Goal: Information Seeking & Learning: Learn about a topic

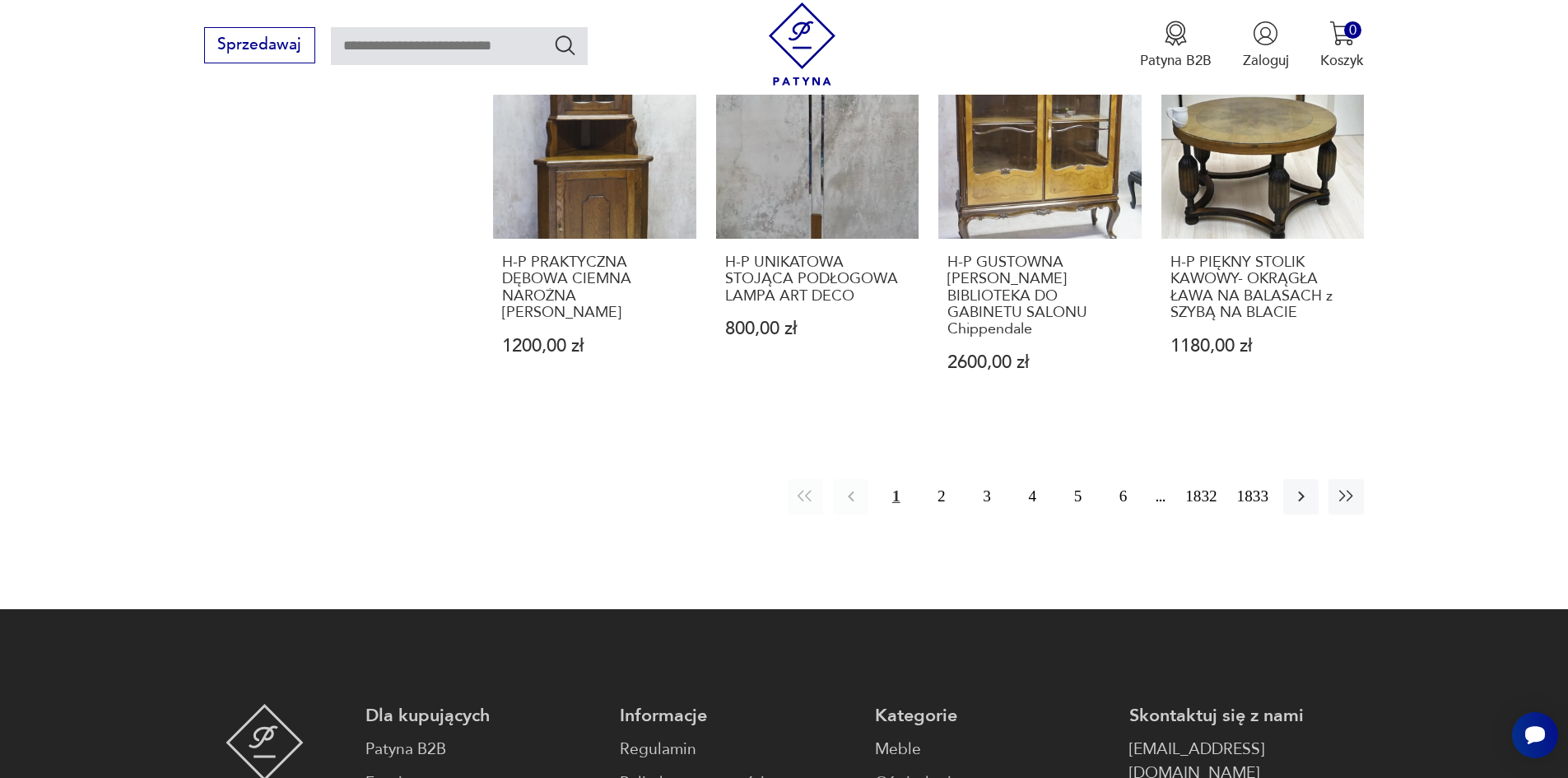
scroll to position [1688, 0]
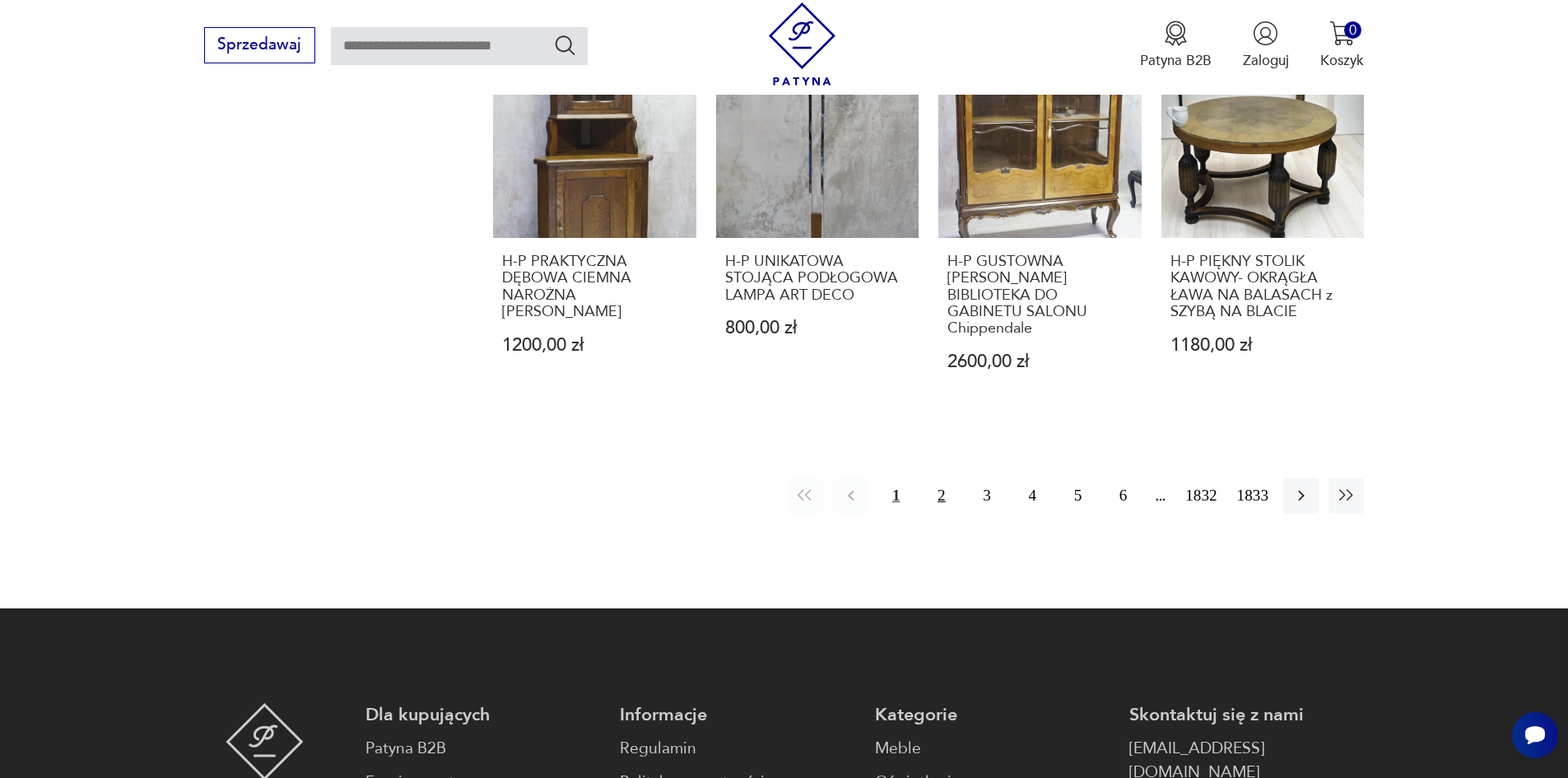
click at [956, 479] on button "2" at bounding box center [941, 496] width 35 height 35
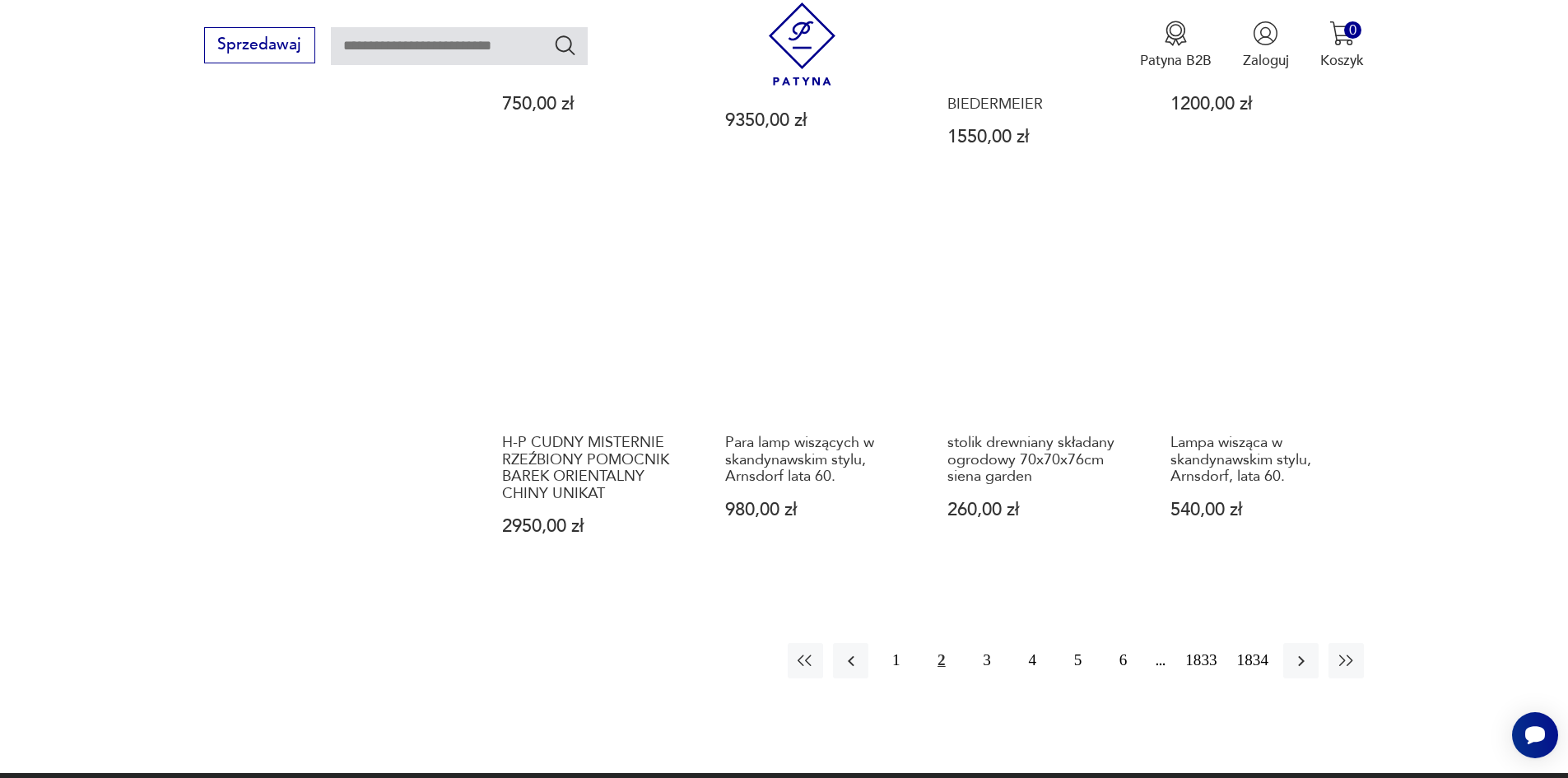
scroll to position [1697, 0]
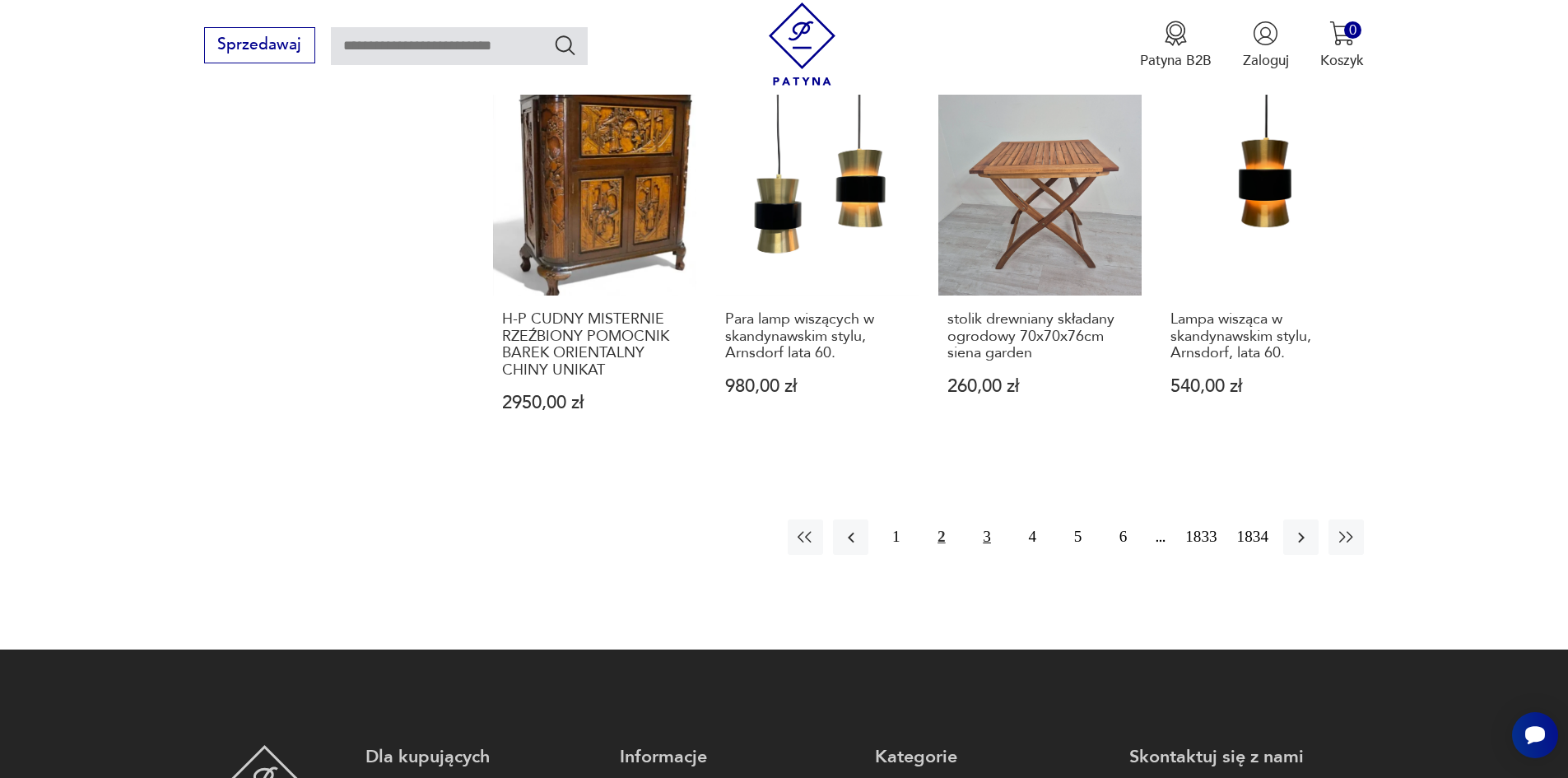
click at [1003, 519] on button "3" at bounding box center [986, 537] width 35 height 35
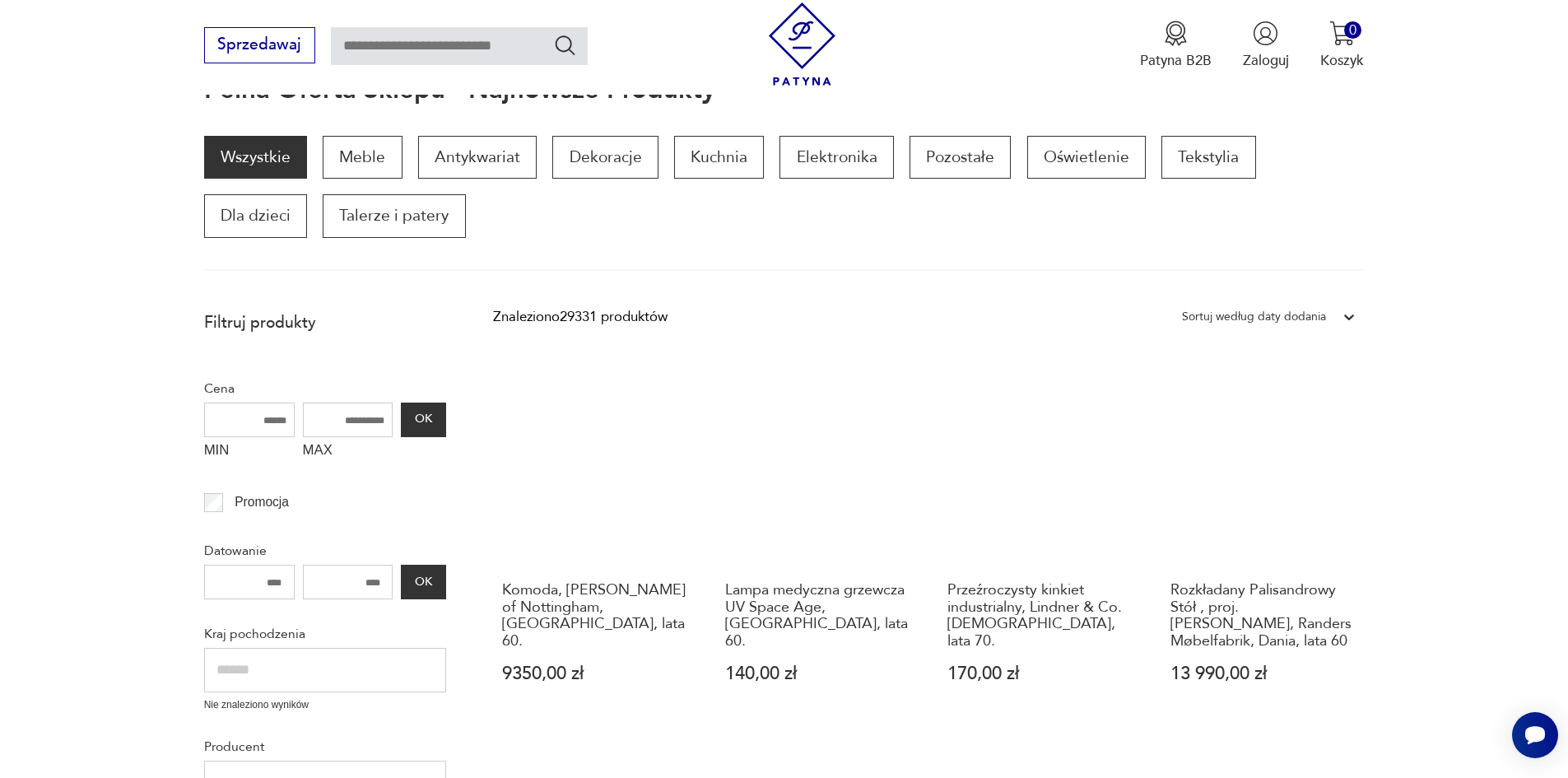
scroll to position [215, 0]
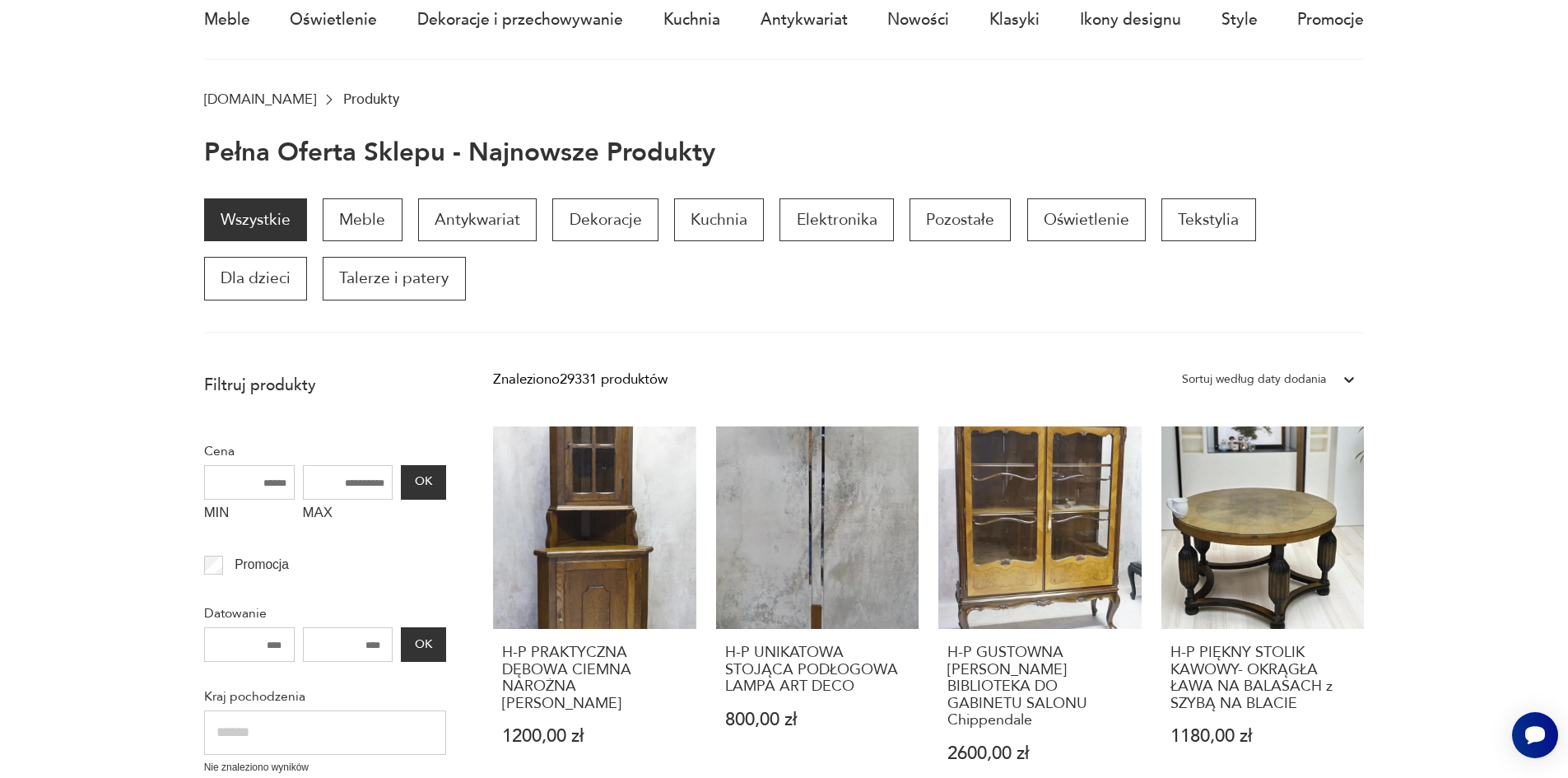
scroll to position [50, 0]
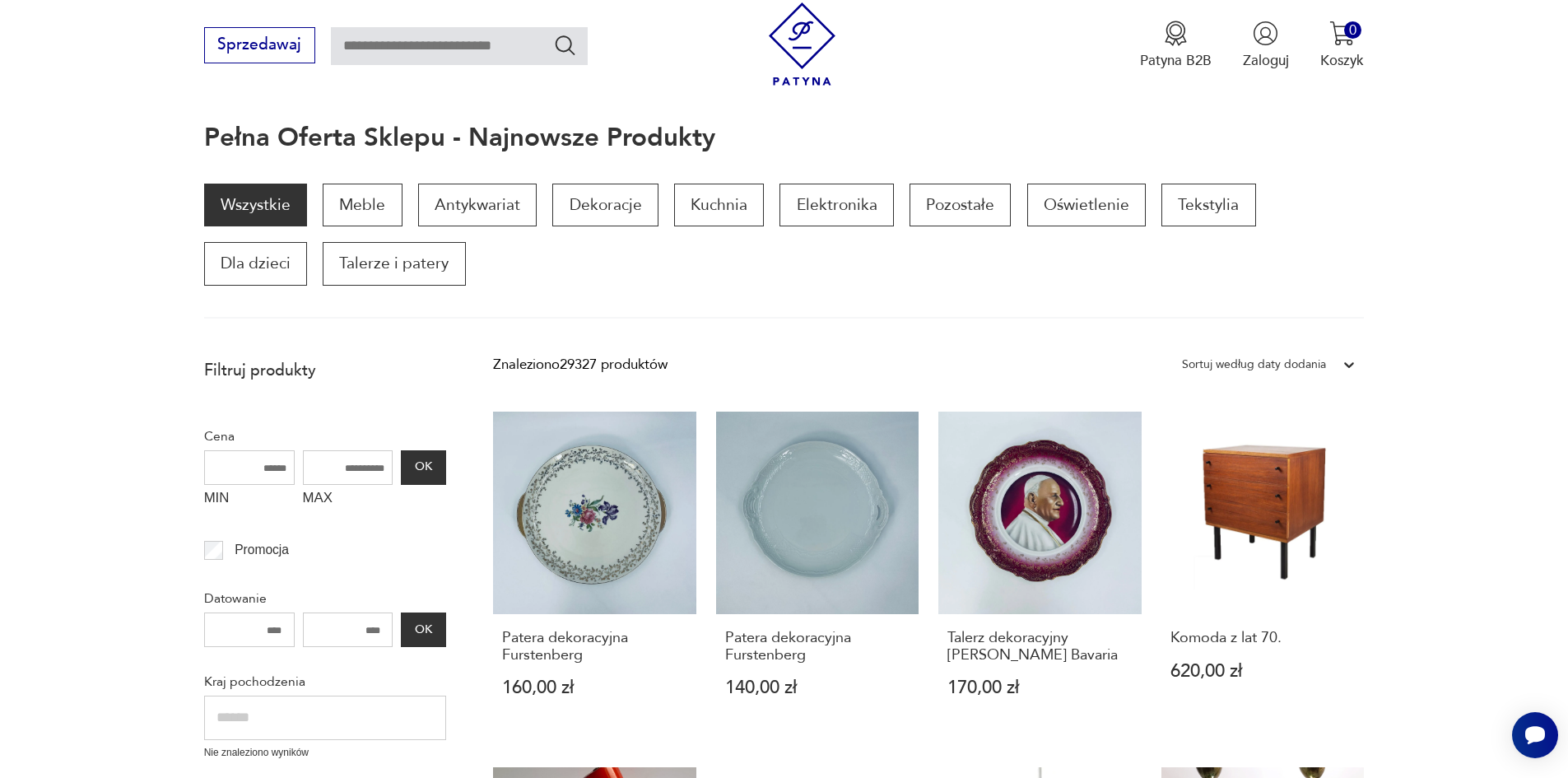
scroll to position [27, 0]
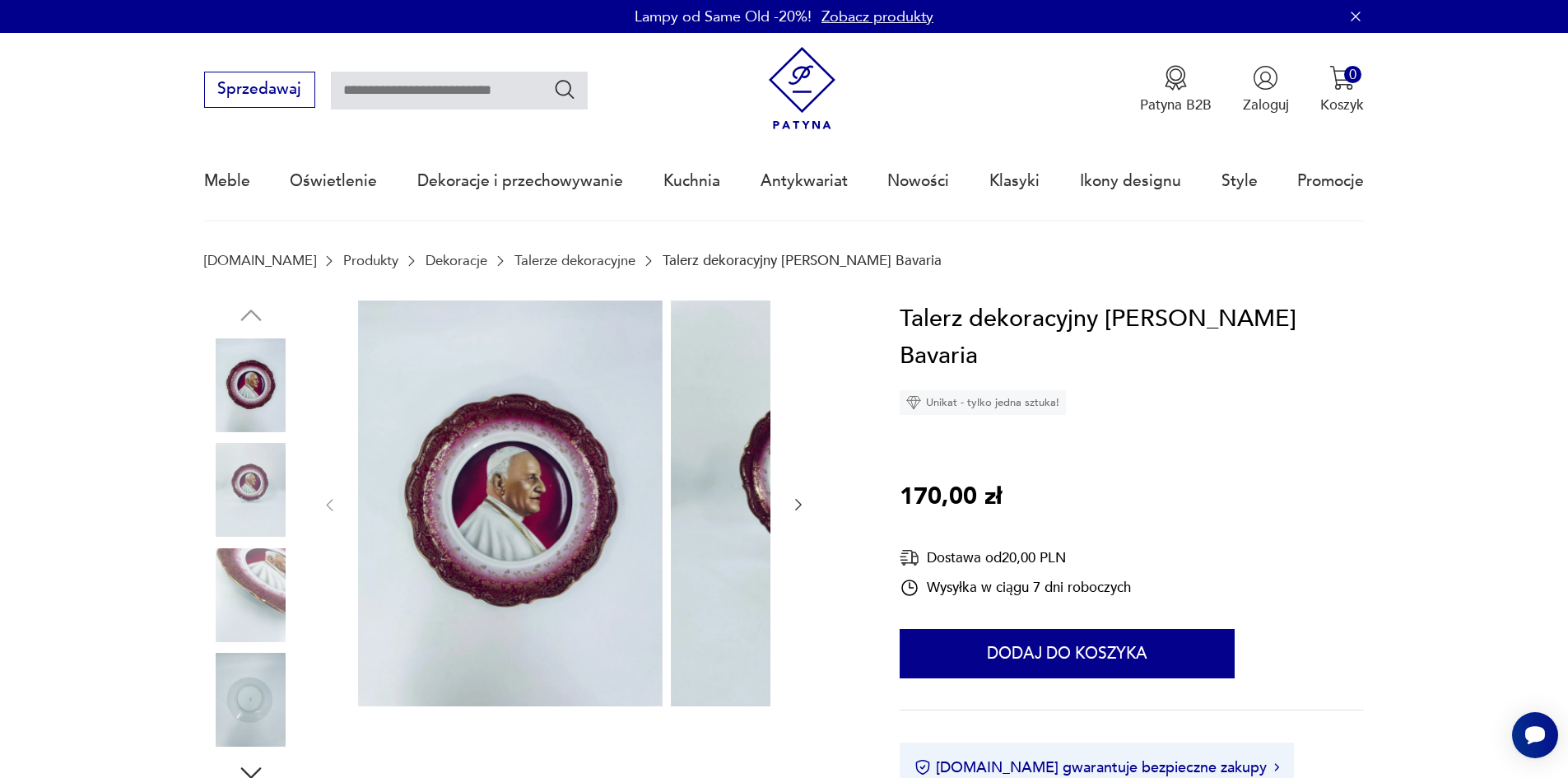
click at [218, 478] on img at bounding box center [251, 490] width 94 height 94
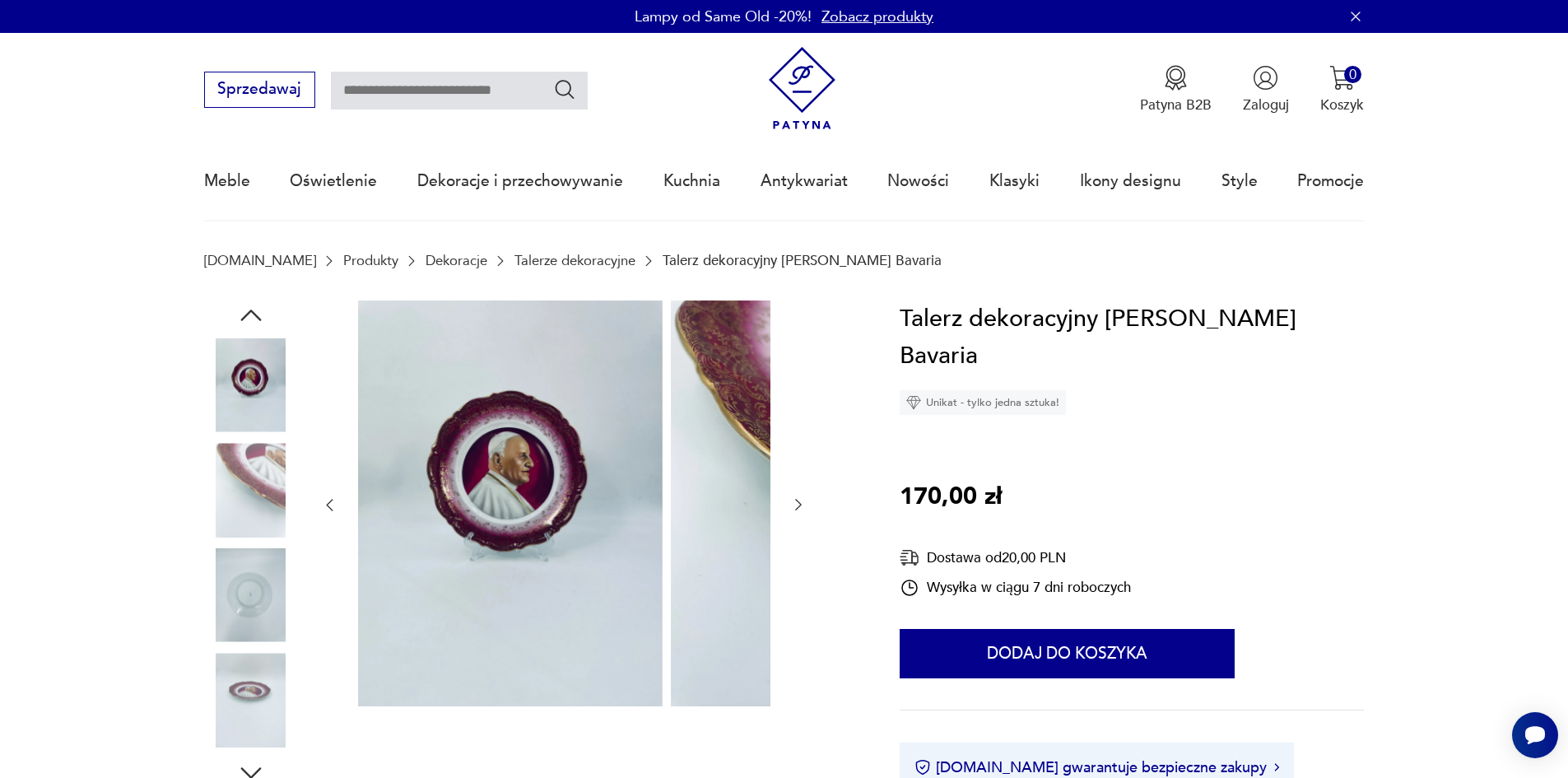
click at [214, 531] on img at bounding box center [251, 490] width 94 height 94
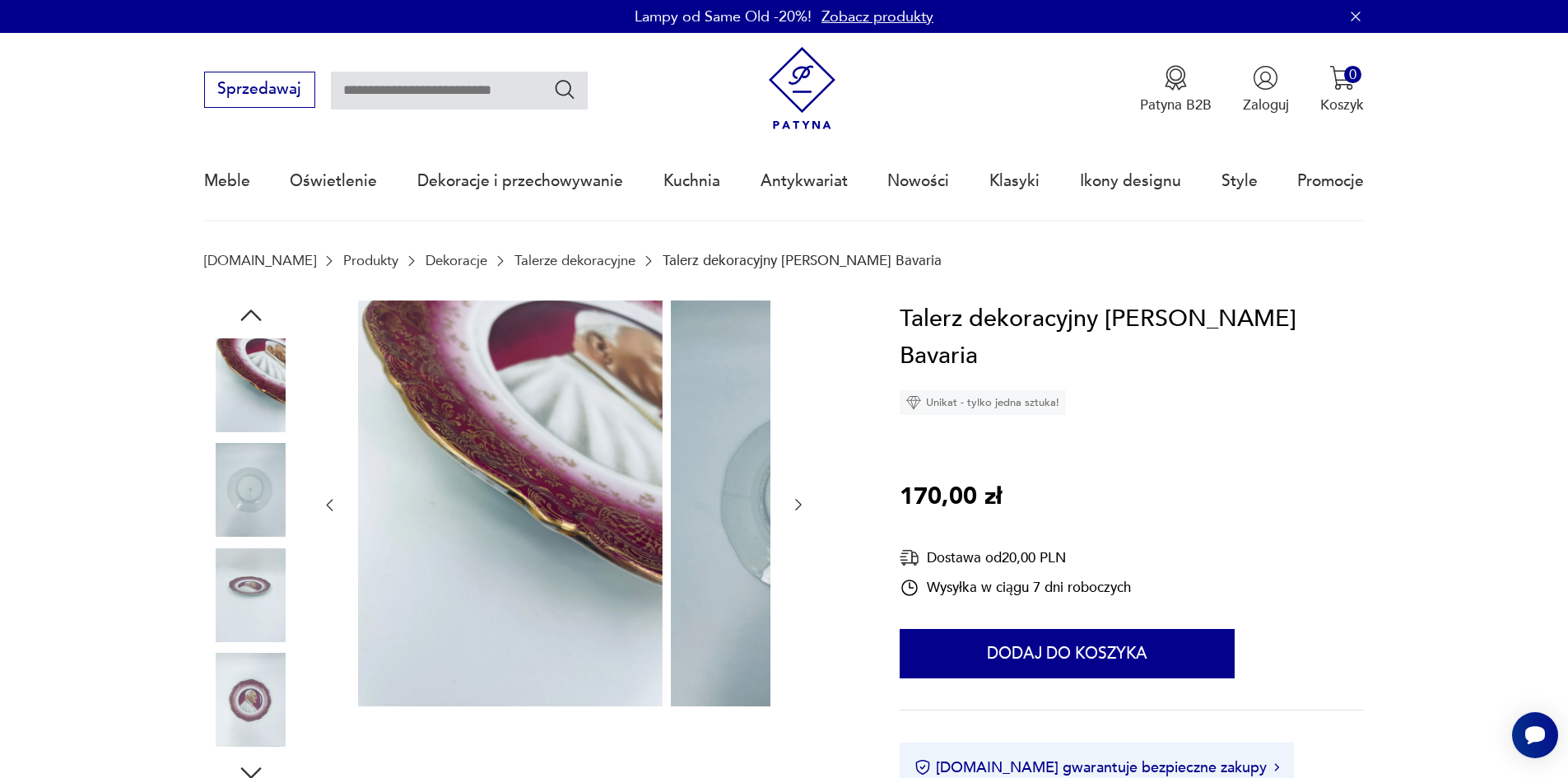
click at [223, 537] on img at bounding box center [251, 490] width 94 height 94
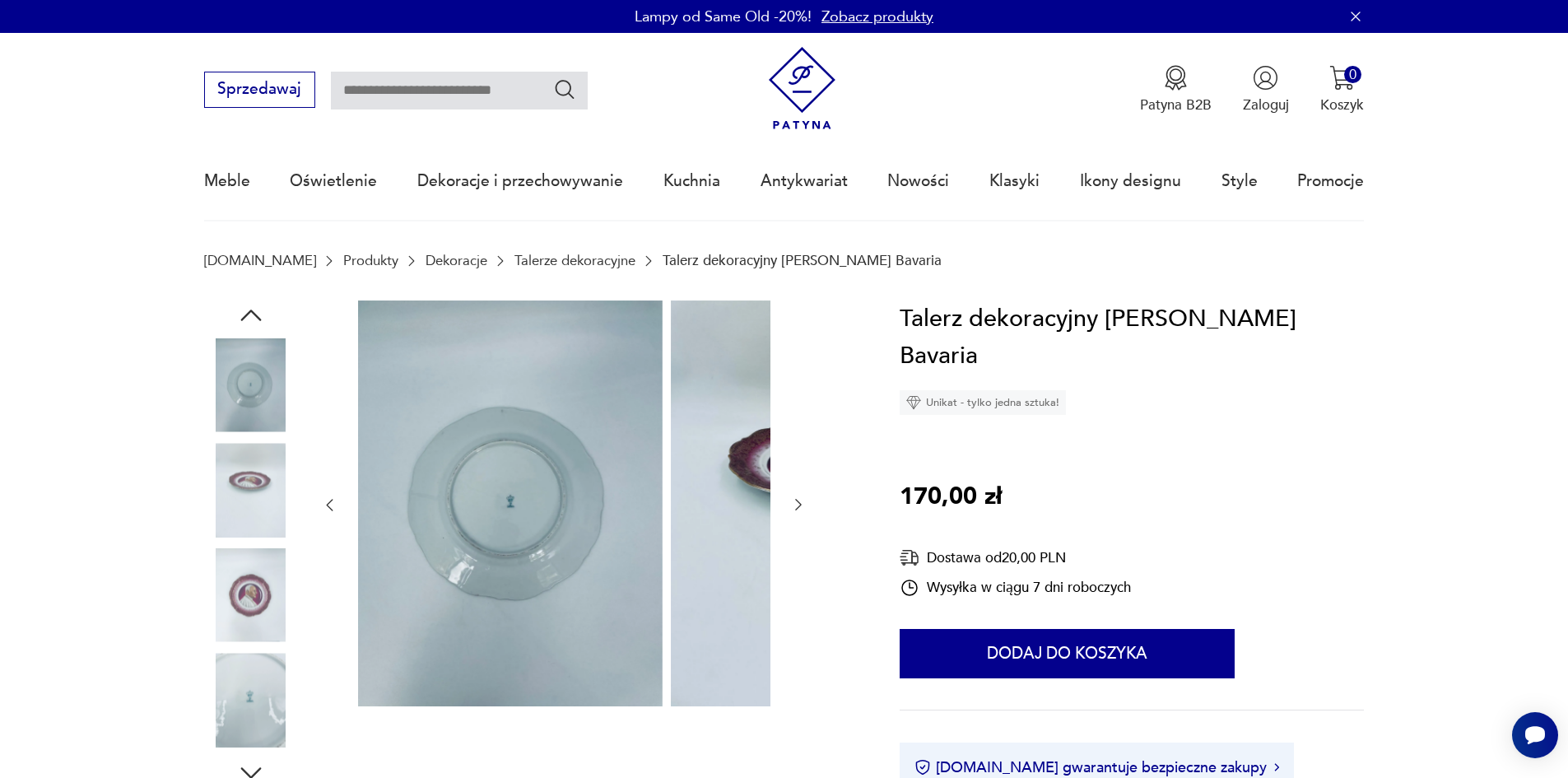
click at [224, 588] on img at bounding box center [251, 596] width 94 height 94
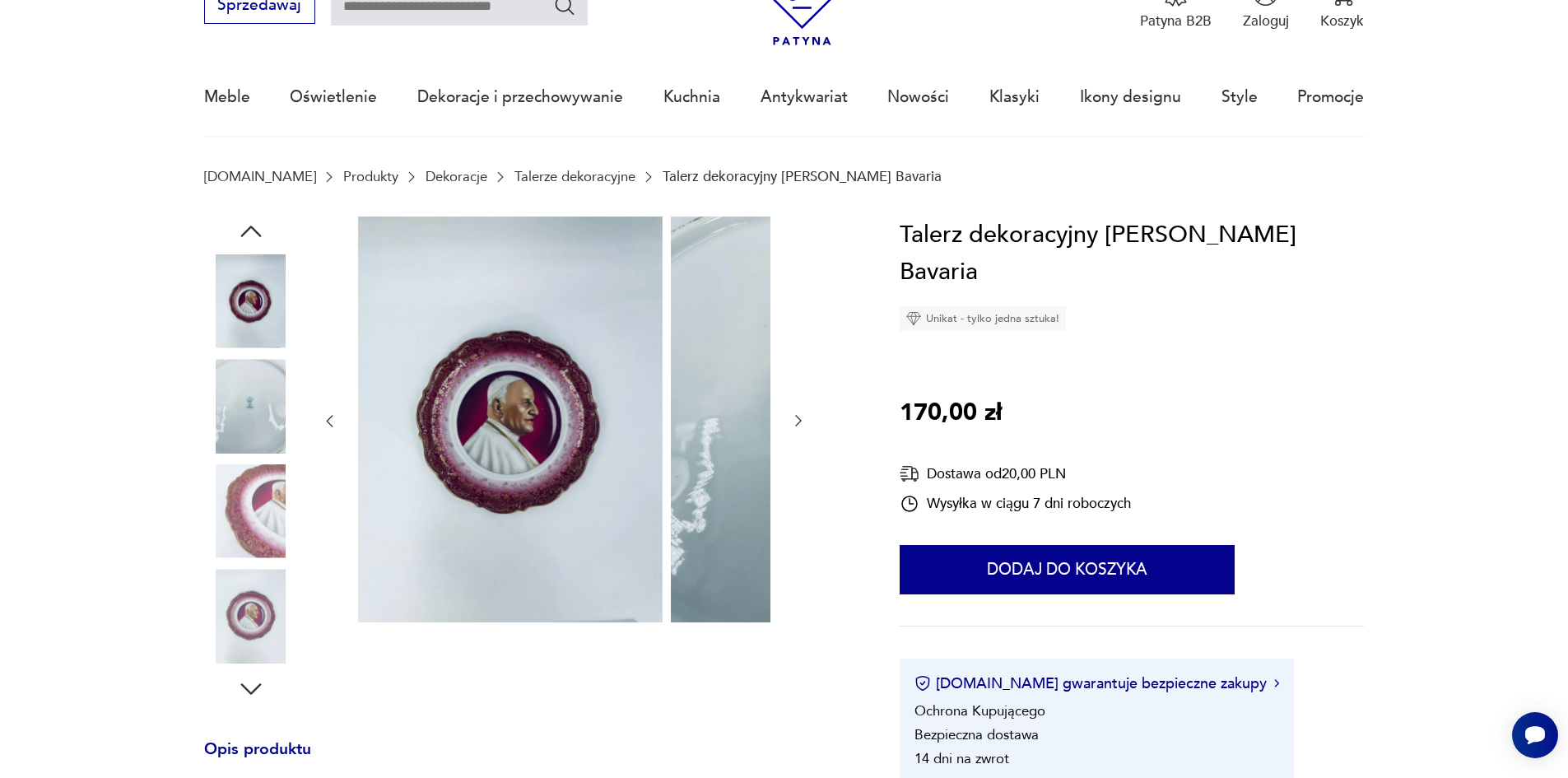
scroll to position [82, 0]
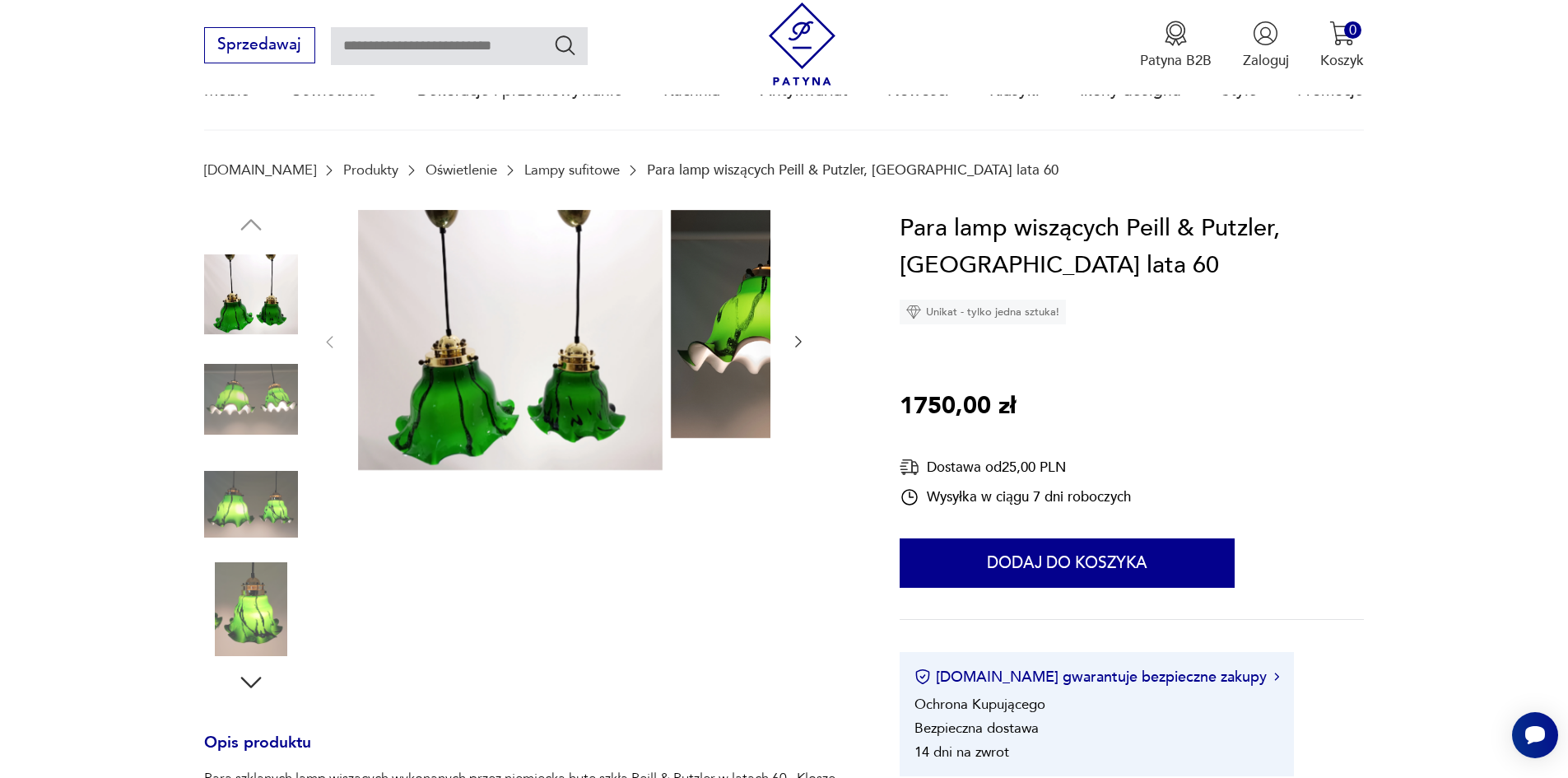
scroll to position [82, 0]
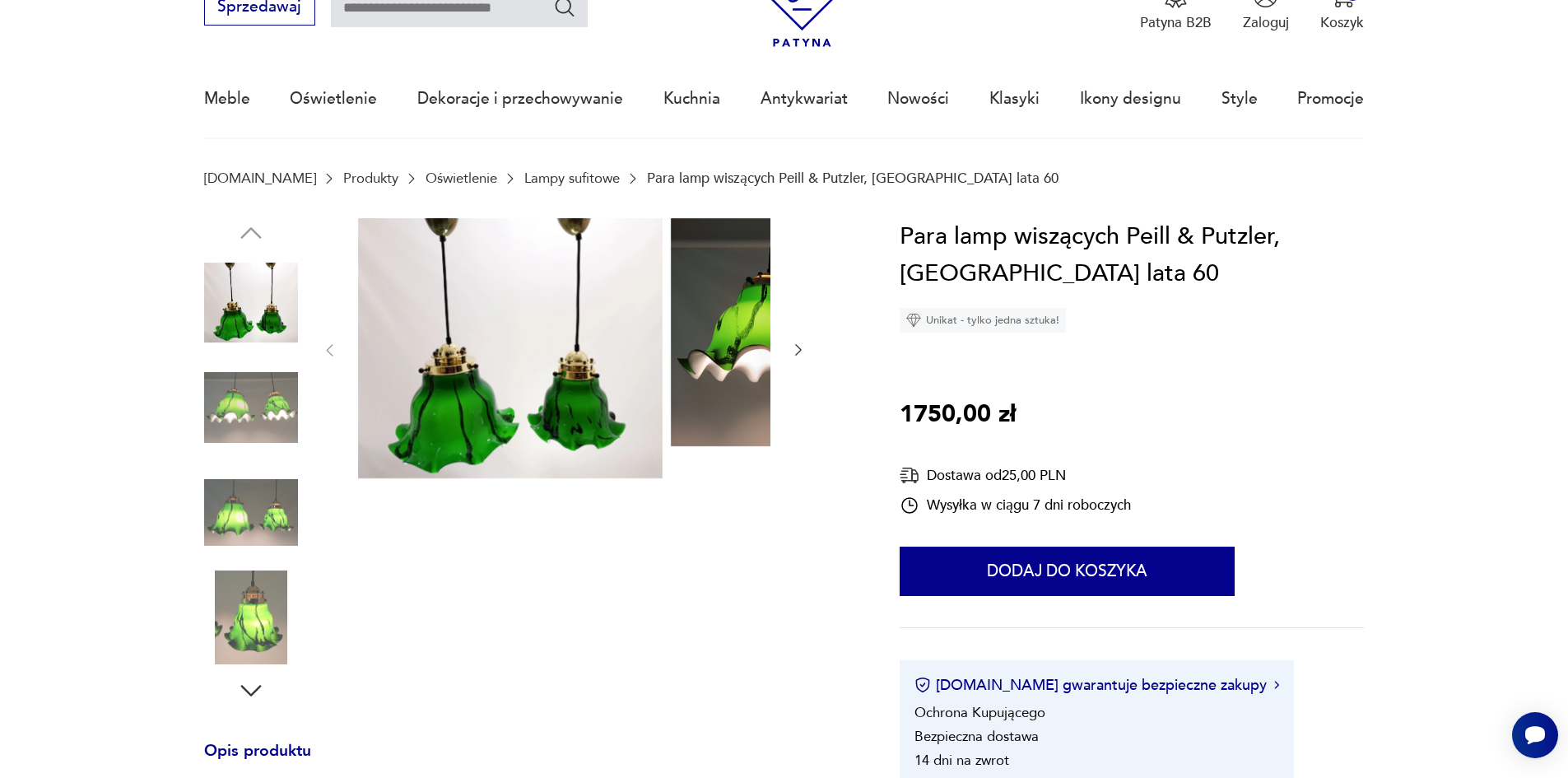
click at [204, 429] on img at bounding box center [251, 408] width 94 height 94
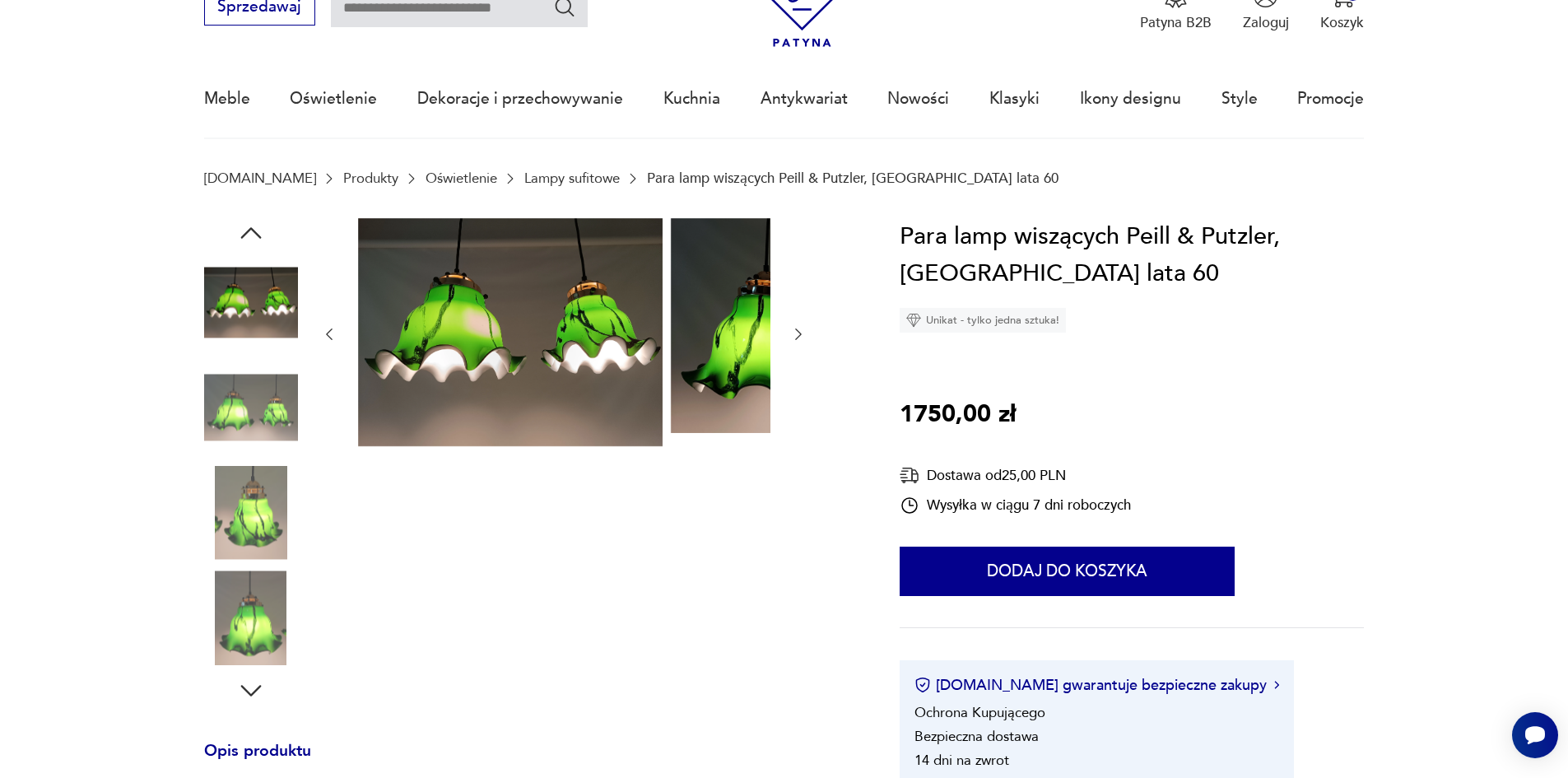
click at [204, 435] on img at bounding box center [251, 408] width 94 height 94
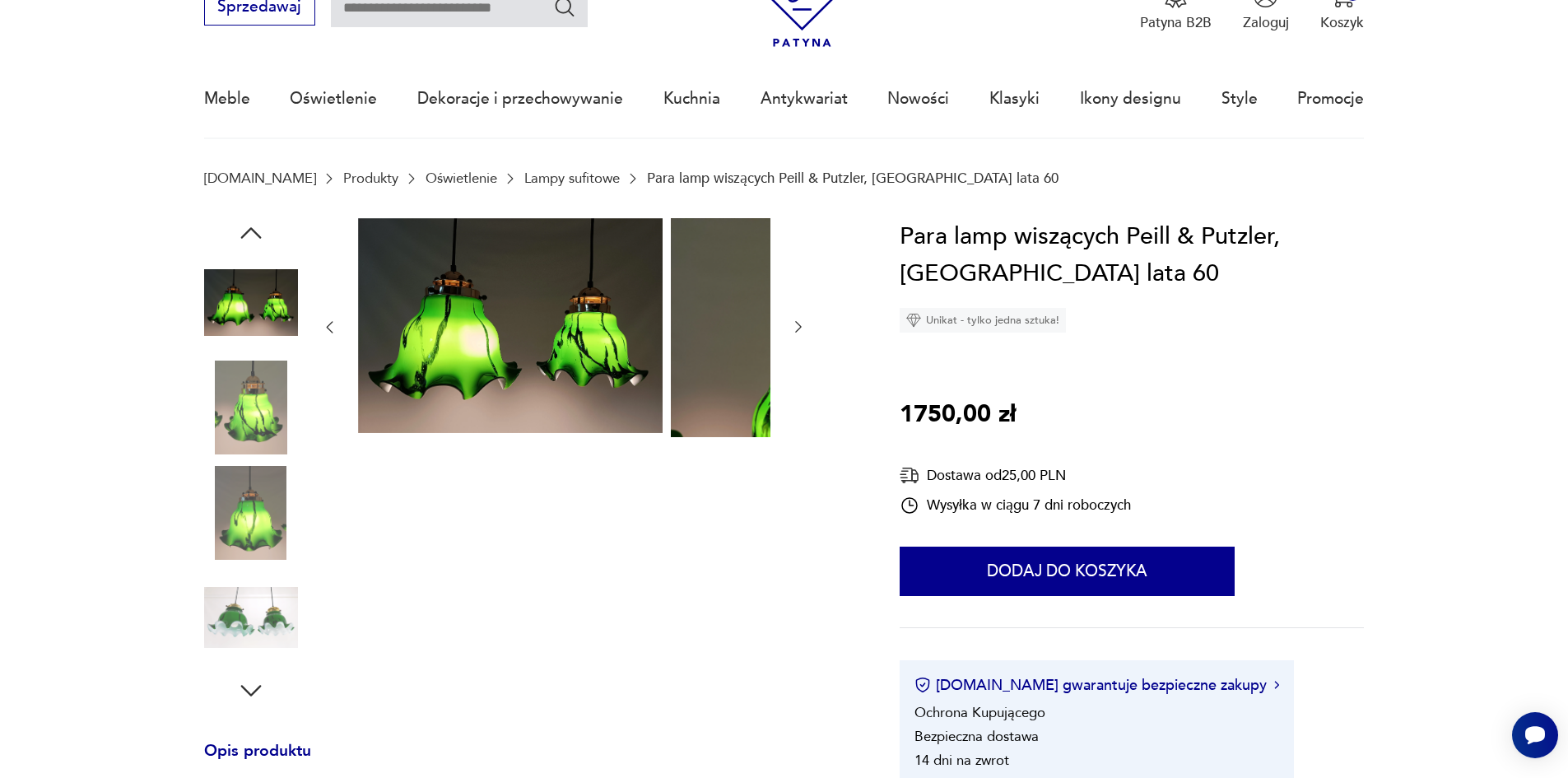
click at [224, 450] on img at bounding box center [251, 408] width 94 height 94
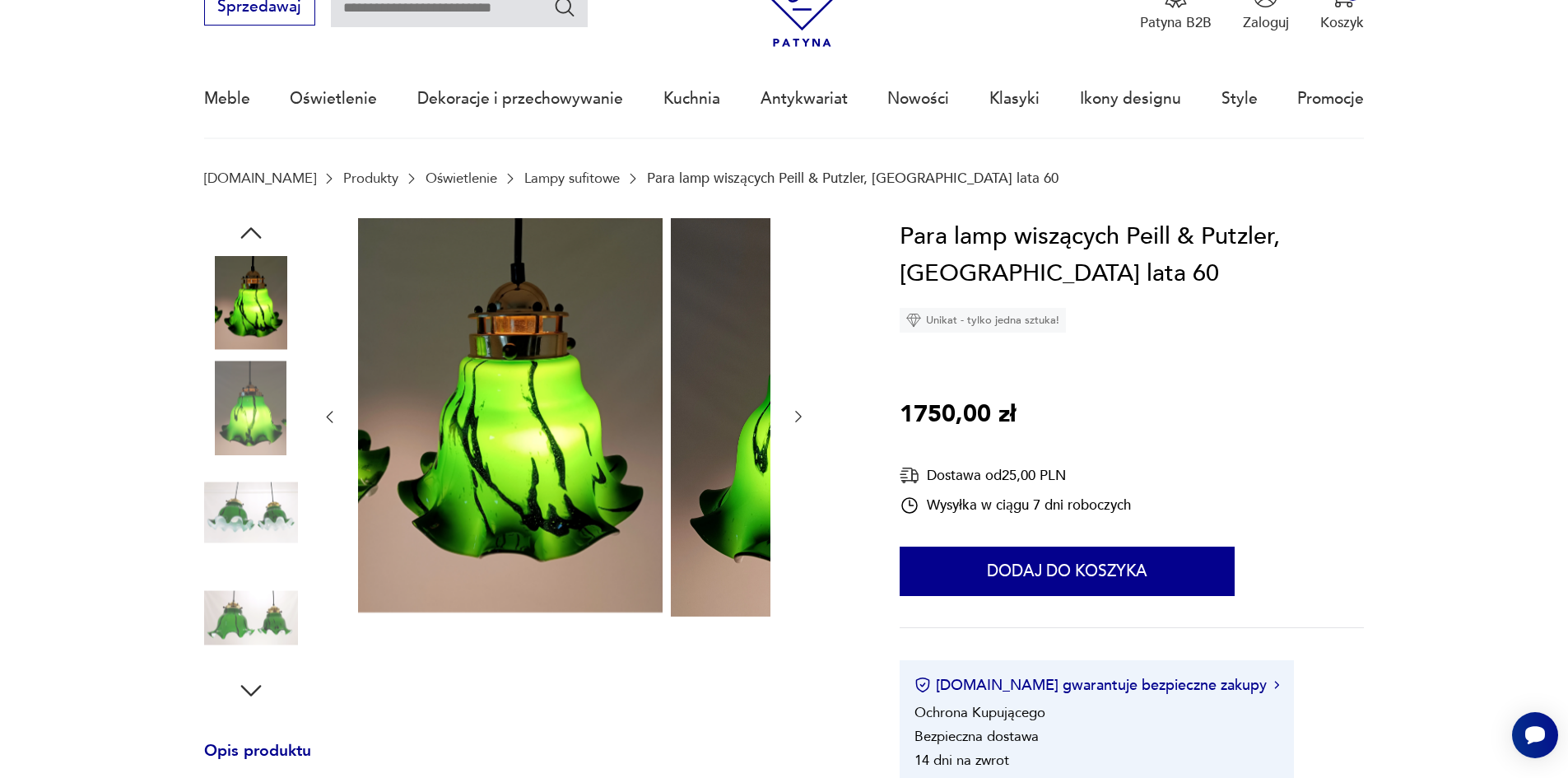
click at [224, 435] on img at bounding box center [251, 408] width 94 height 94
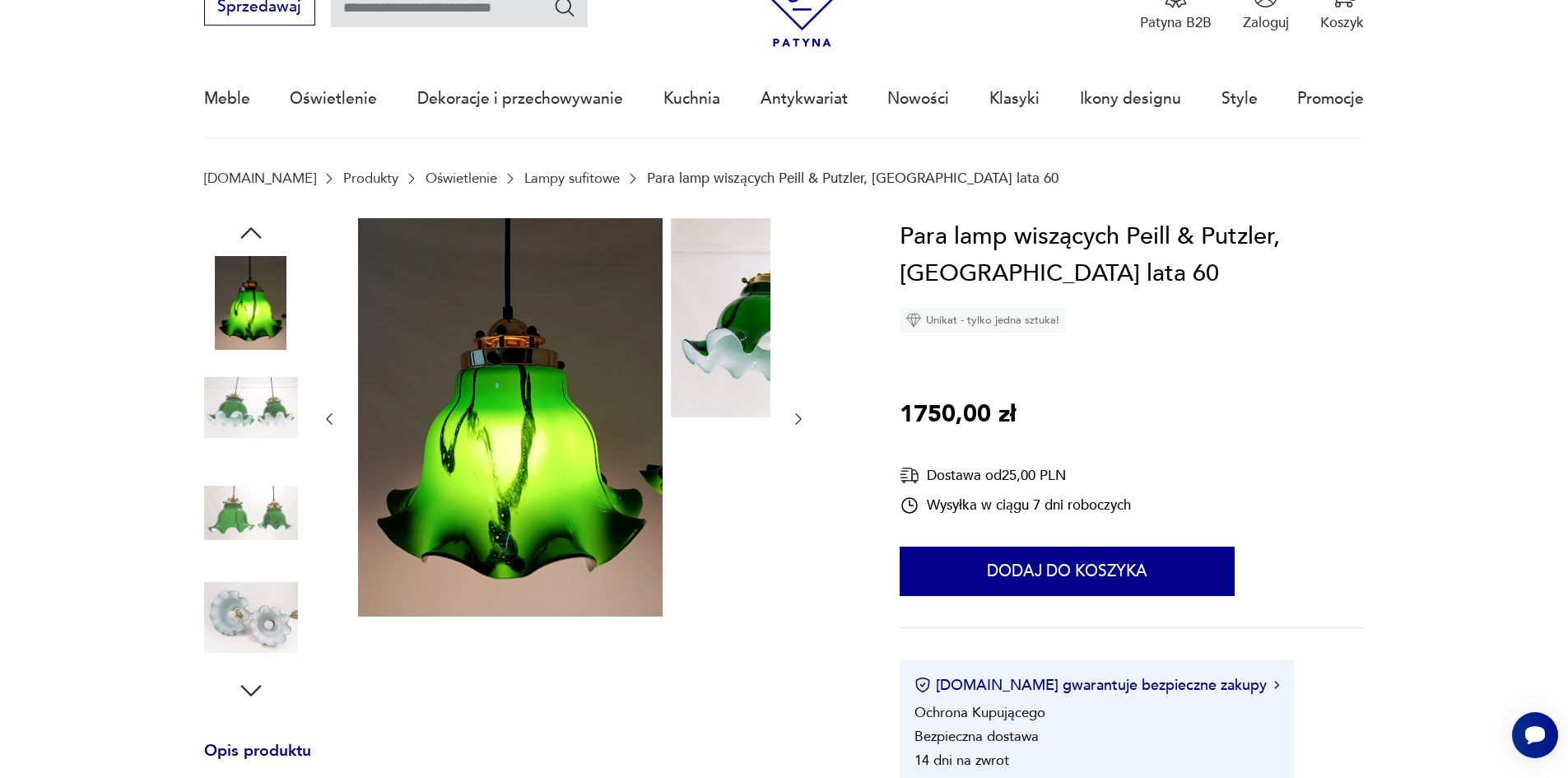
click at [229, 467] on div at bounding box center [251, 461] width 94 height 412
click at [214, 577] on div at bounding box center [251, 461] width 94 height 412
click at [219, 606] on img at bounding box center [251, 618] width 94 height 94
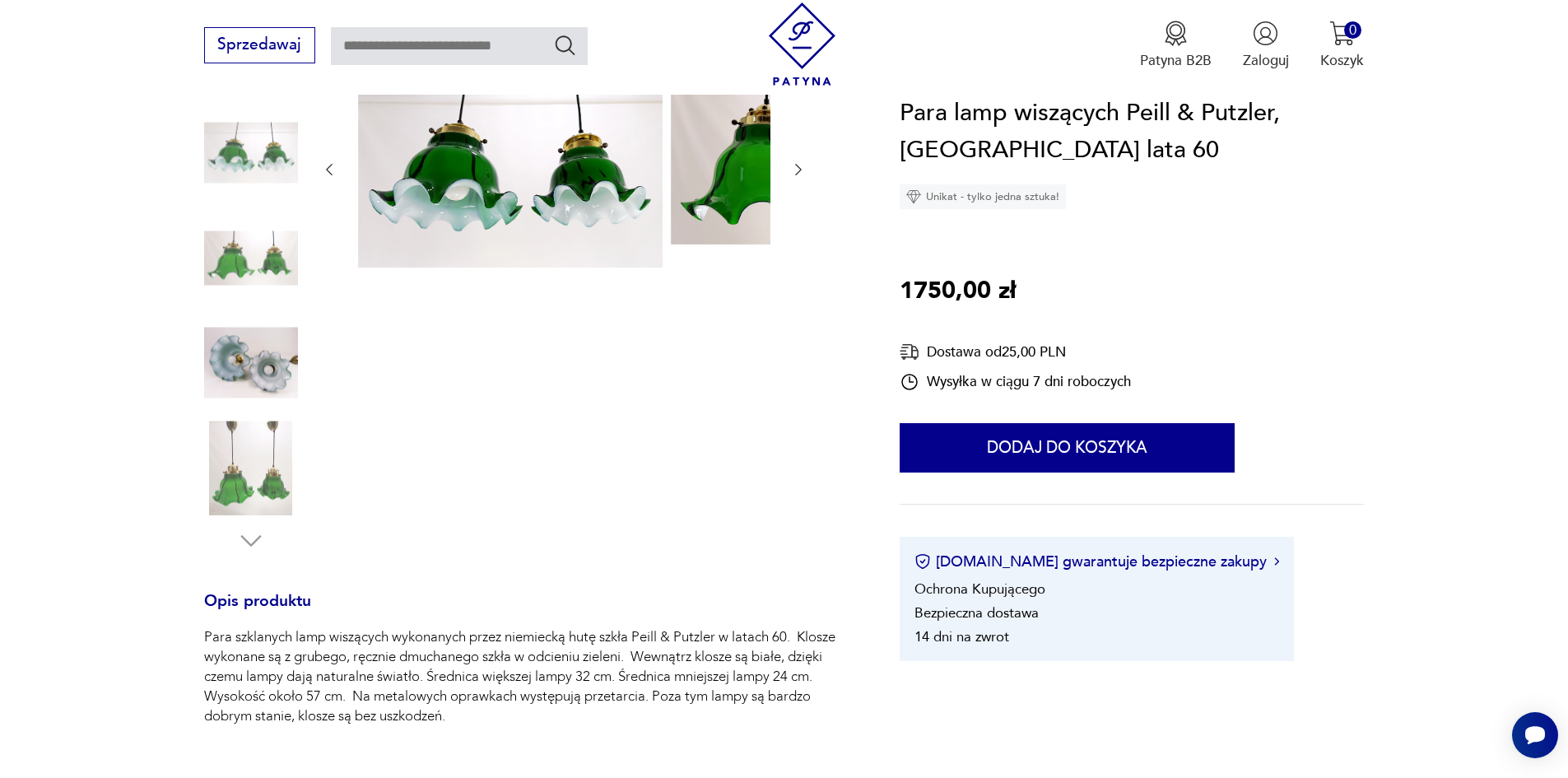
scroll to position [412, 0]
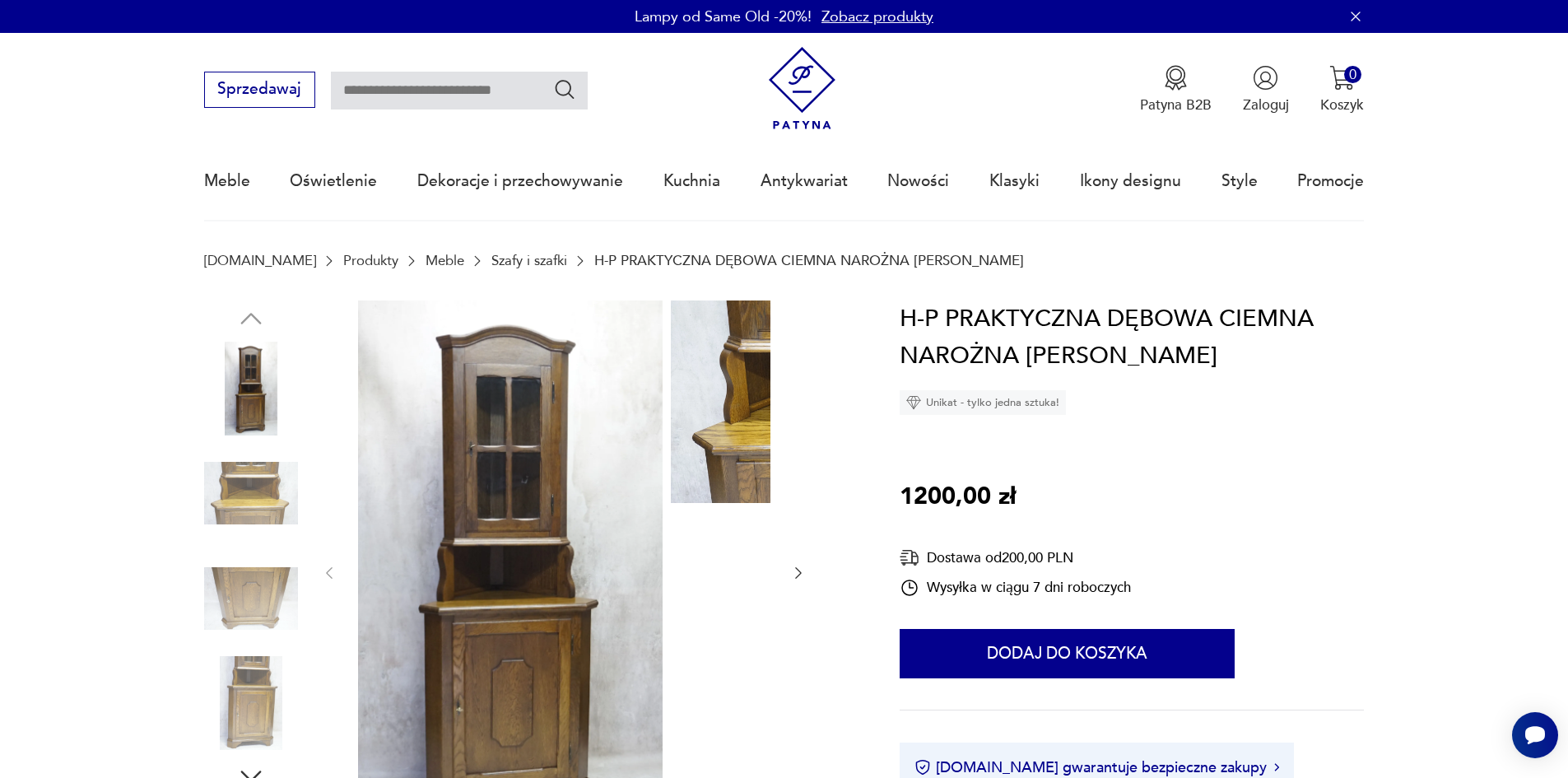
click at [211, 504] on img at bounding box center [251, 494] width 94 height 94
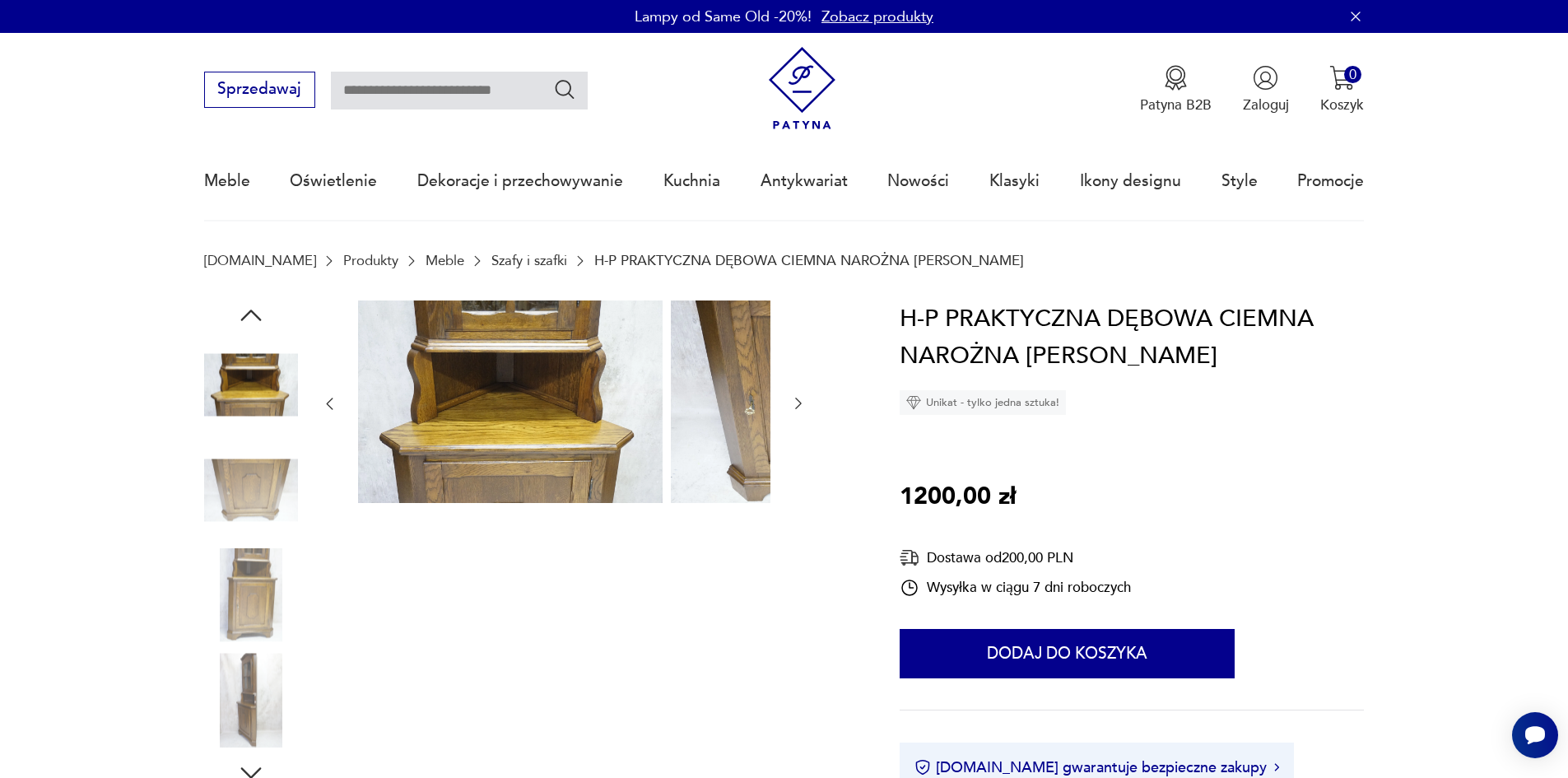
click at [211, 515] on img at bounding box center [251, 490] width 94 height 94
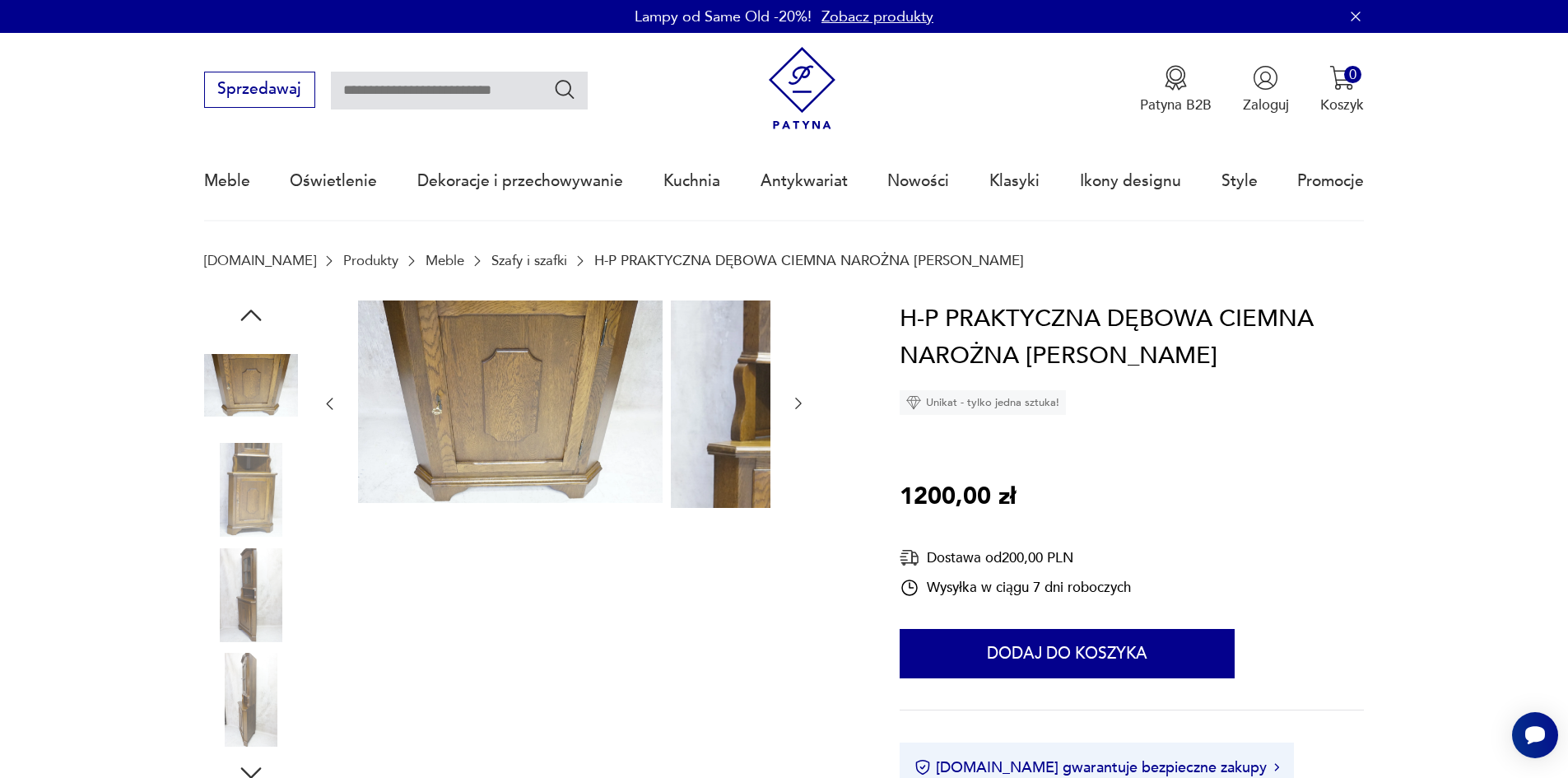
click at [211, 524] on img at bounding box center [251, 490] width 94 height 94
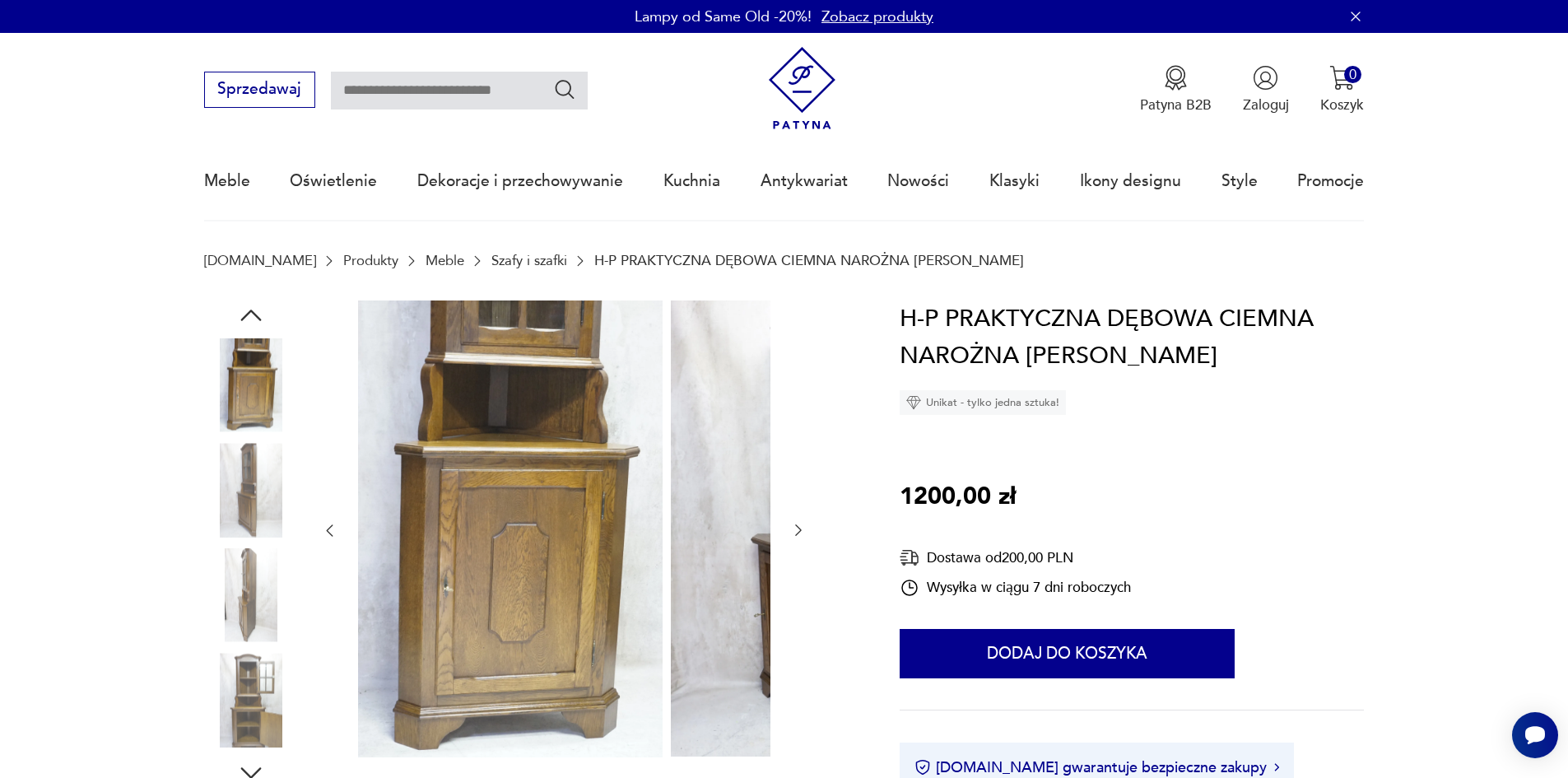
click at [223, 555] on div at bounding box center [251, 544] width 94 height 412
click at [237, 613] on img at bounding box center [251, 596] width 94 height 94
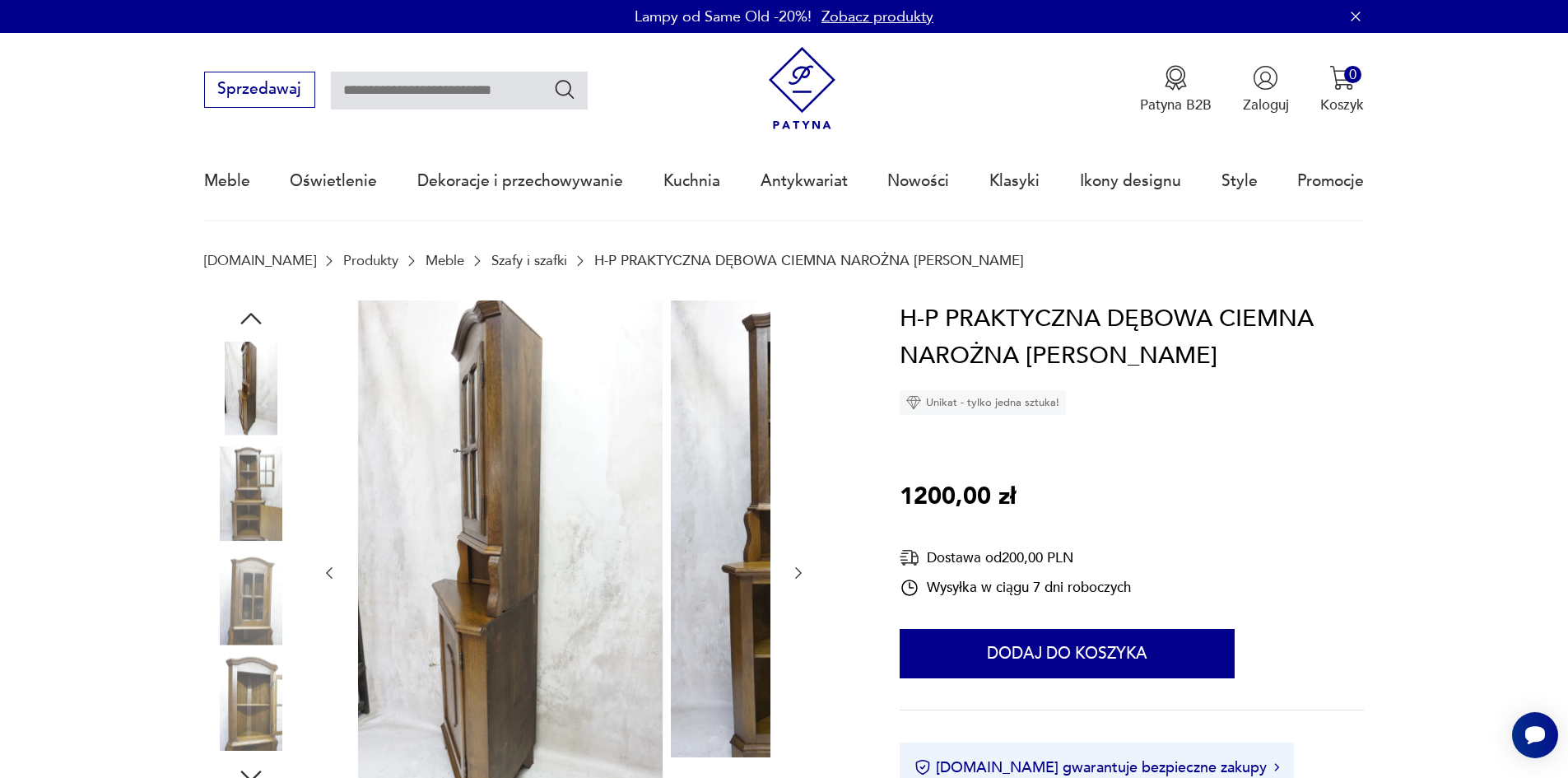
click at [223, 604] on img at bounding box center [251, 598] width 94 height 94
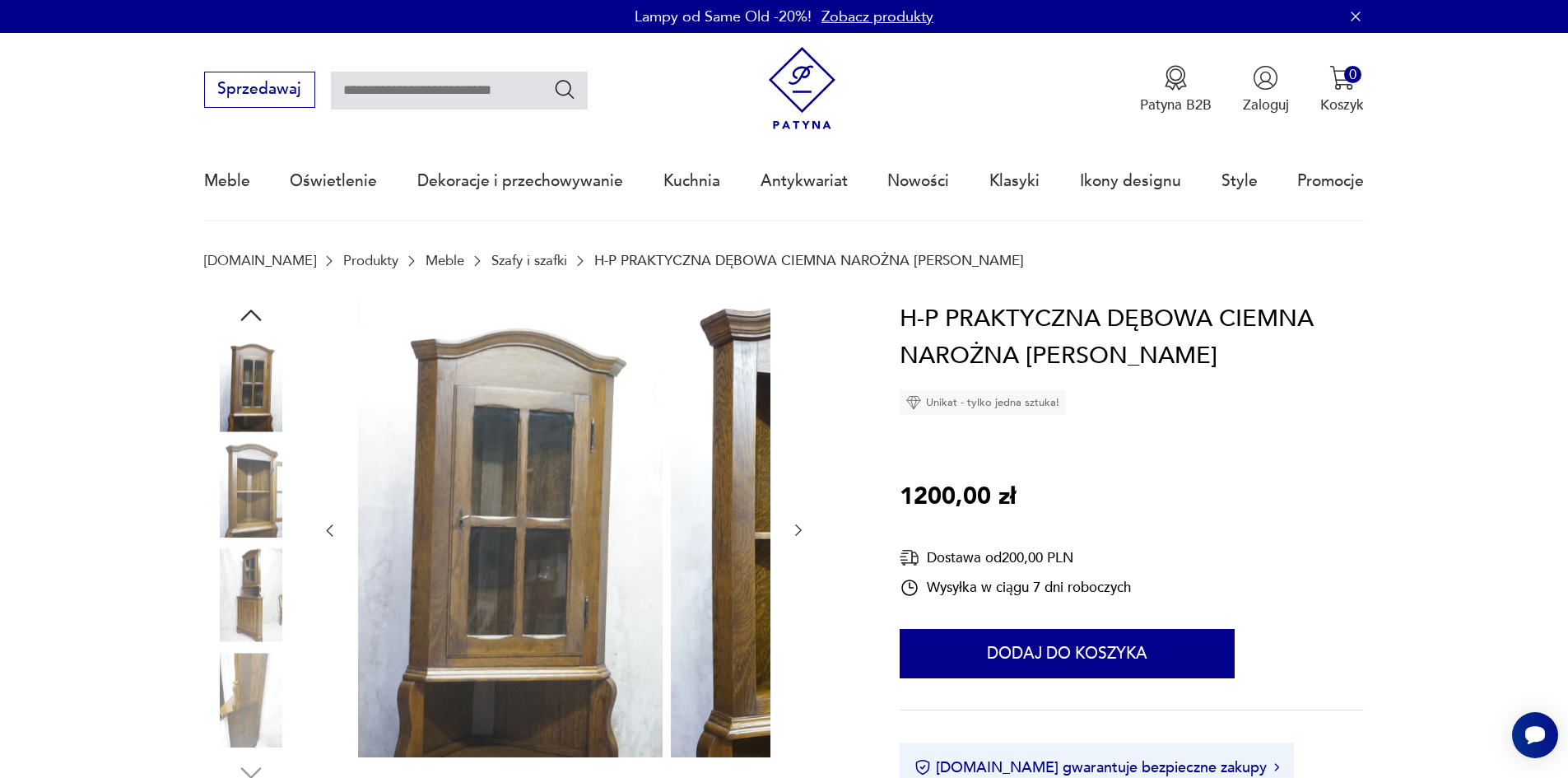
click at [235, 639] on img at bounding box center [251, 596] width 94 height 94
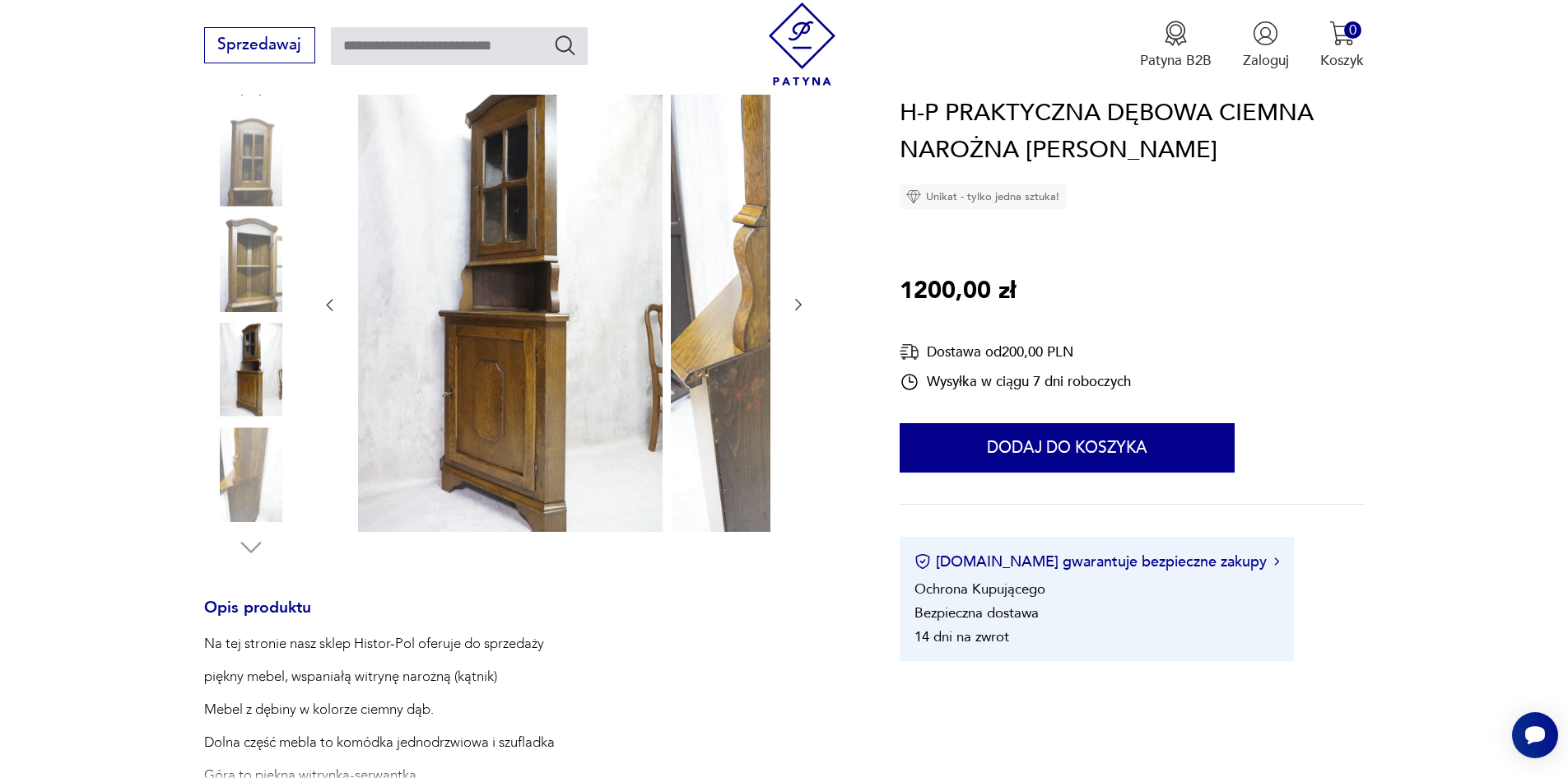
scroll to position [330, 0]
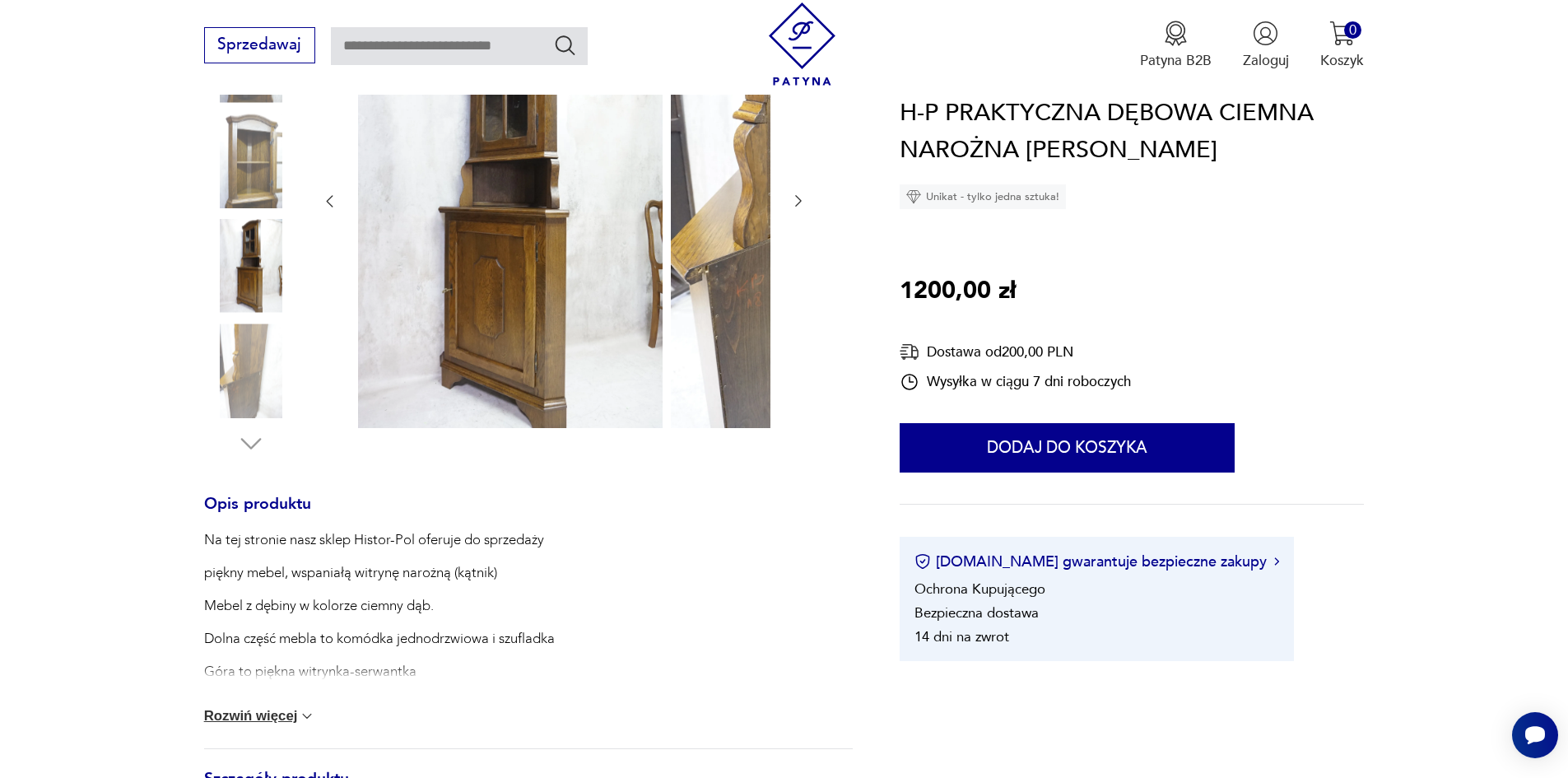
click at [224, 725] on button "Rozwiń więcej" at bounding box center [260, 716] width 112 height 17
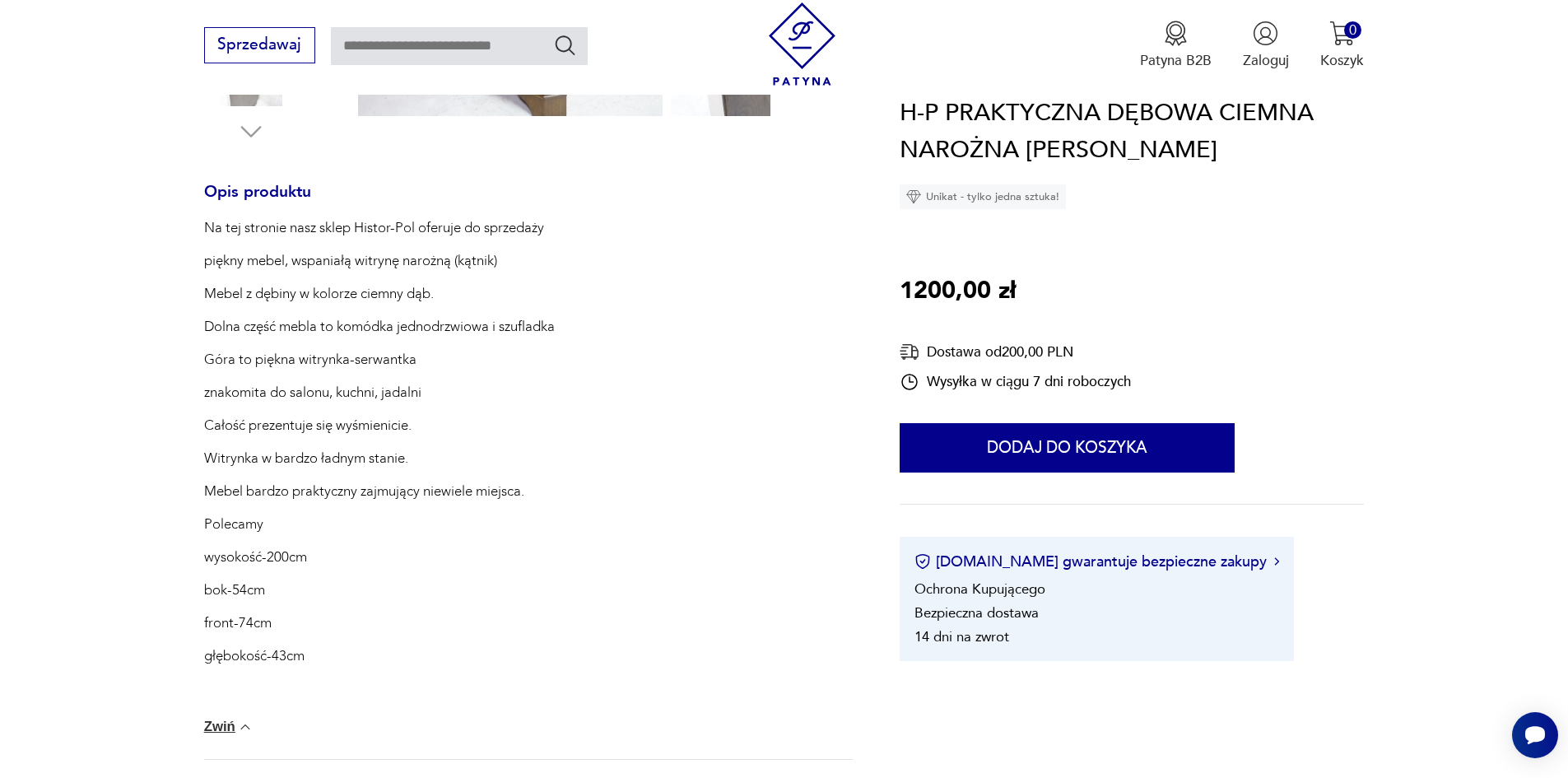
scroll to position [741, 0]
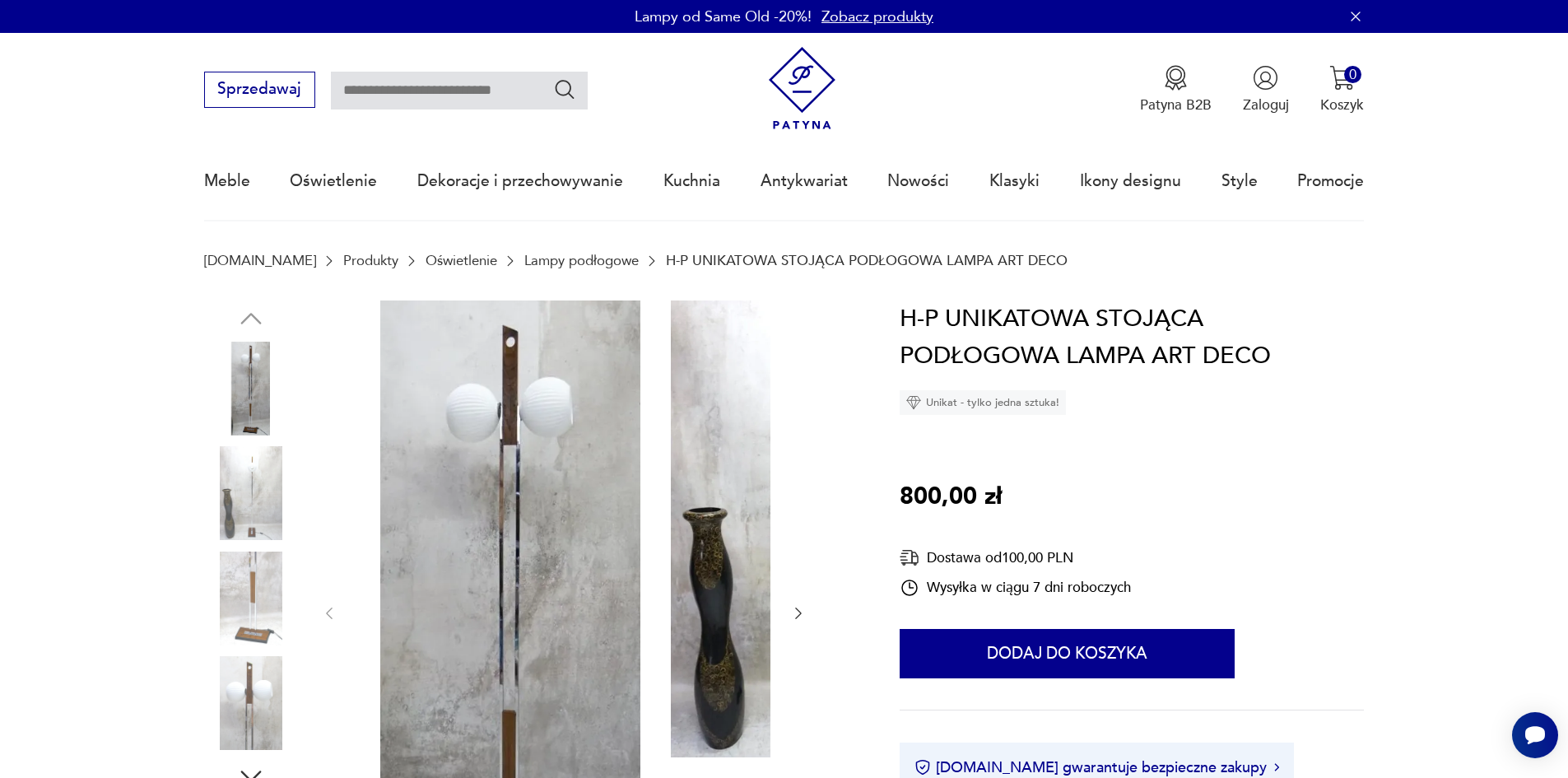
click at [226, 490] on img at bounding box center [251, 494] width 94 height 94
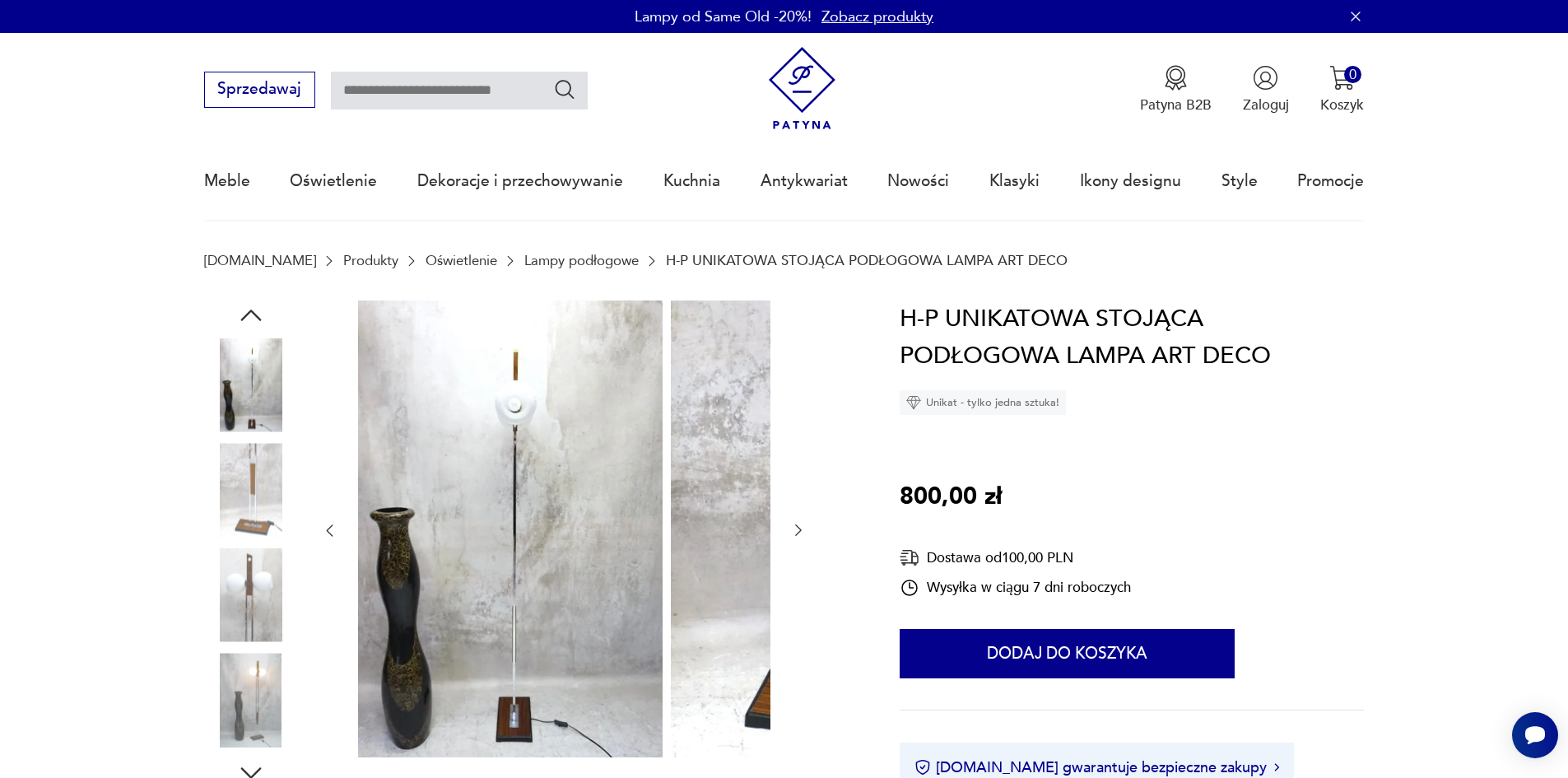
click at [216, 519] on img at bounding box center [251, 490] width 94 height 94
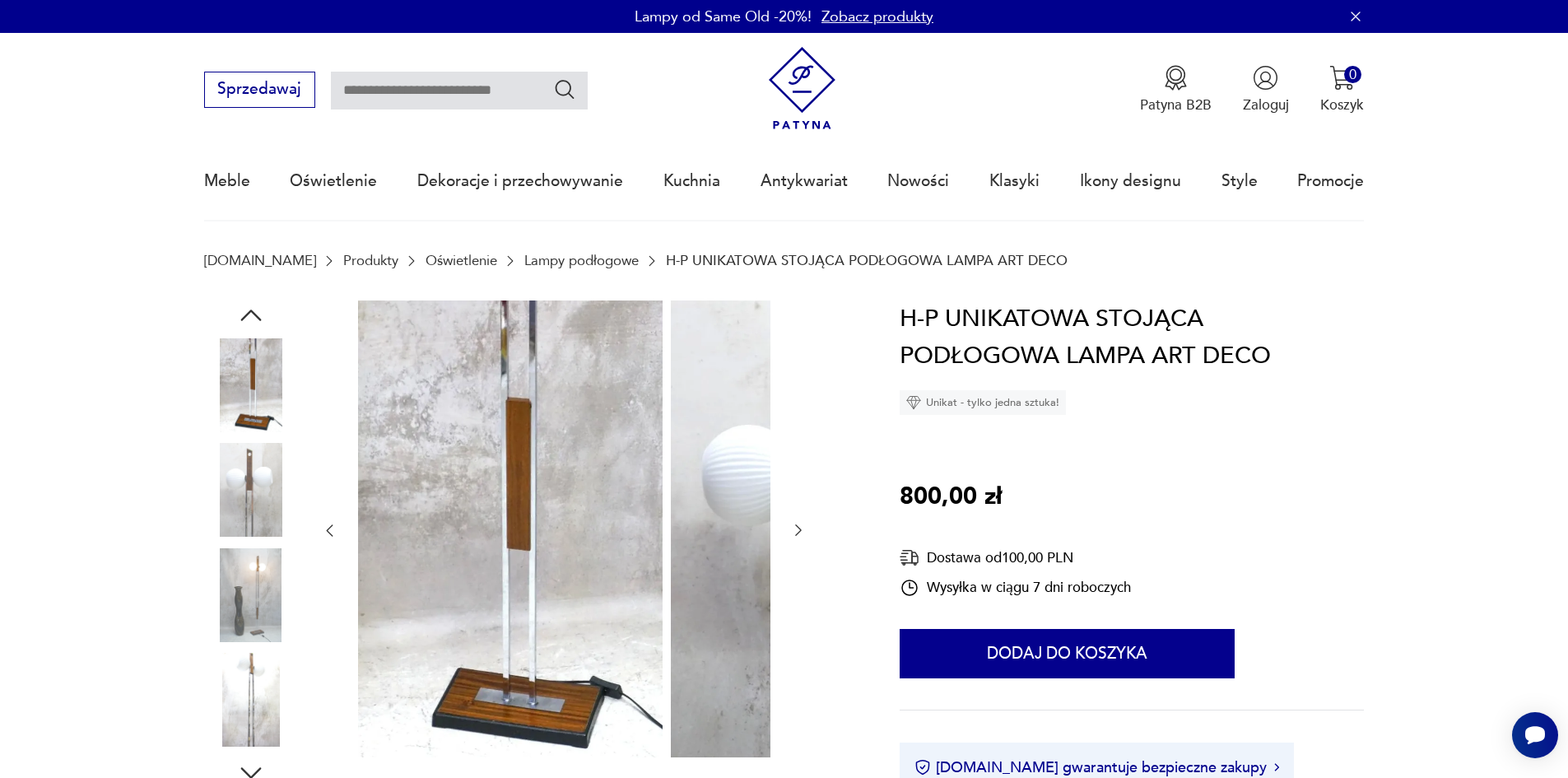
click at [231, 550] on div at bounding box center [251, 544] width 94 height 412
click at [232, 519] on img at bounding box center [251, 490] width 94 height 94
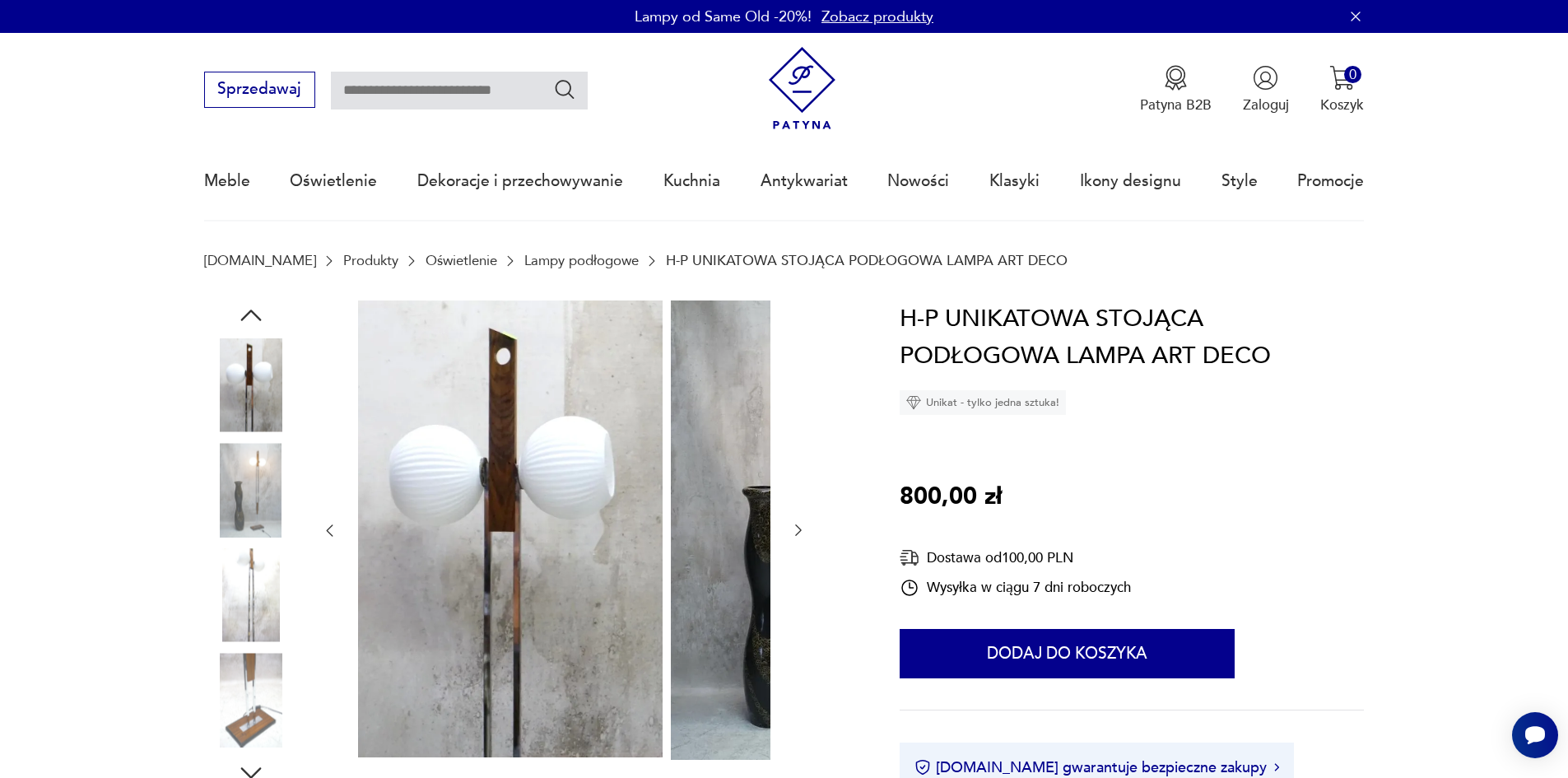
click at [209, 528] on img at bounding box center [251, 490] width 94 height 94
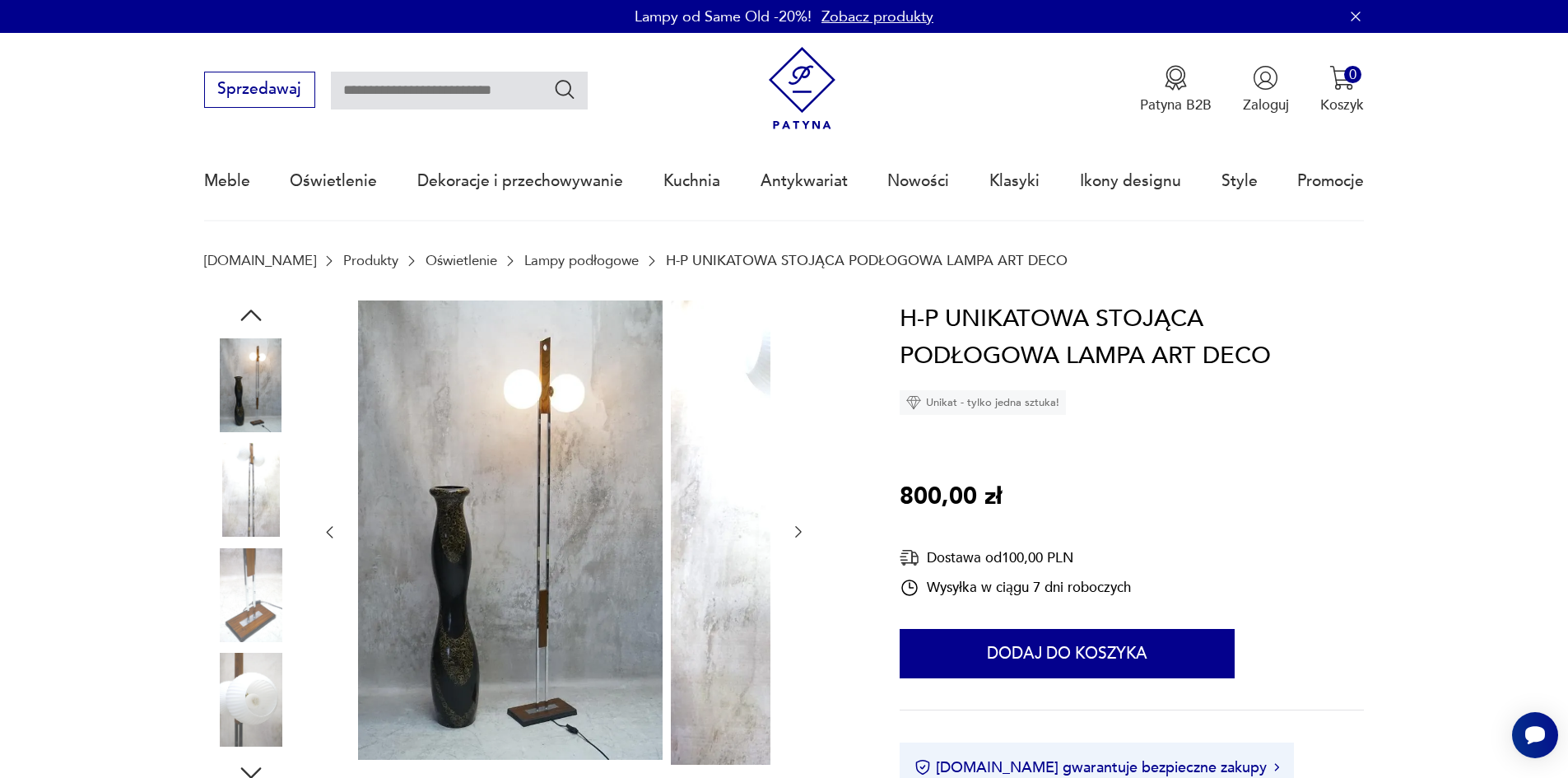
click at [235, 599] on img at bounding box center [251, 596] width 94 height 94
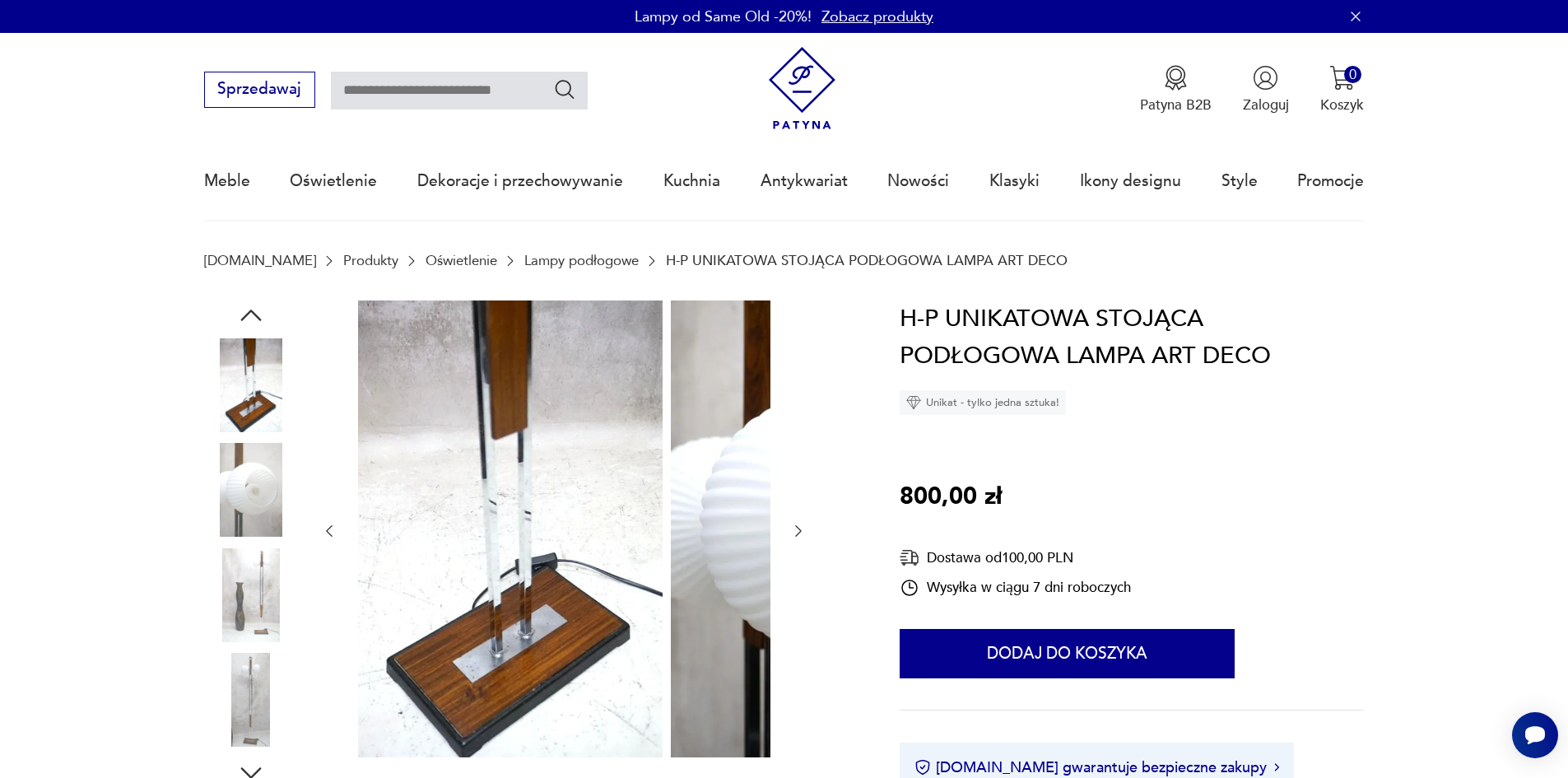
click at [214, 600] on img at bounding box center [251, 596] width 94 height 94
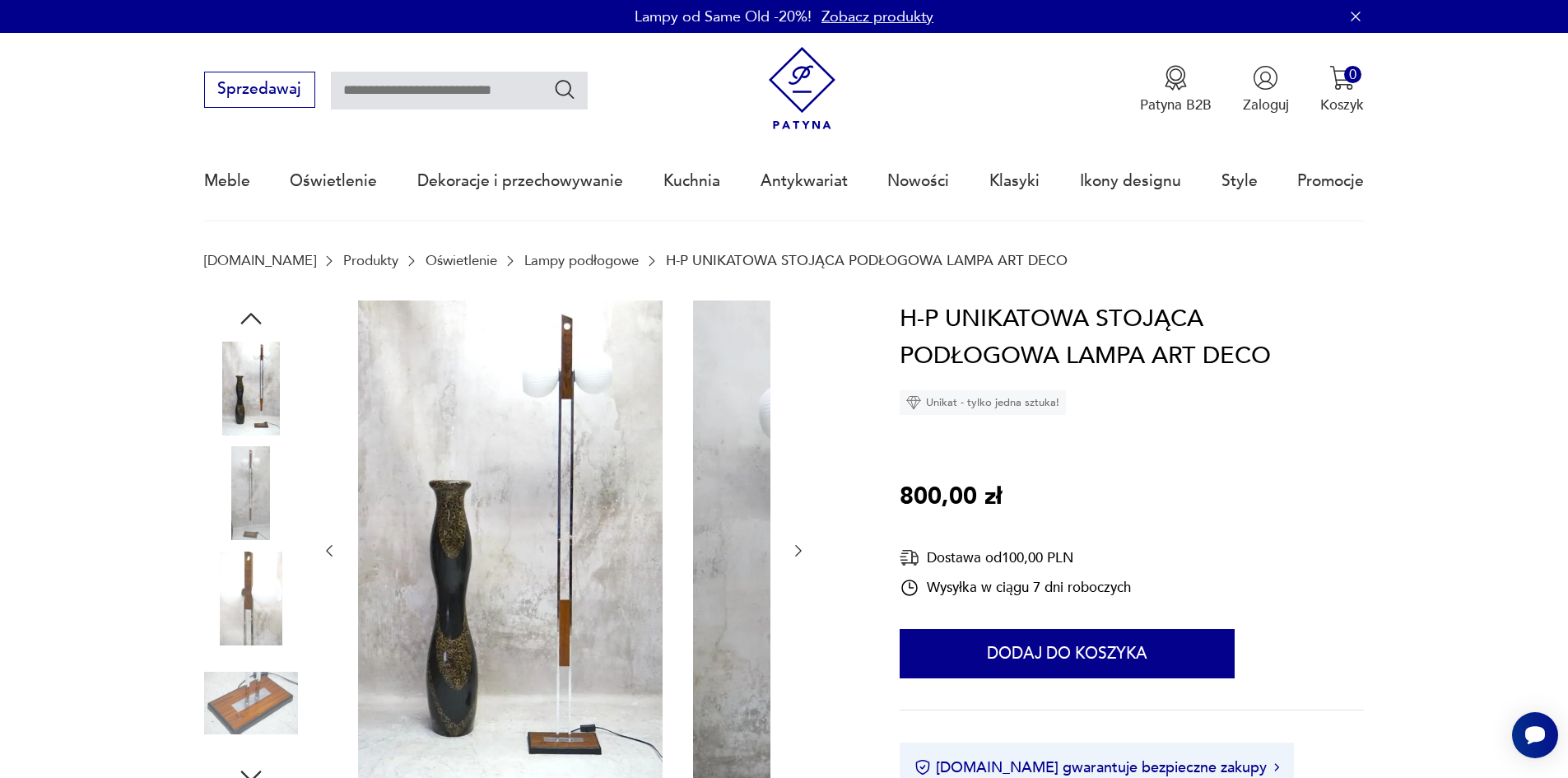
click at [217, 589] on img at bounding box center [251, 598] width 94 height 94
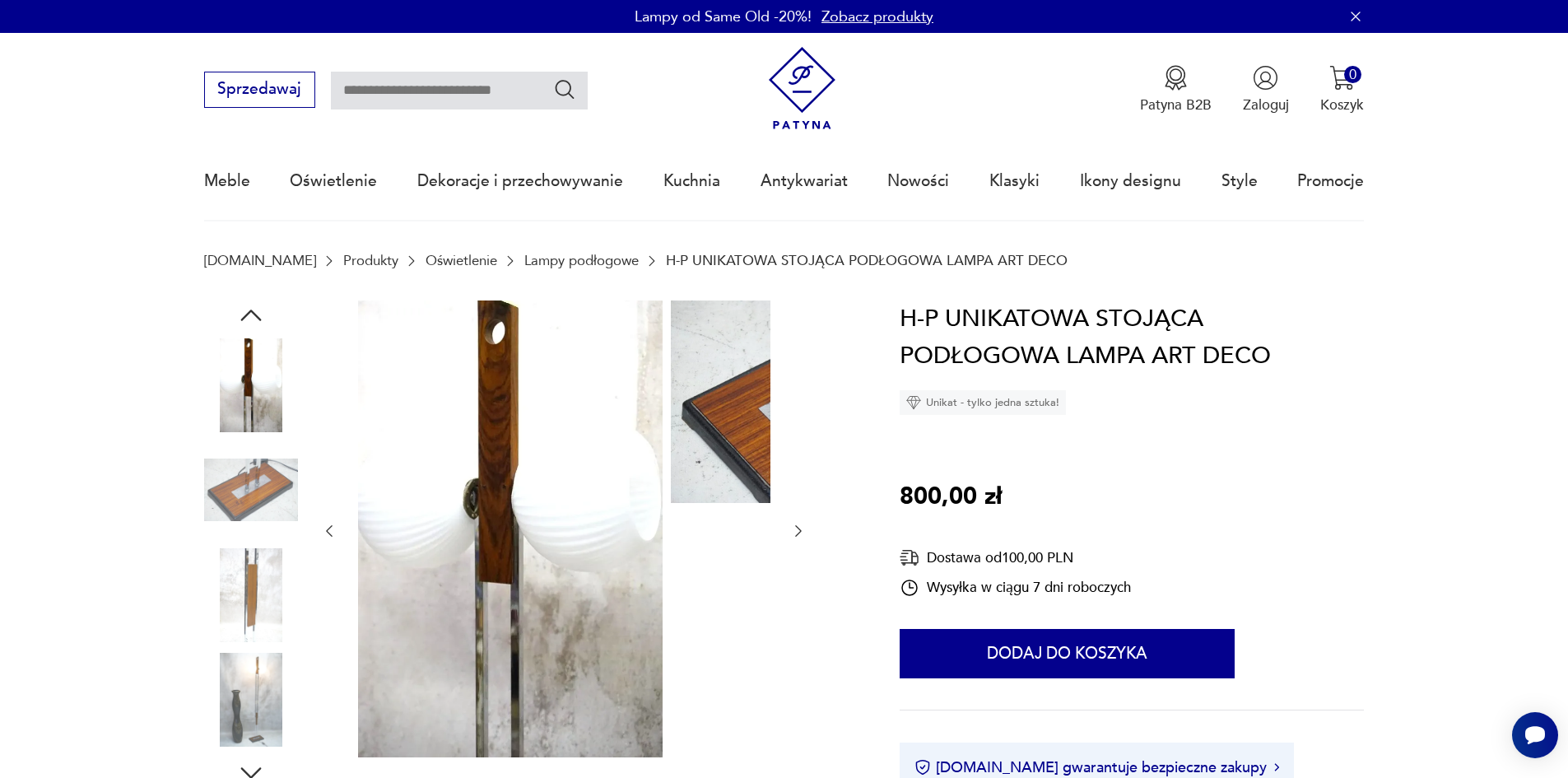
click at [213, 633] on img at bounding box center [251, 596] width 94 height 94
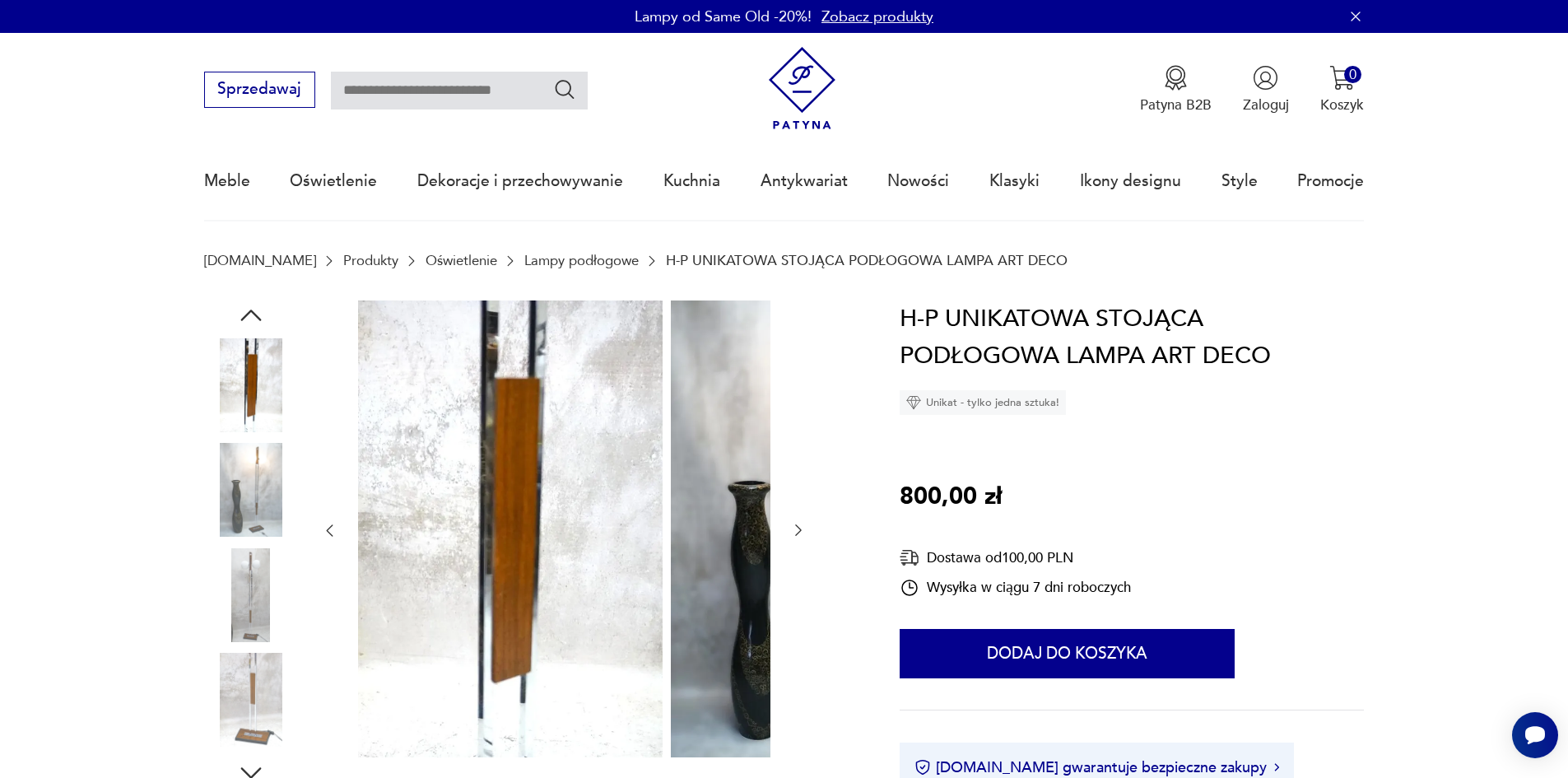
click at [213, 643] on img at bounding box center [251, 596] width 94 height 94
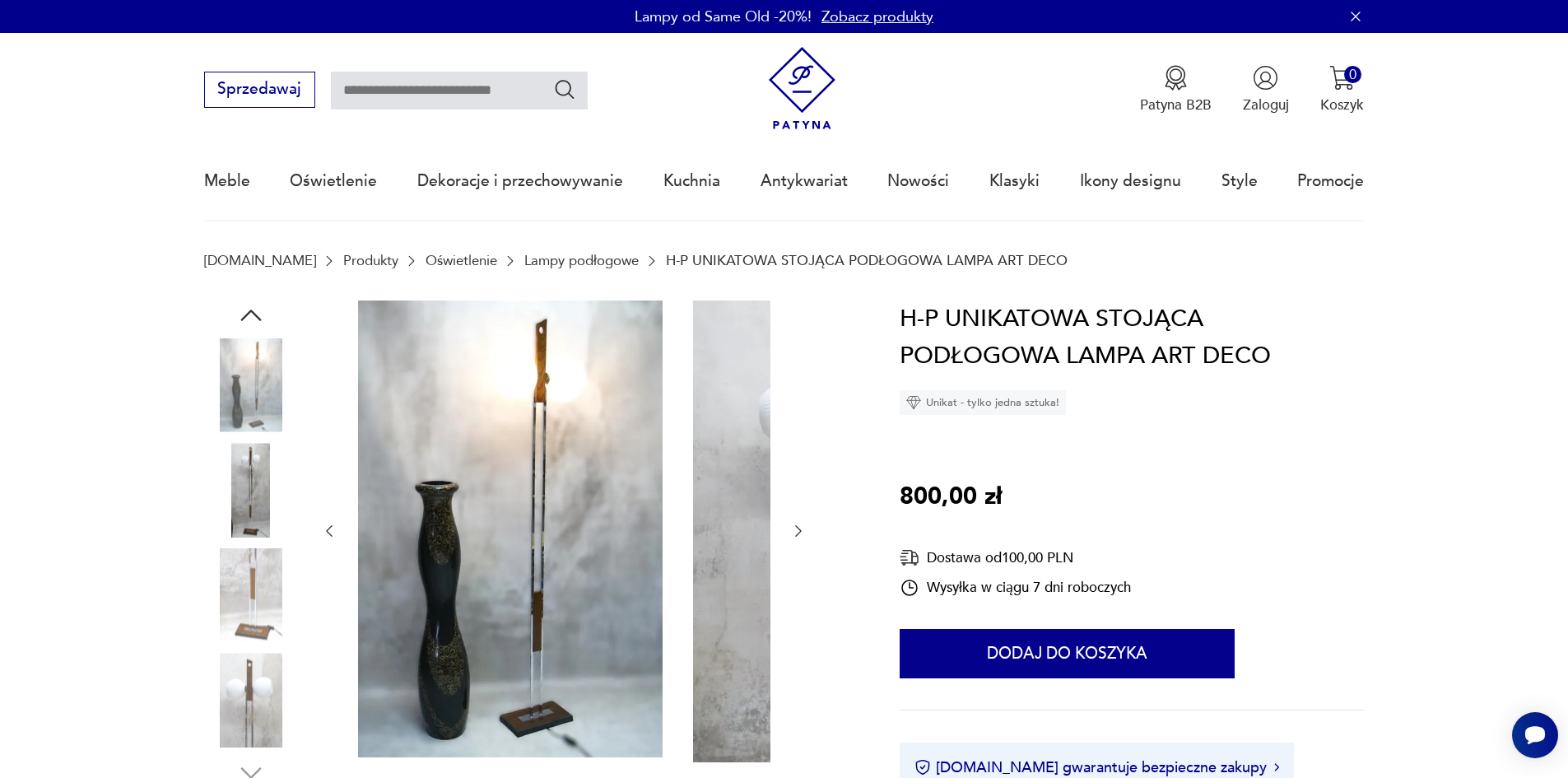
click at [217, 600] on img at bounding box center [251, 596] width 94 height 94
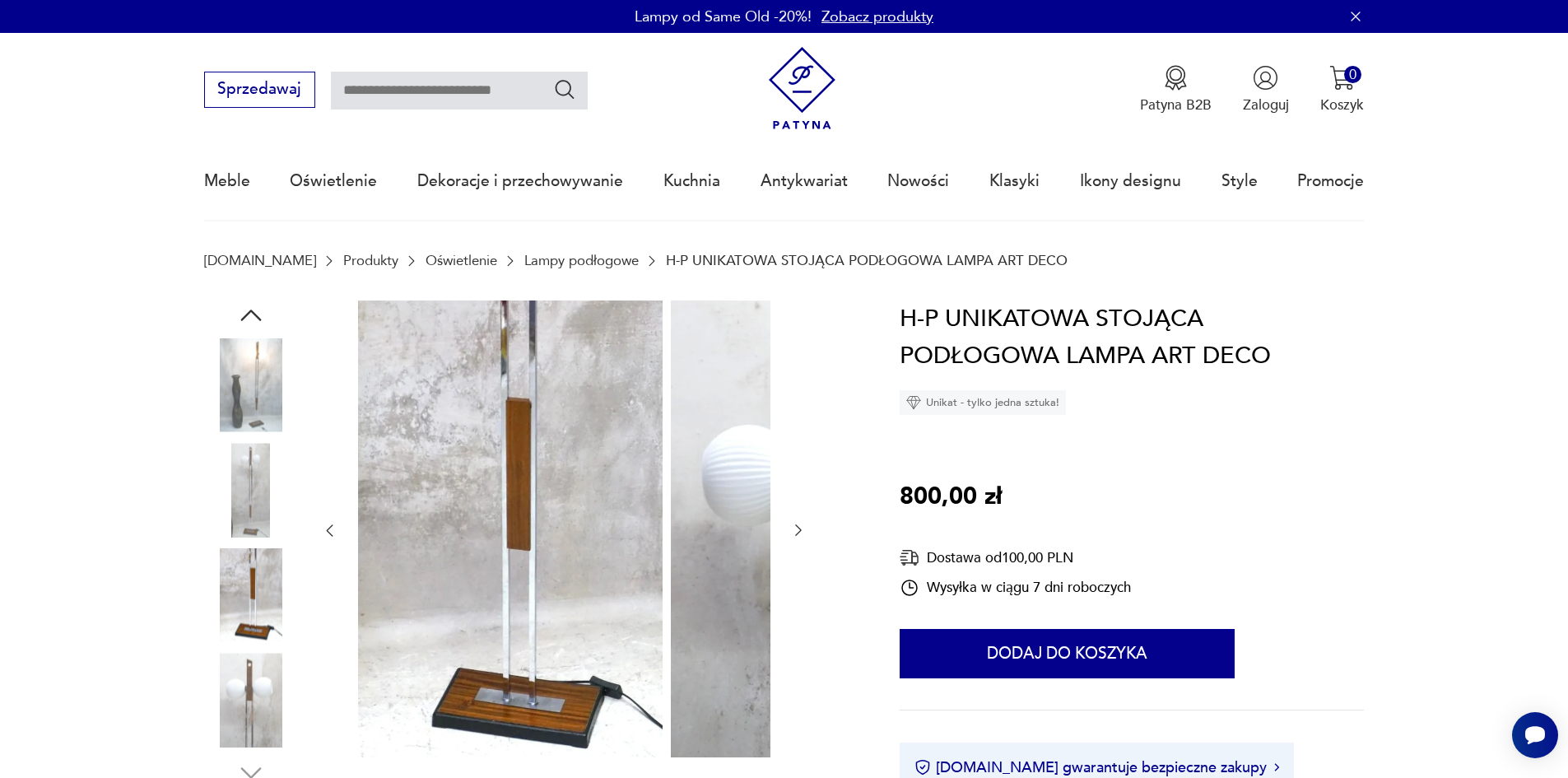
click at [238, 681] on img at bounding box center [251, 700] width 94 height 94
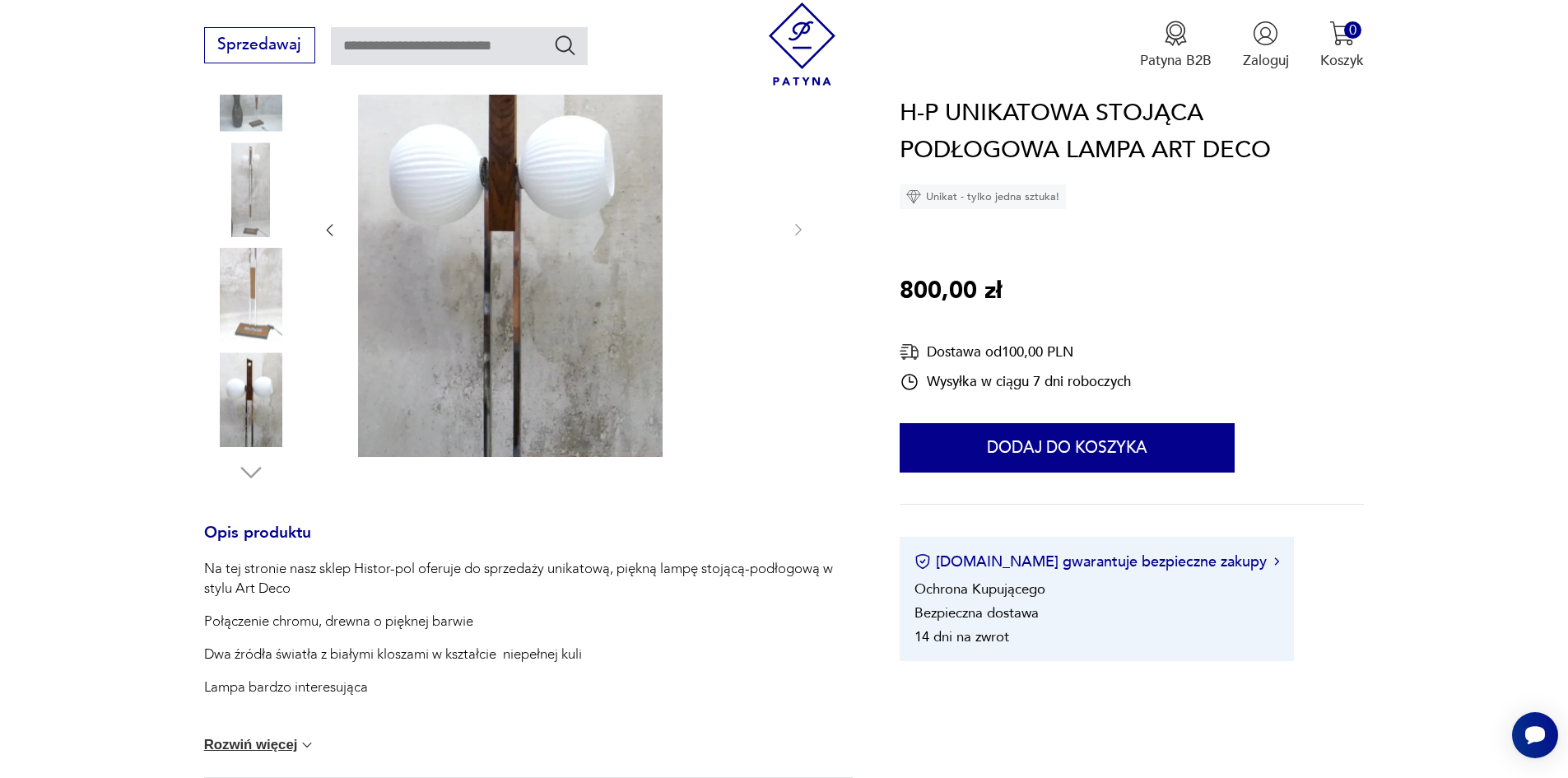
scroll to position [330, 0]
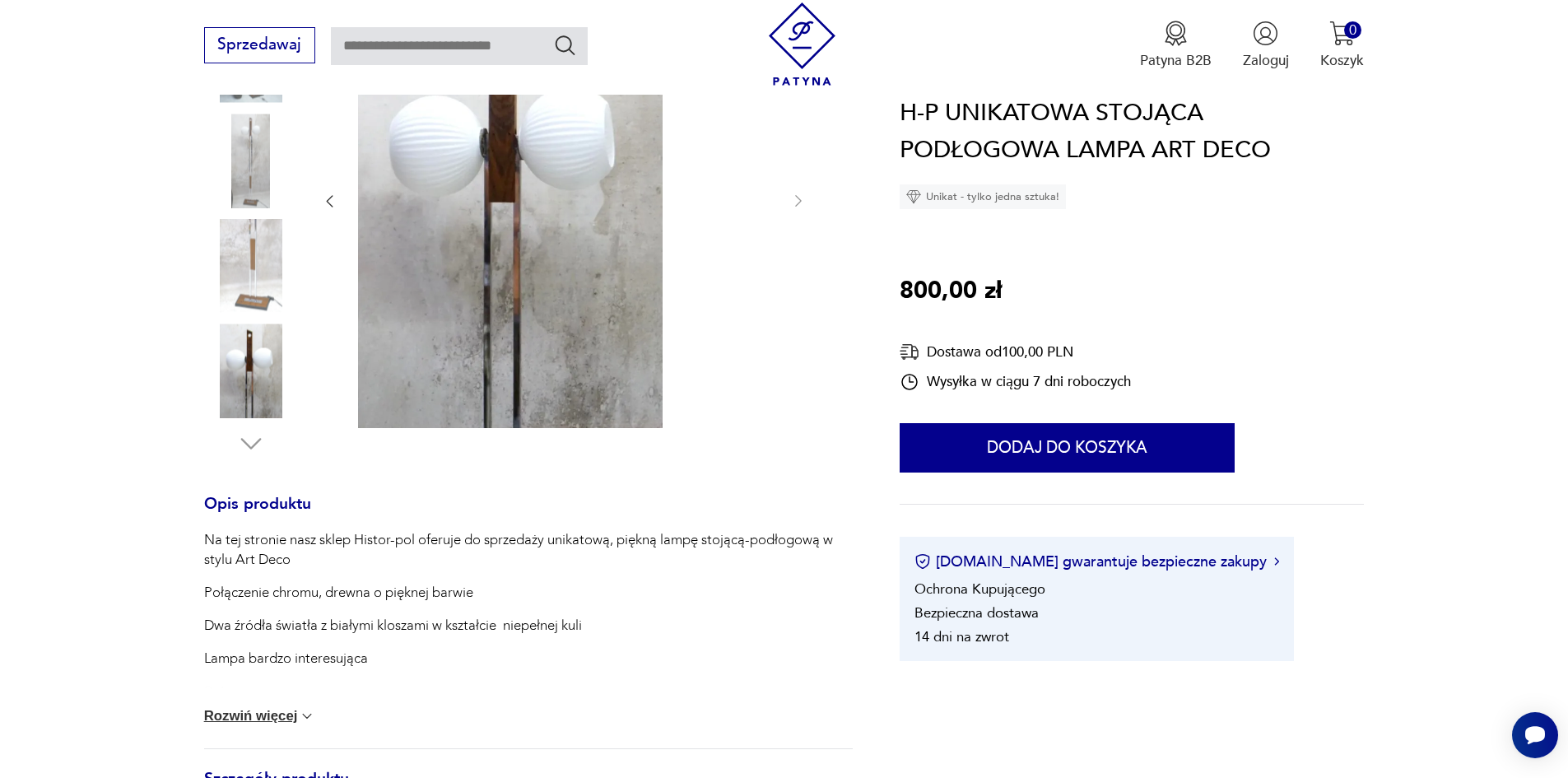
click at [236, 725] on button "Rozwiń więcej" at bounding box center [260, 716] width 112 height 17
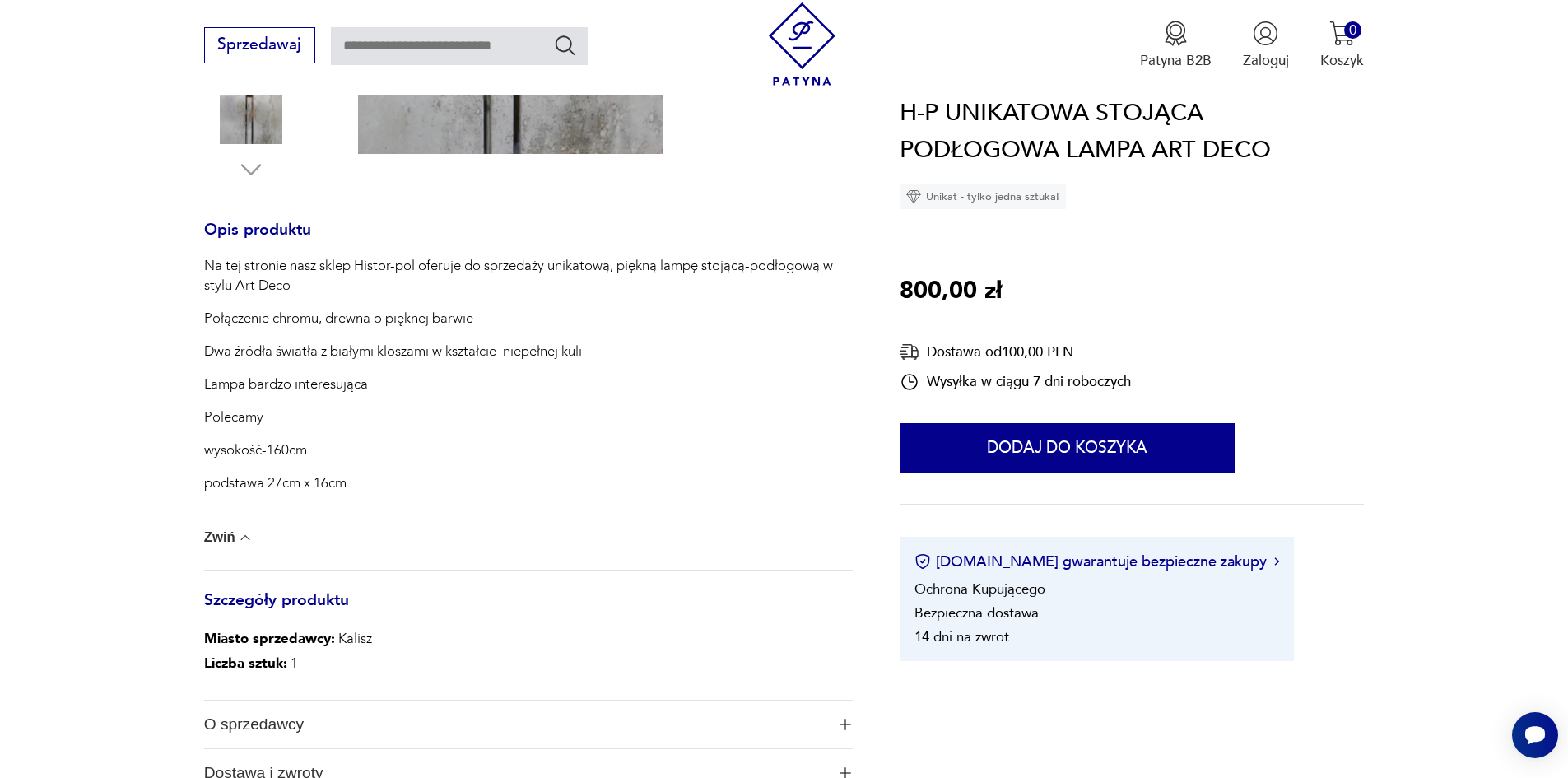
scroll to position [824, 0]
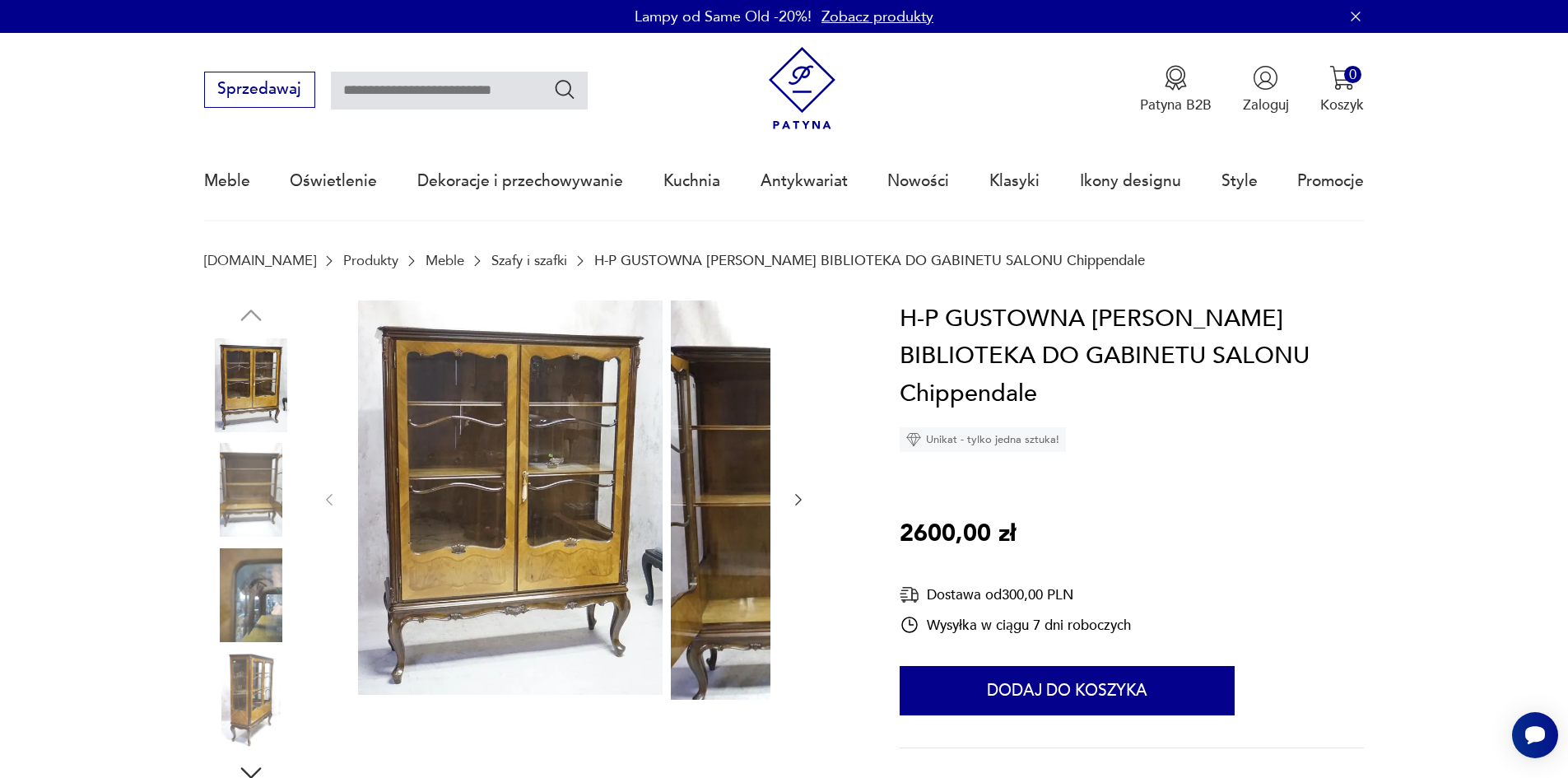
click at [204, 477] on img at bounding box center [251, 490] width 94 height 94
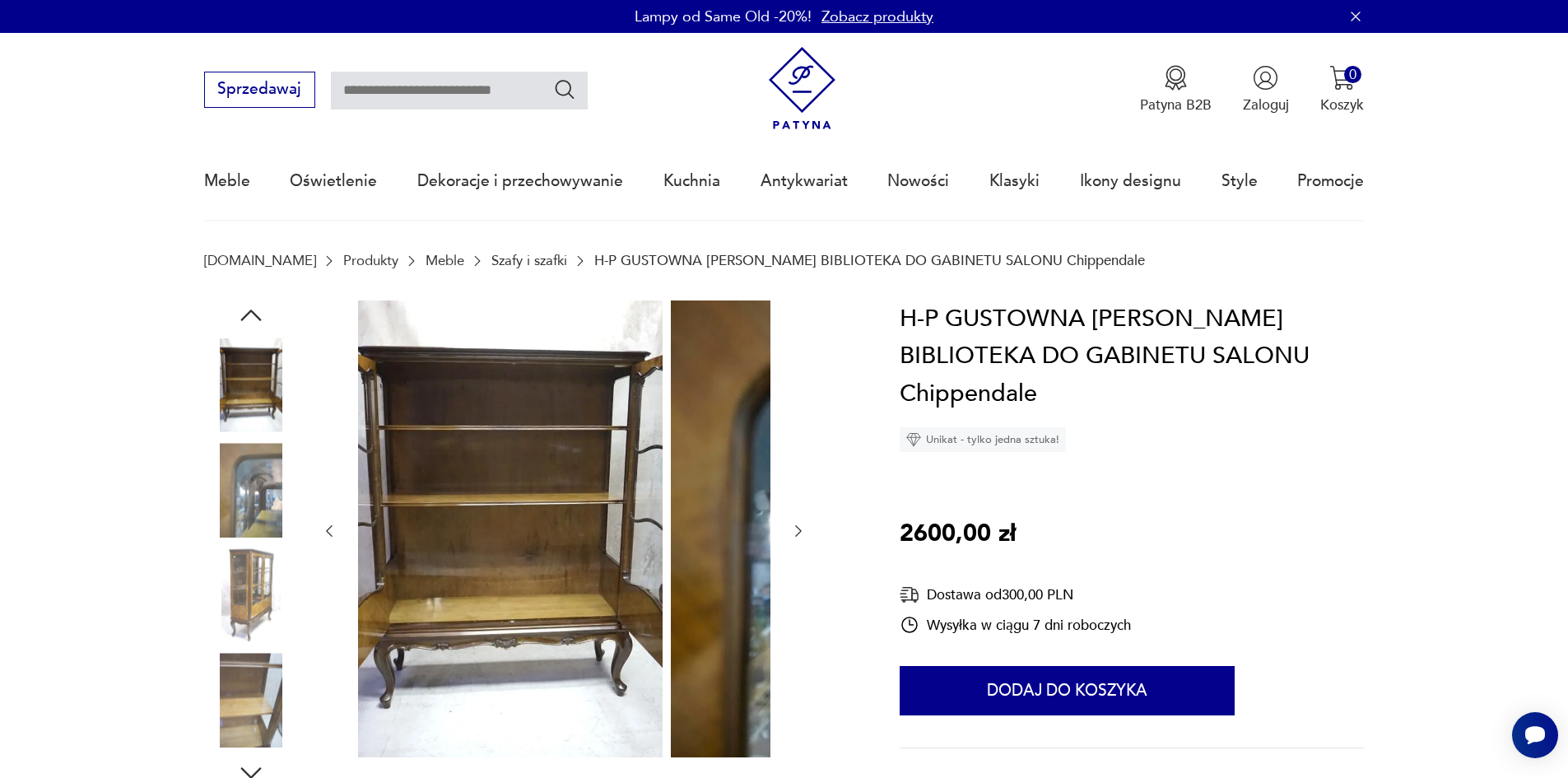
click at [204, 522] on img at bounding box center [251, 490] width 94 height 94
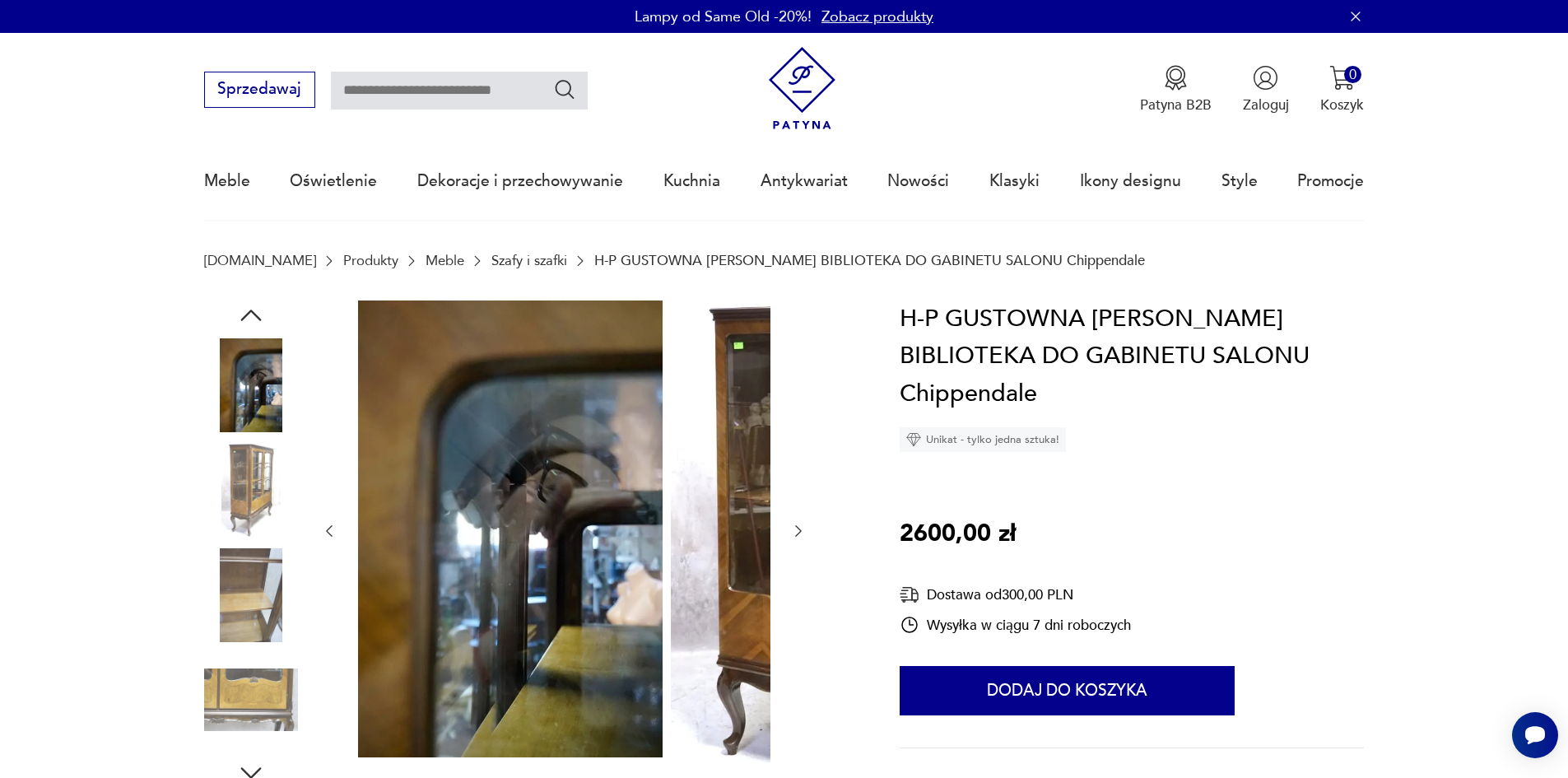
click at [204, 551] on div at bounding box center [251, 544] width 94 height 412
click at [206, 573] on img at bounding box center [251, 596] width 94 height 94
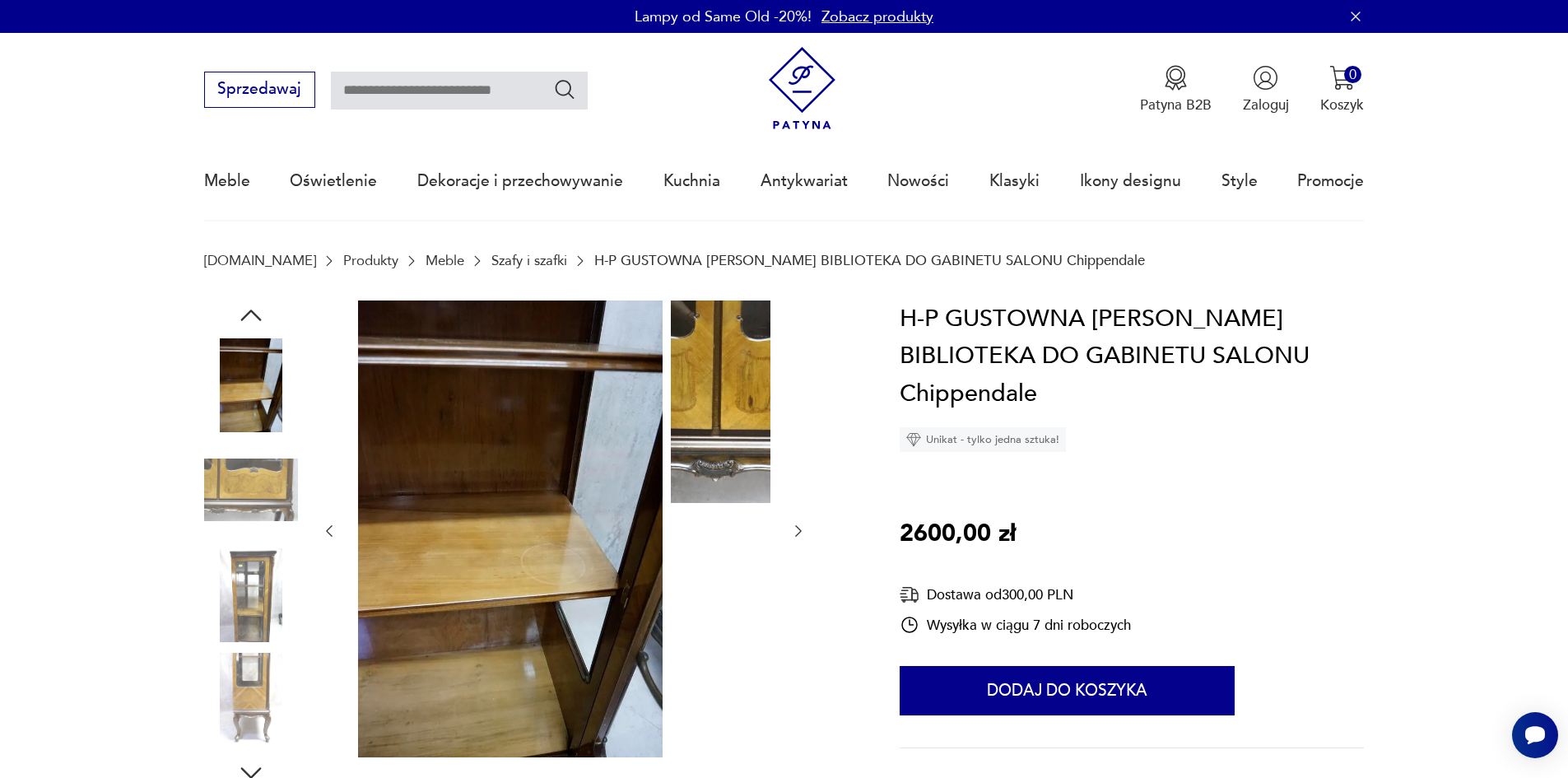
click at [209, 598] on img at bounding box center [251, 596] width 94 height 94
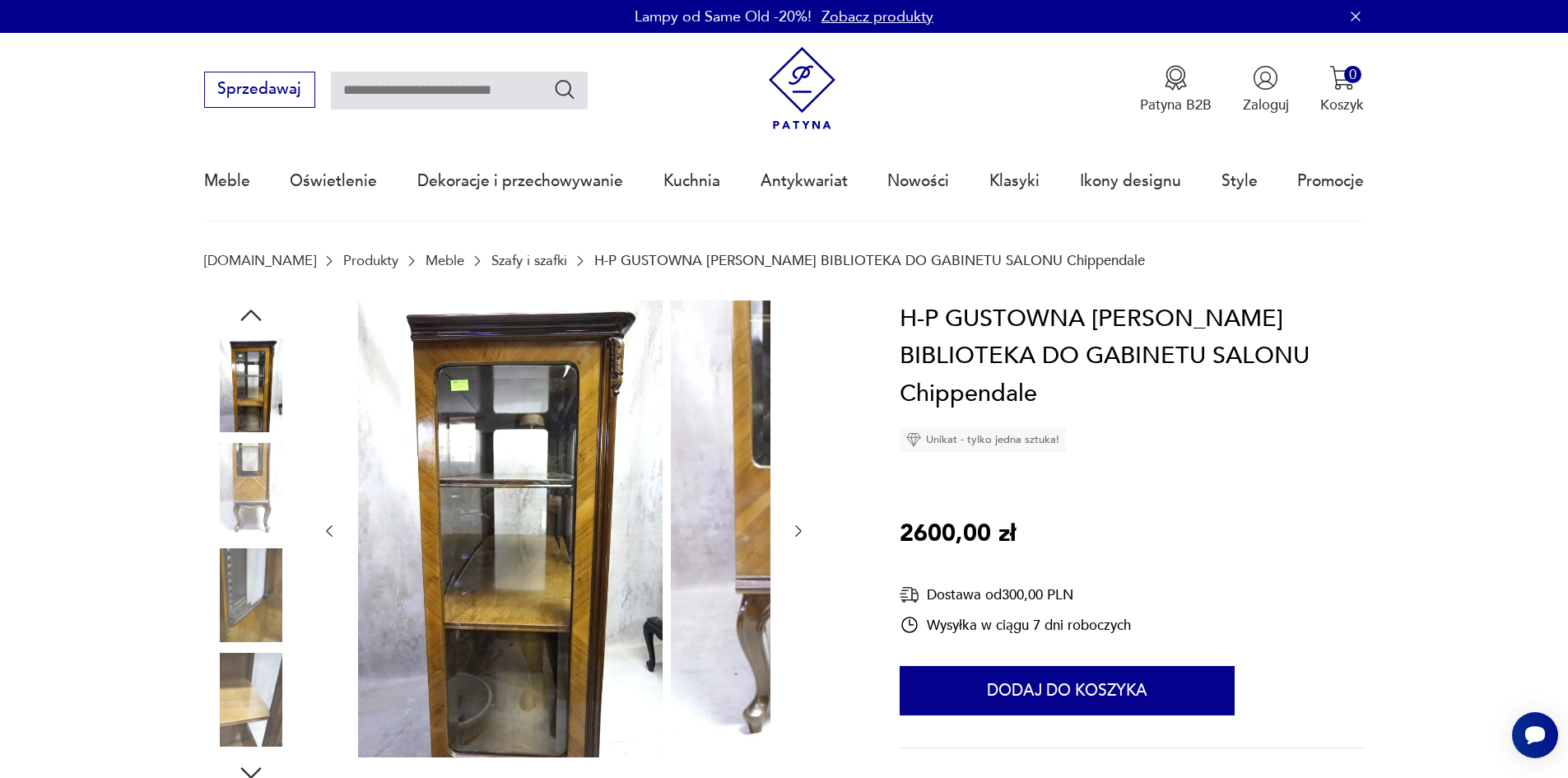
click at [212, 630] on img at bounding box center [251, 596] width 94 height 94
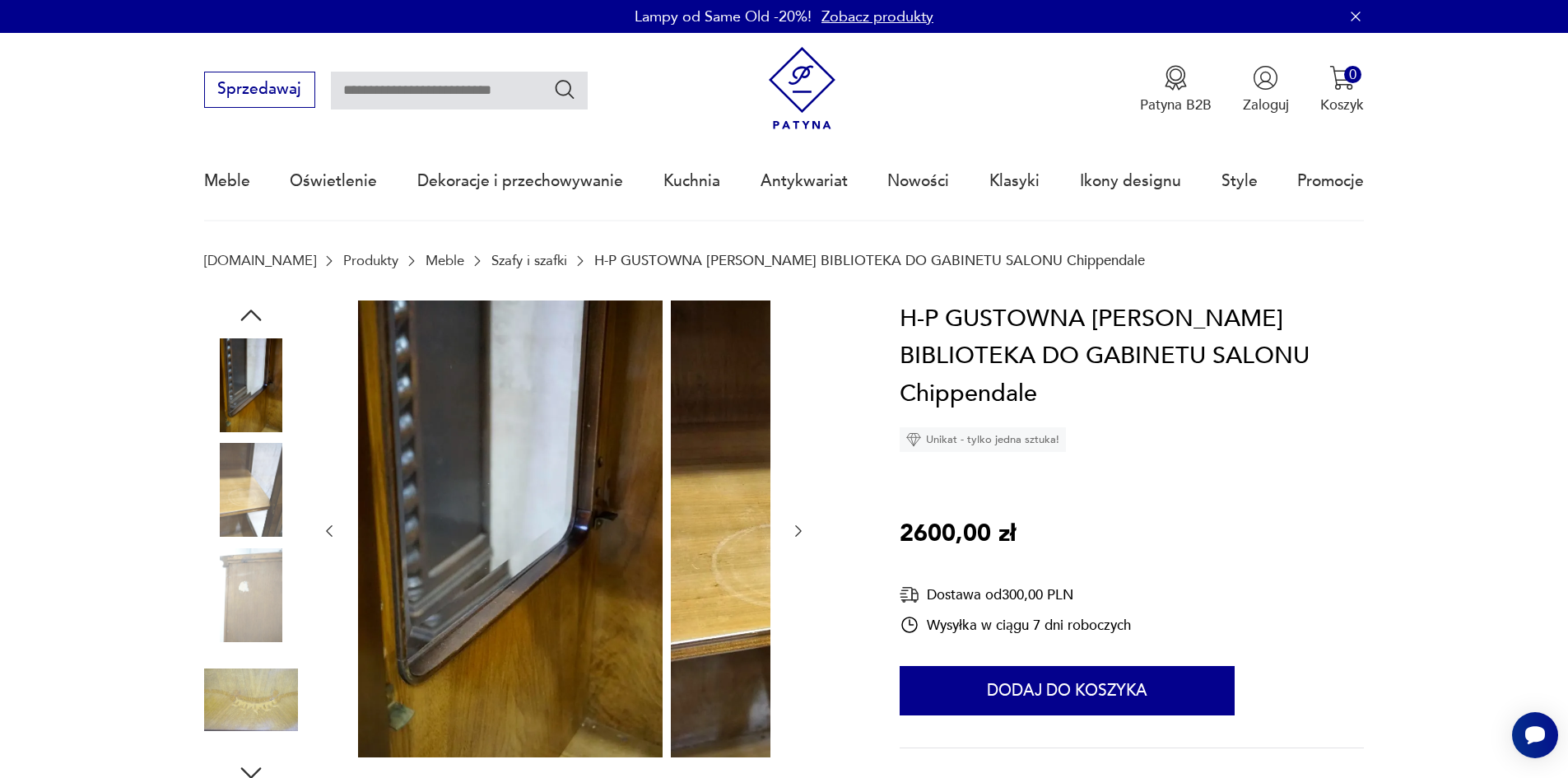
click at [225, 621] on img at bounding box center [251, 596] width 94 height 94
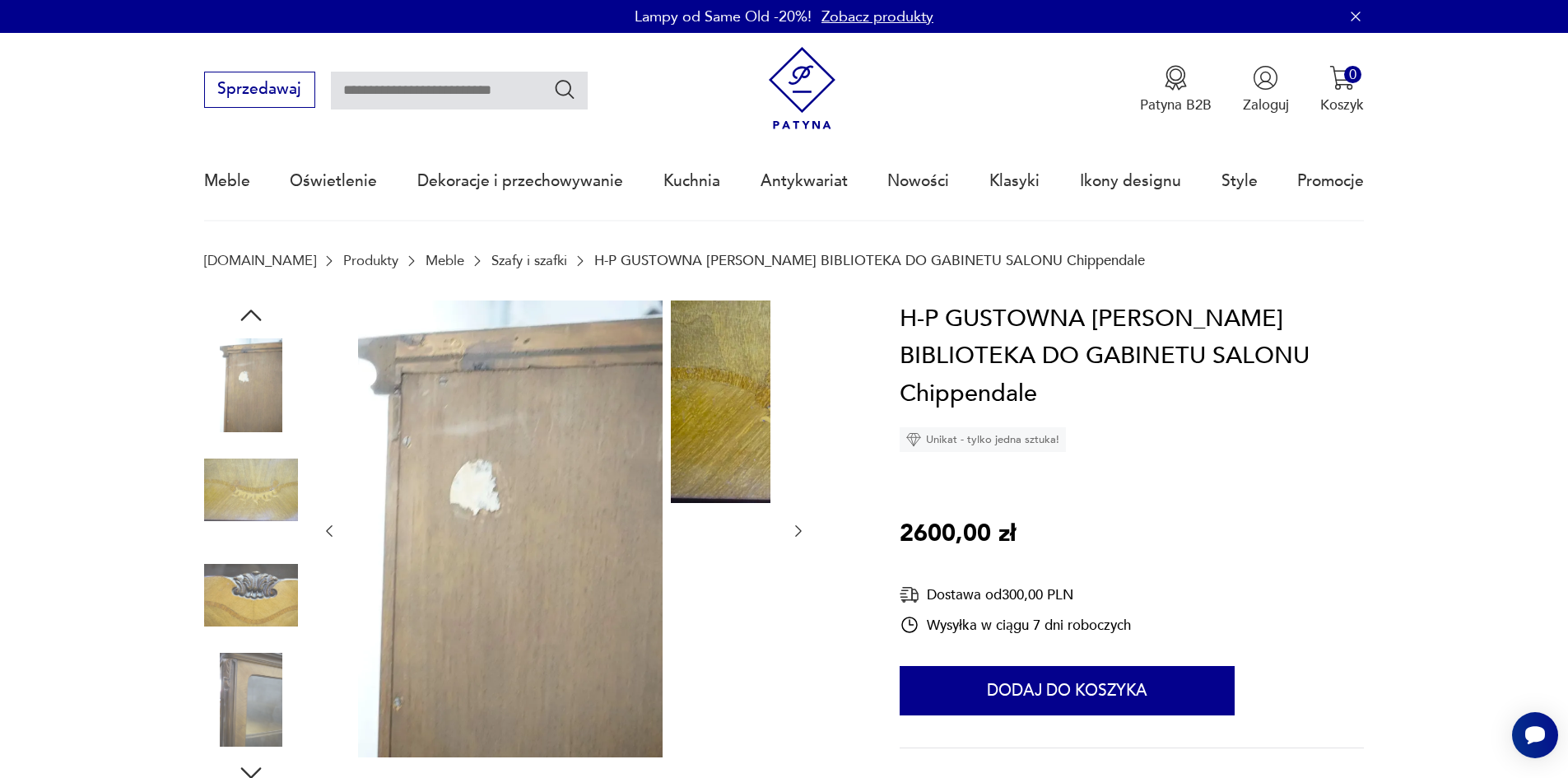
click at [226, 635] on img at bounding box center [251, 596] width 94 height 94
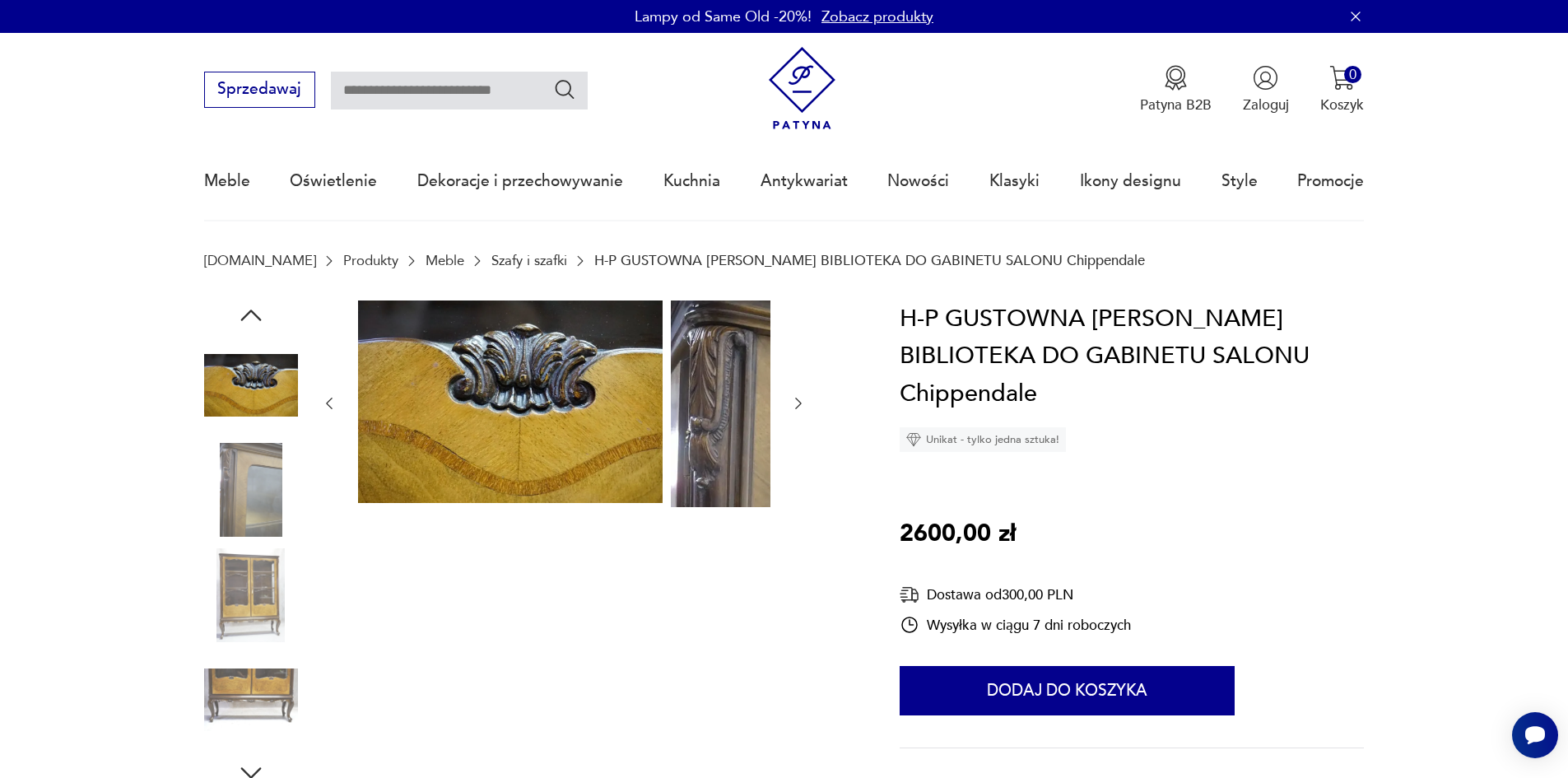
click at [218, 598] on img at bounding box center [251, 596] width 94 height 94
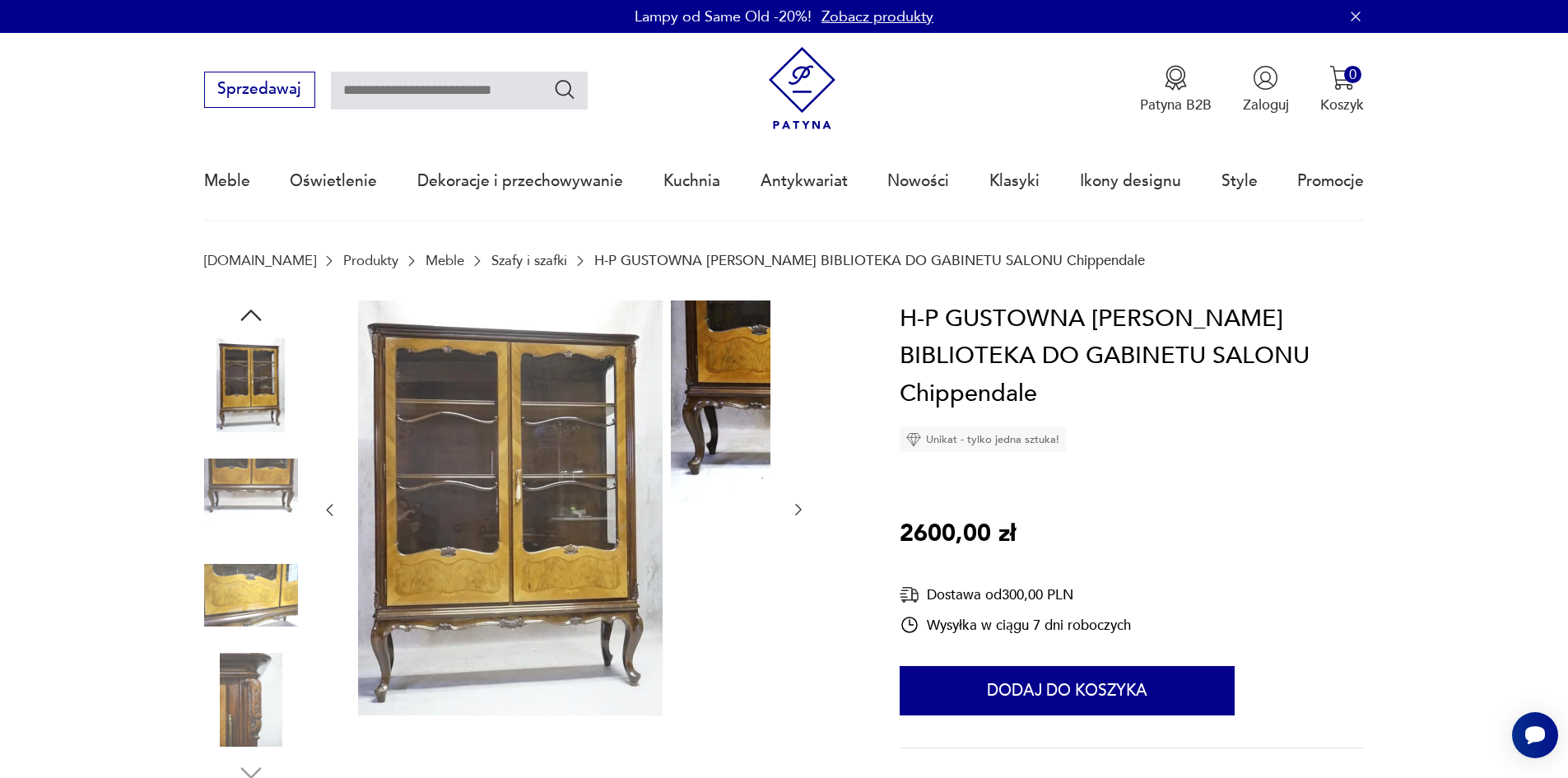
click at [218, 622] on img at bounding box center [251, 596] width 94 height 94
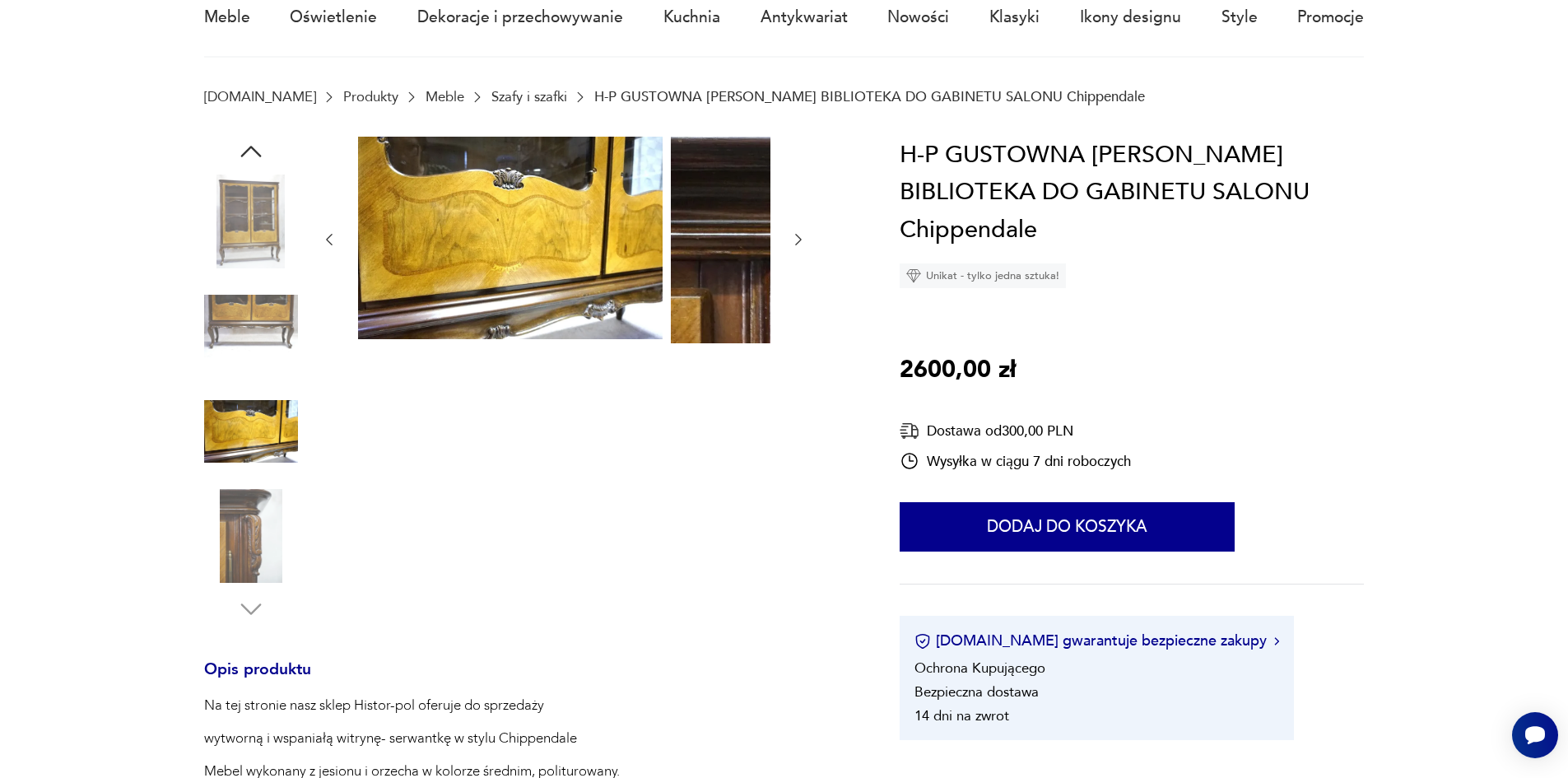
scroll to position [165, 0]
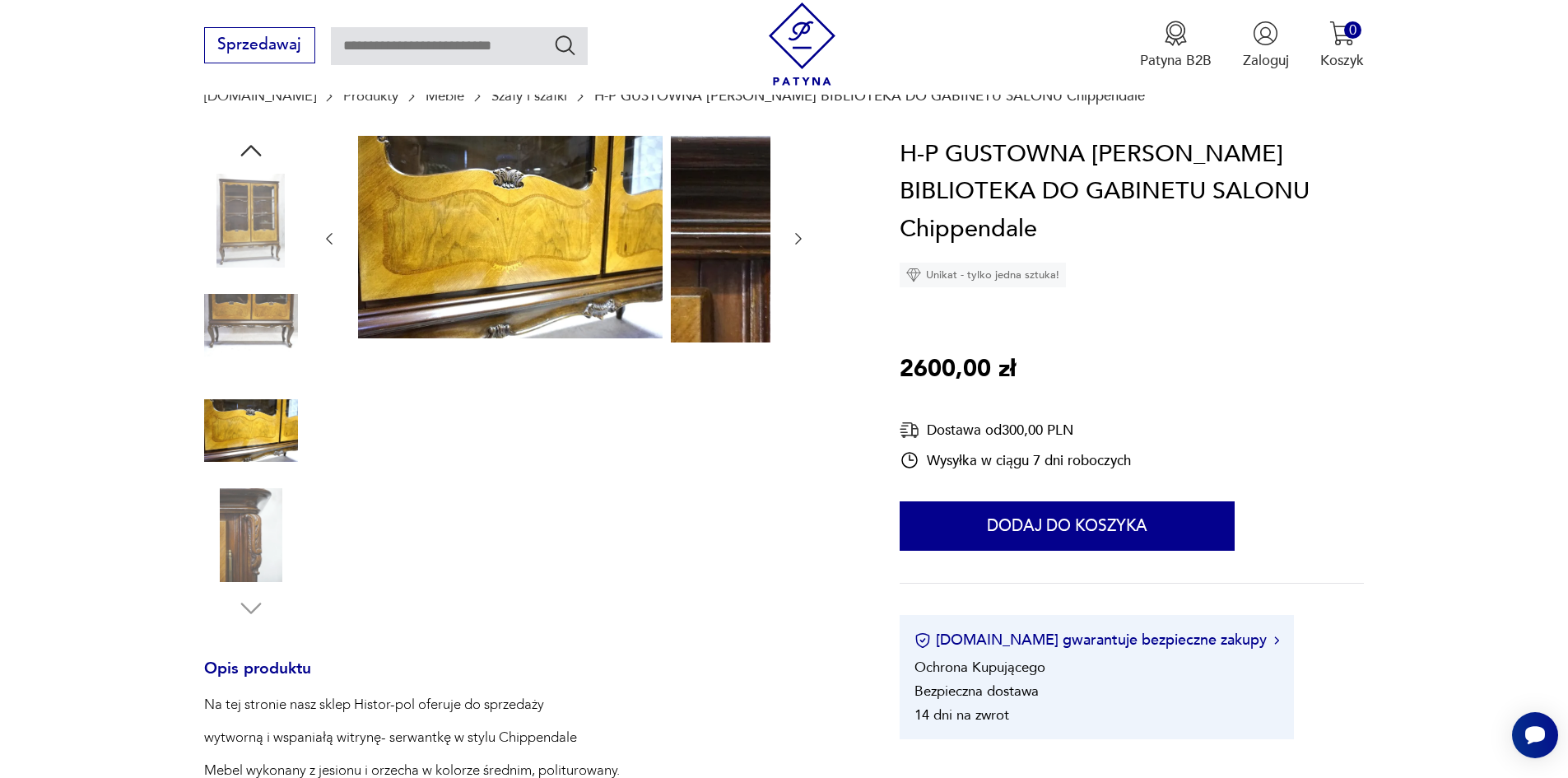
click at [219, 522] on img at bounding box center [251, 535] width 94 height 94
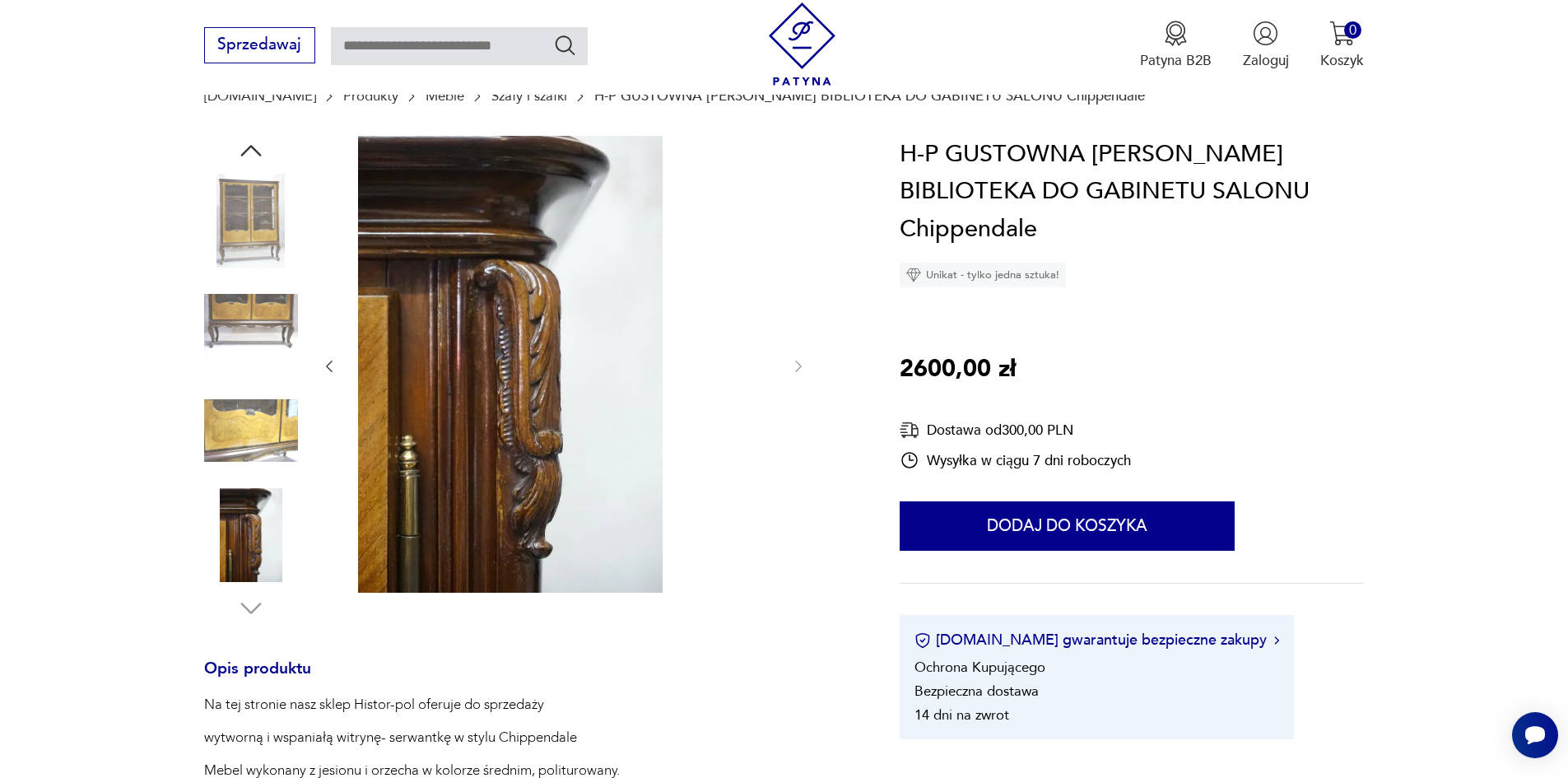
click at [221, 562] on img at bounding box center [251, 535] width 94 height 94
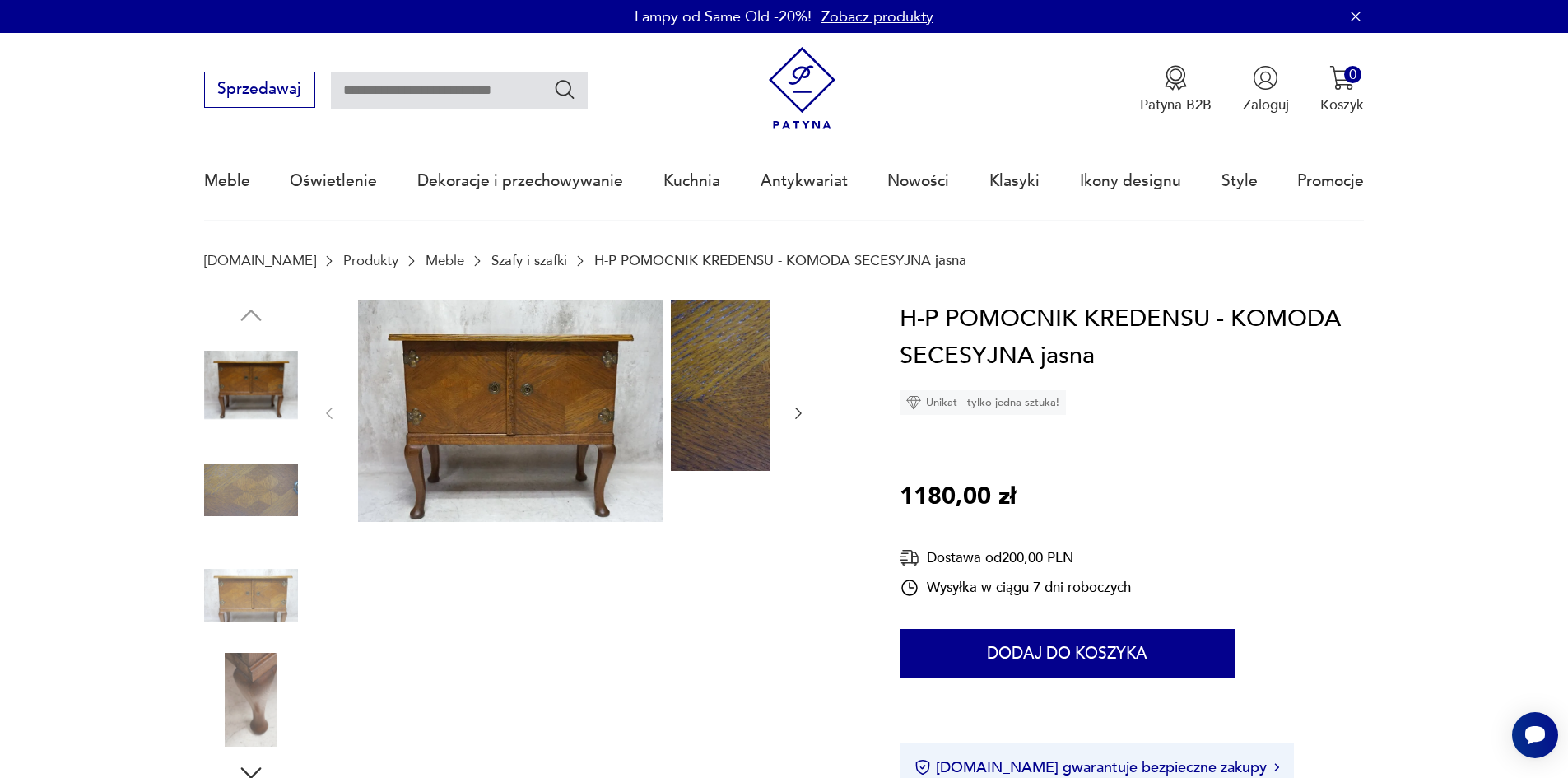
click at [218, 502] on img at bounding box center [251, 490] width 94 height 94
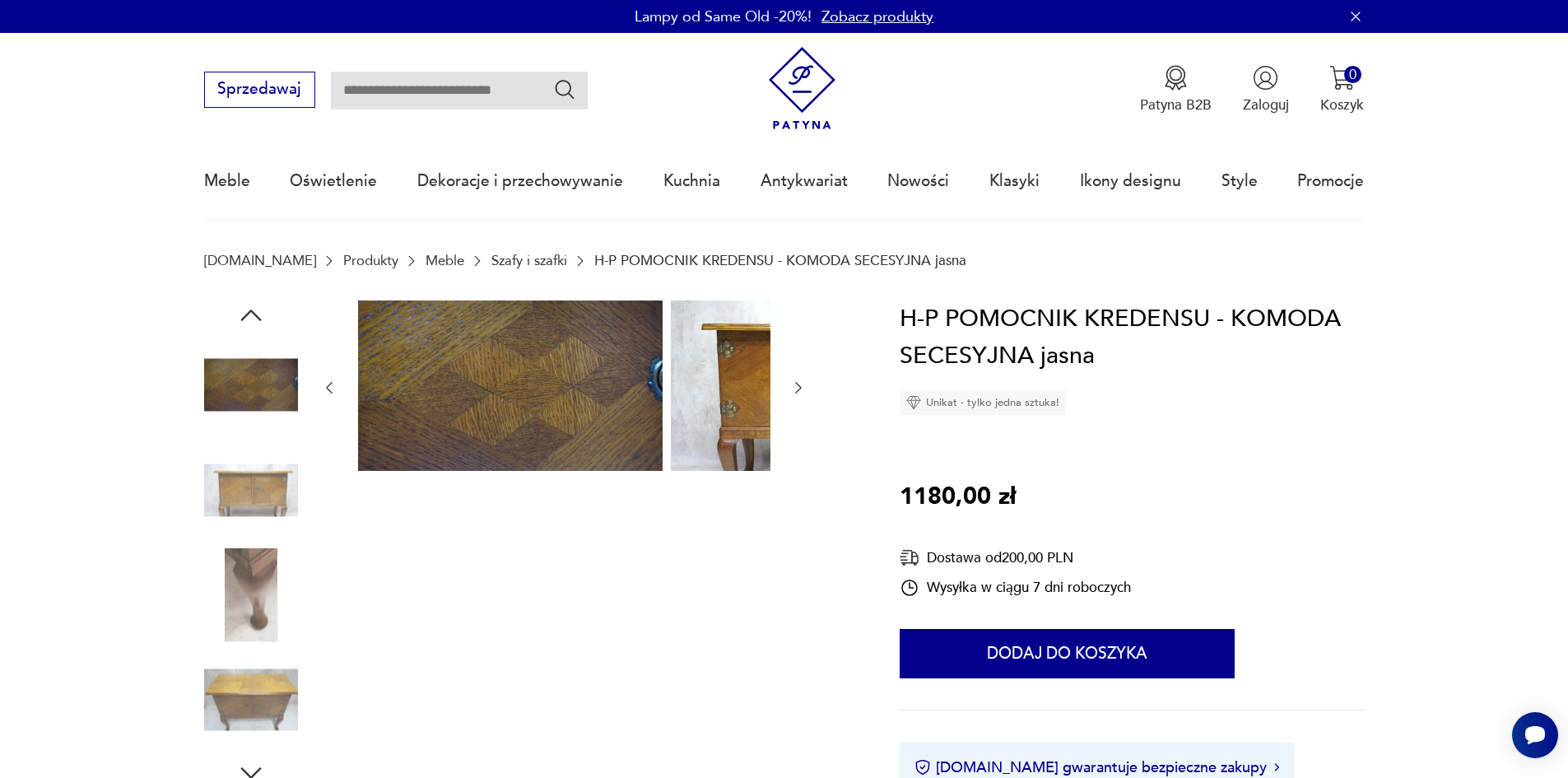
click at [220, 508] on img at bounding box center [251, 490] width 94 height 94
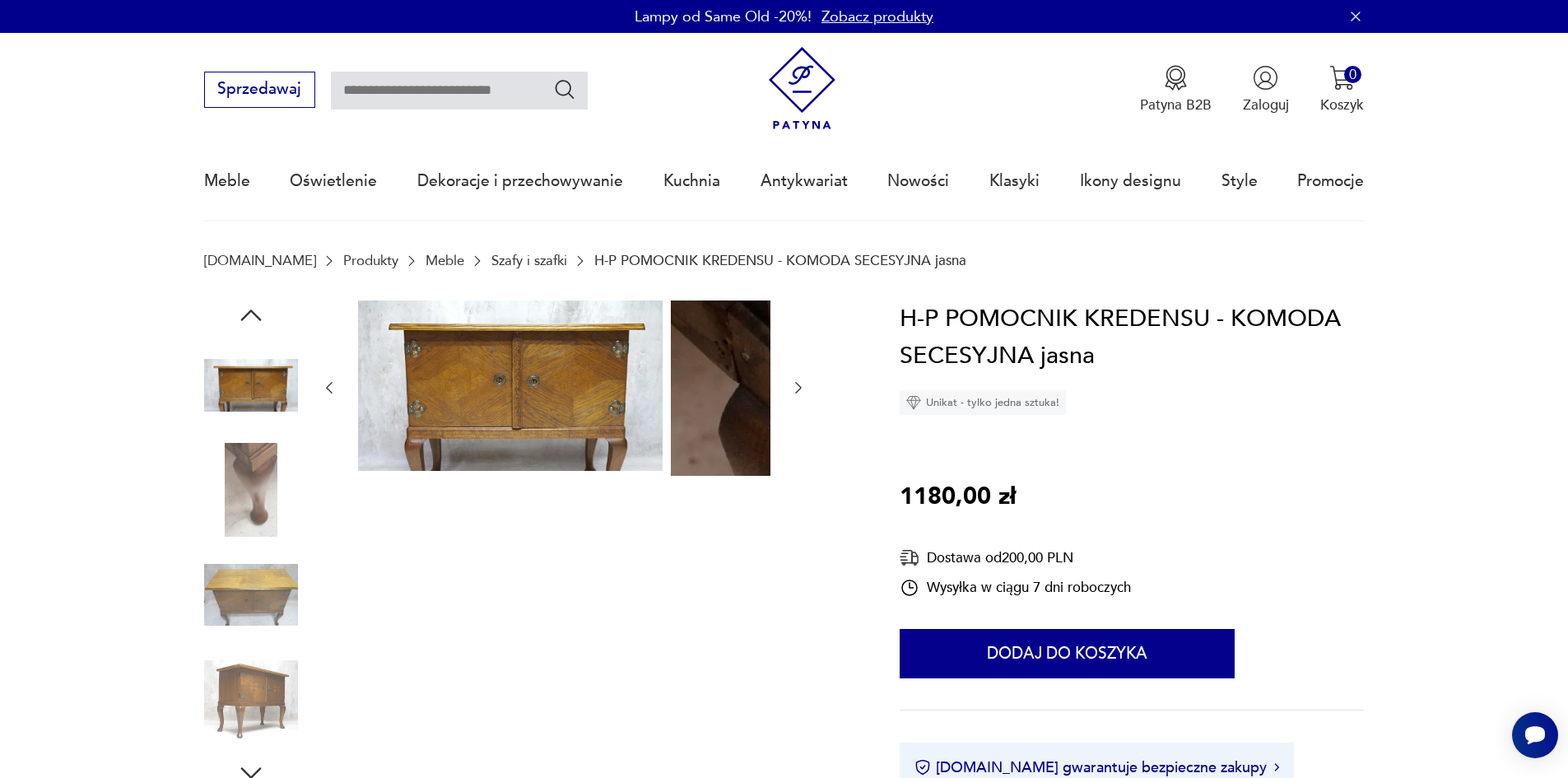
click at [225, 528] on img at bounding box center [251, 490] width 94 height 94
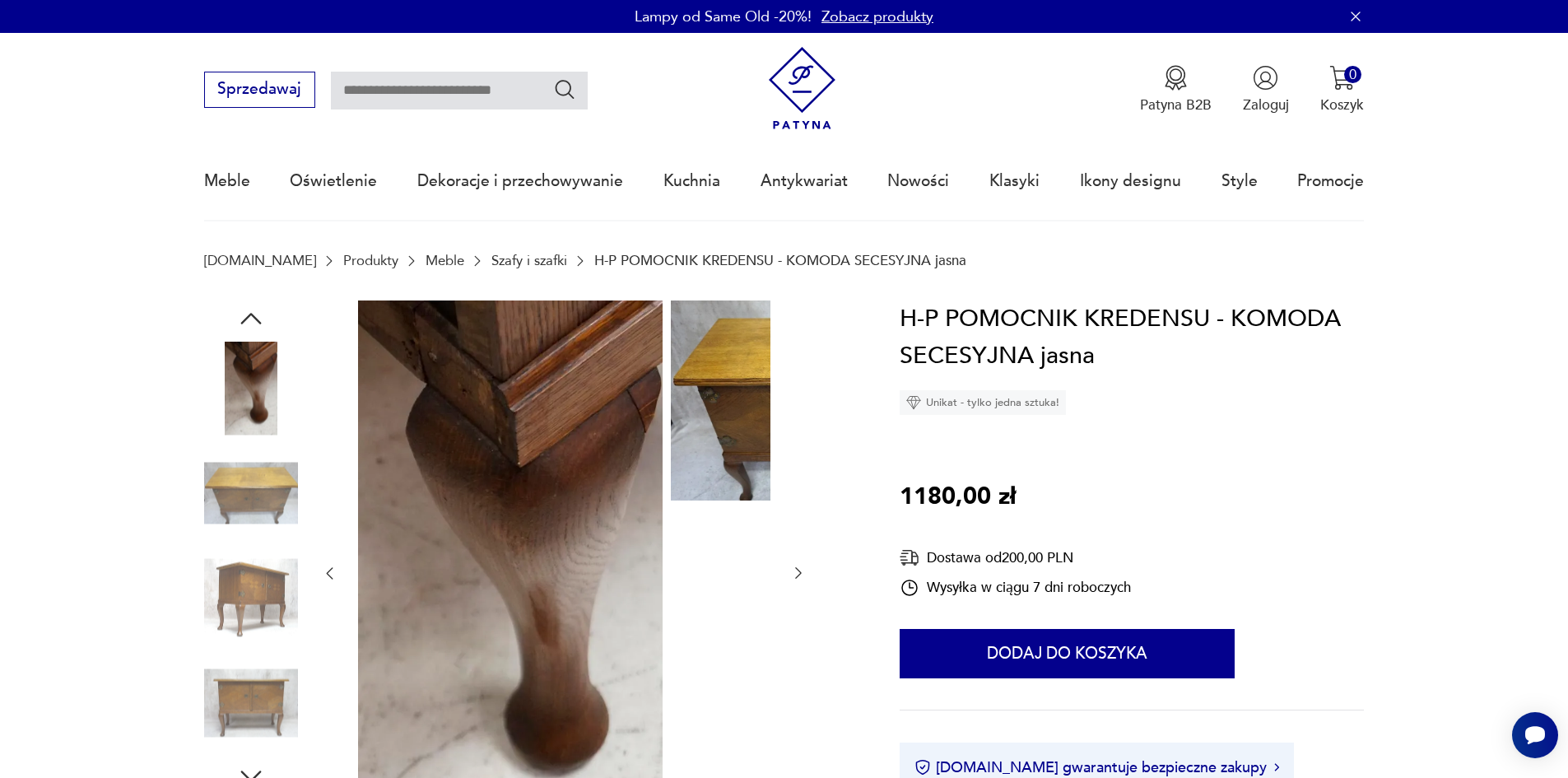
click at [219, 593] on img at bounding box center [251, 598] width 94 height 94
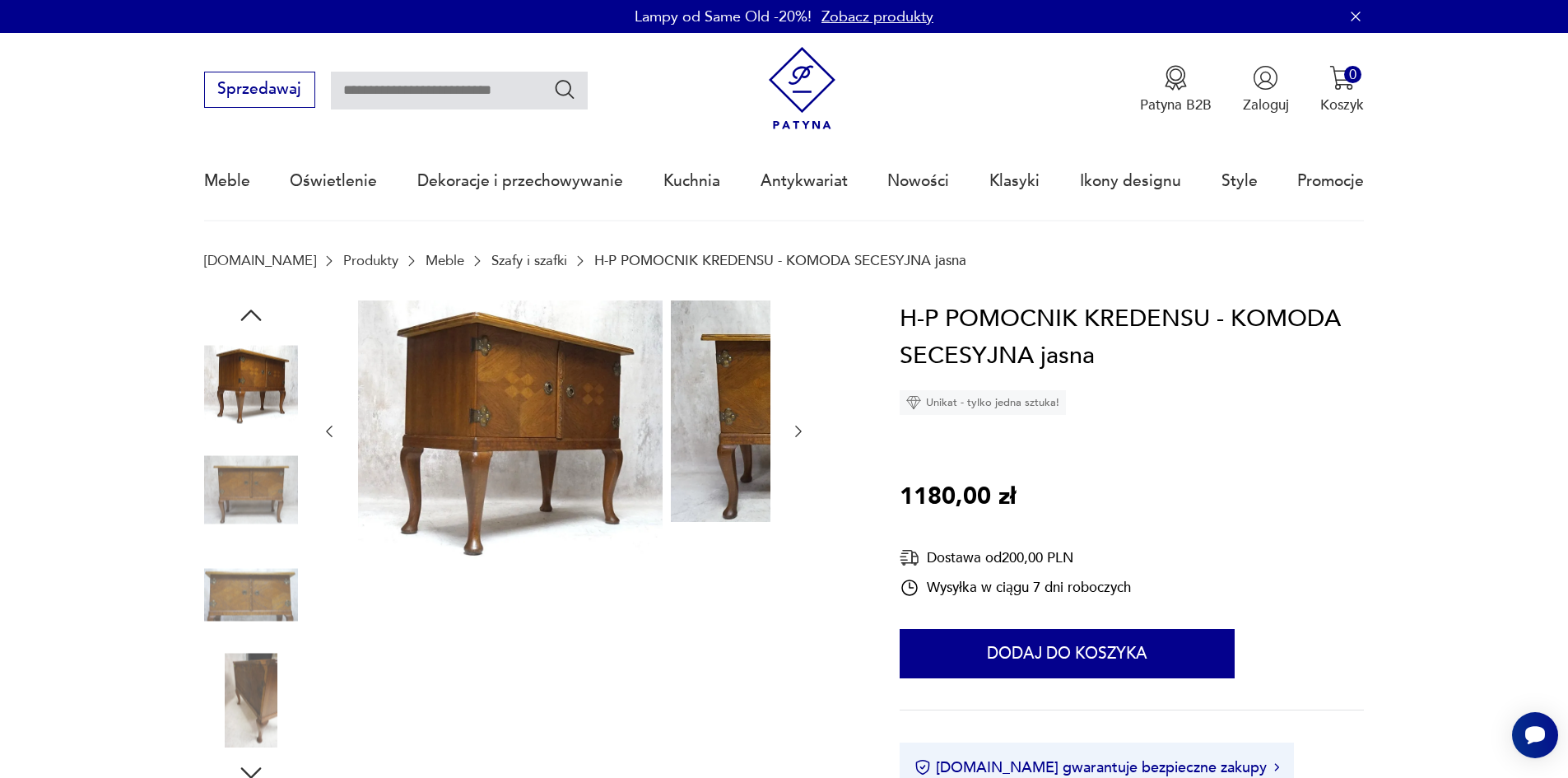
click at [238, 493] on img at bounding box center [251, 490] width 94 height 94
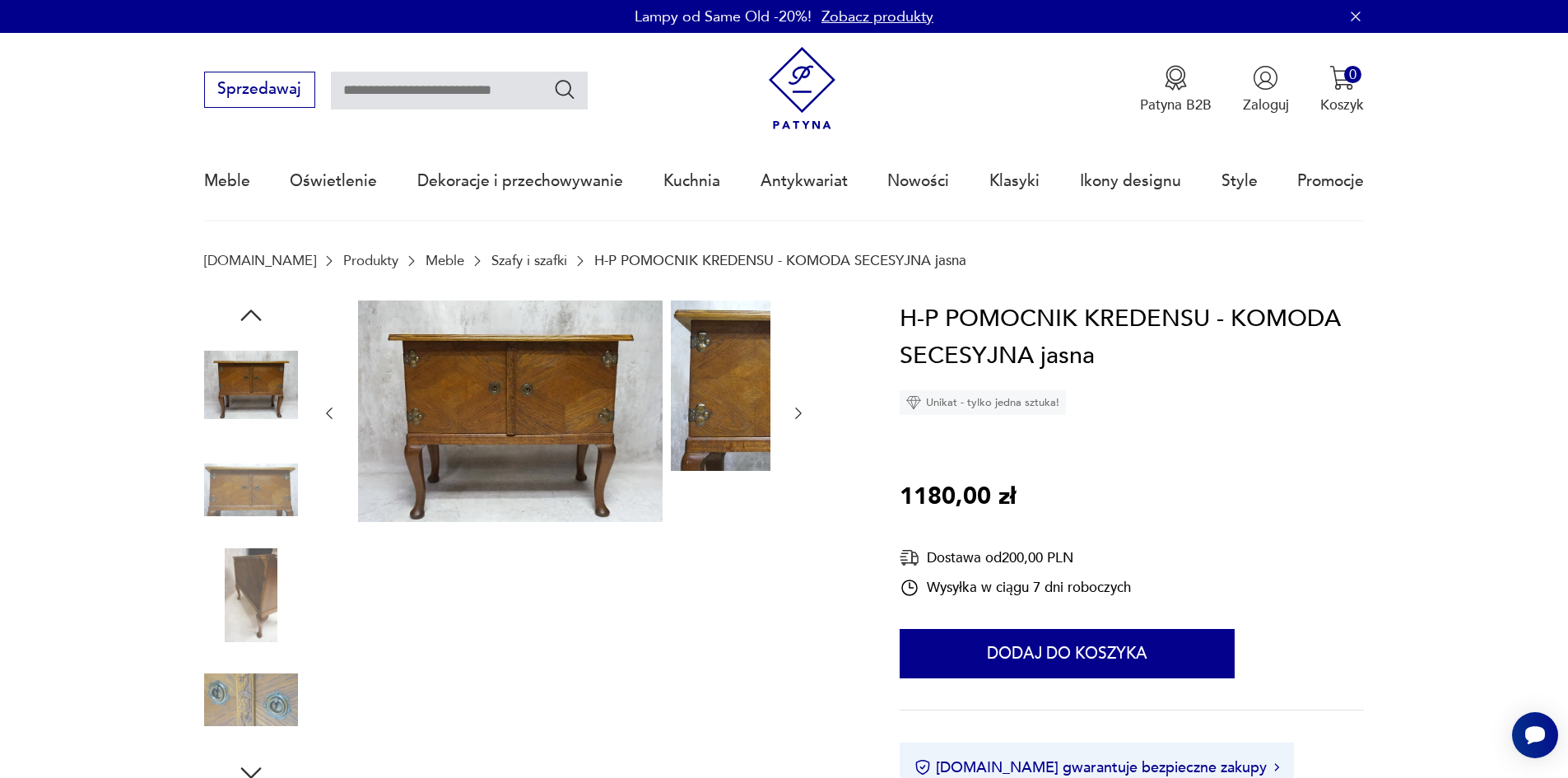
click at [238, 493] on img at bounding box center [251, 490] width 94 height 94
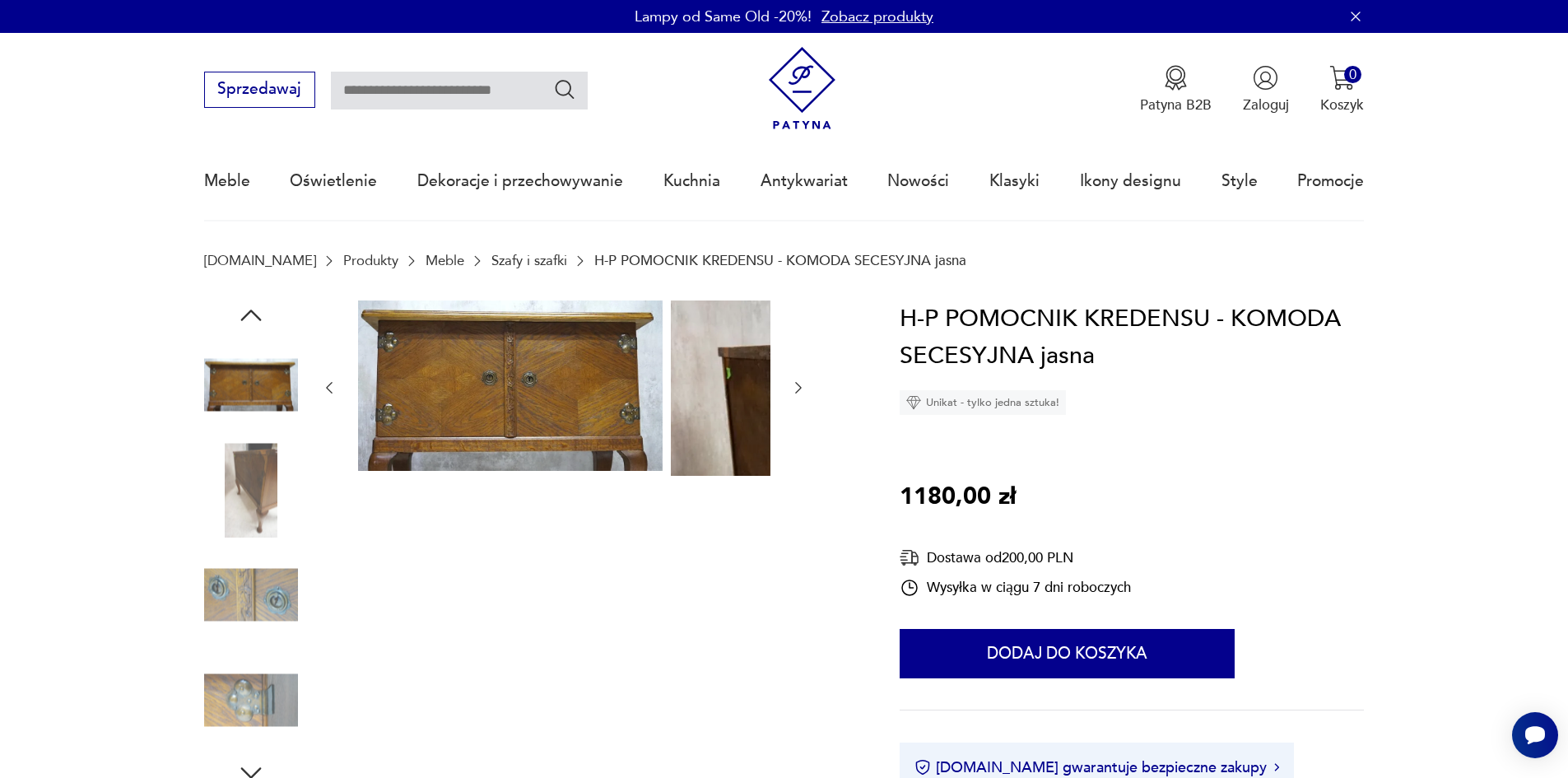
click at [236, 505] on img at bounding box center [251, 490] width 94 height 94
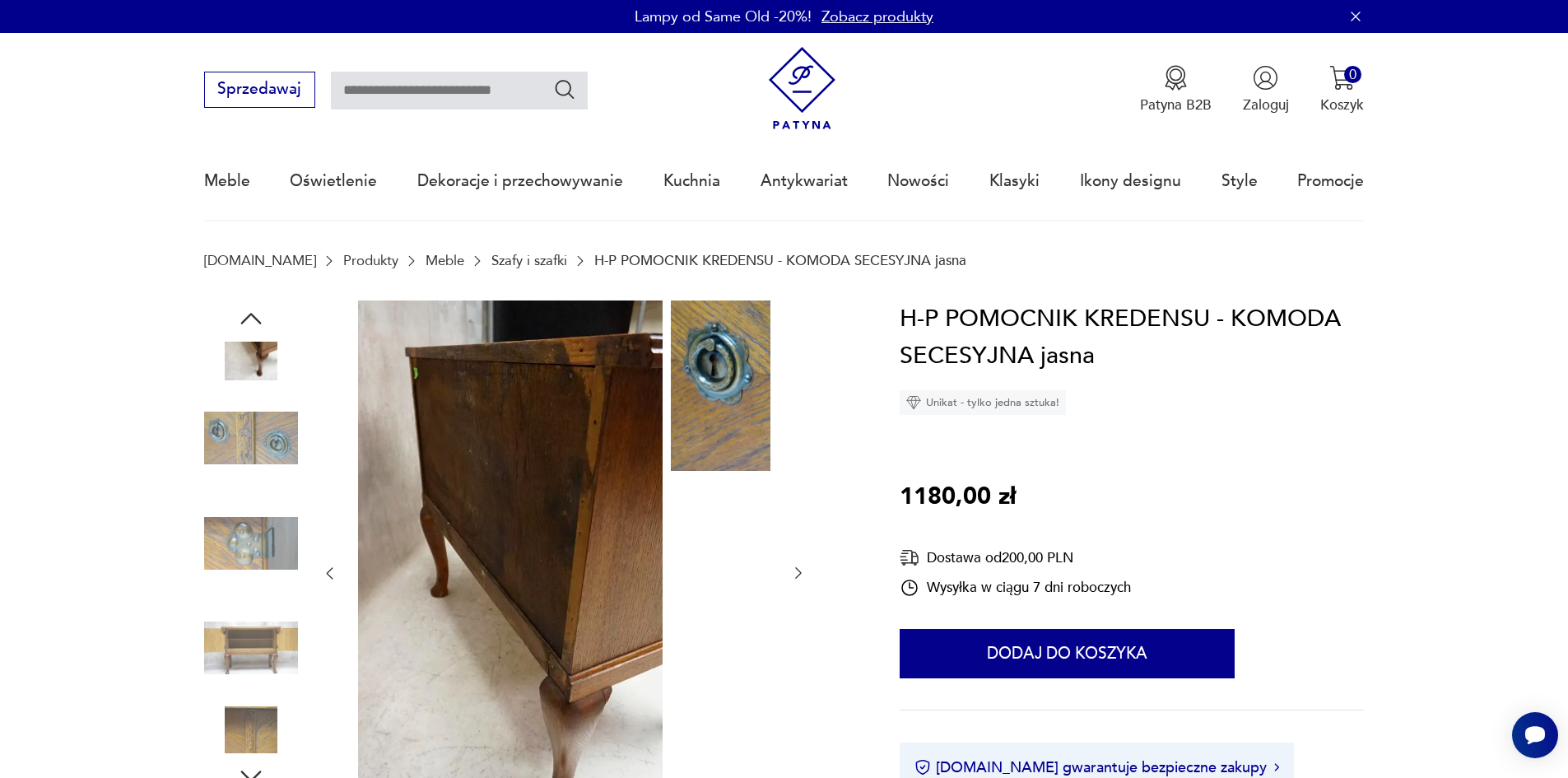
click at [245, 534] on img at bounding box center [251, 543] width 94 height 94
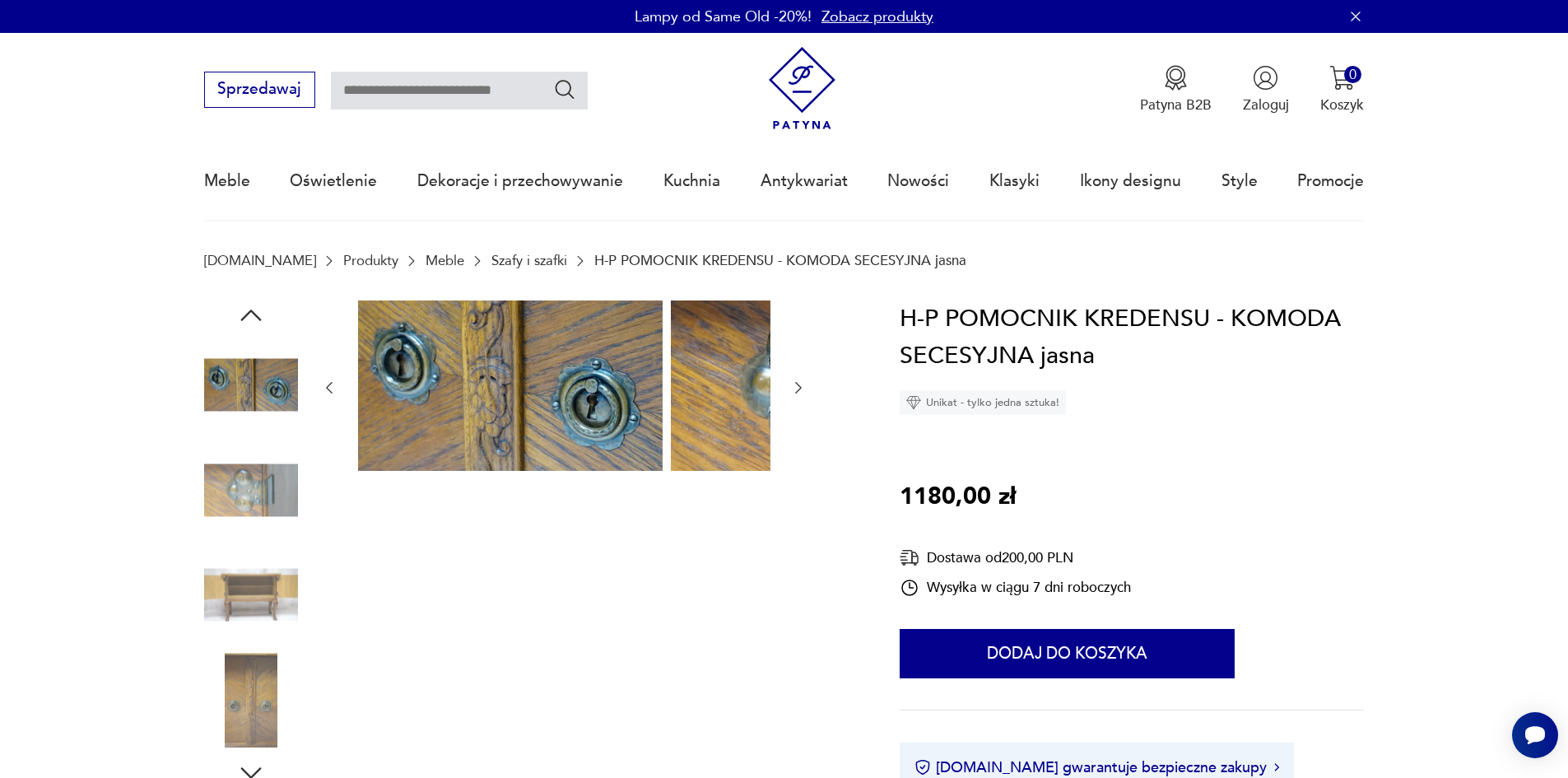
click at [226, 494] on img at bounding box center [251, 490] width 94 height 94
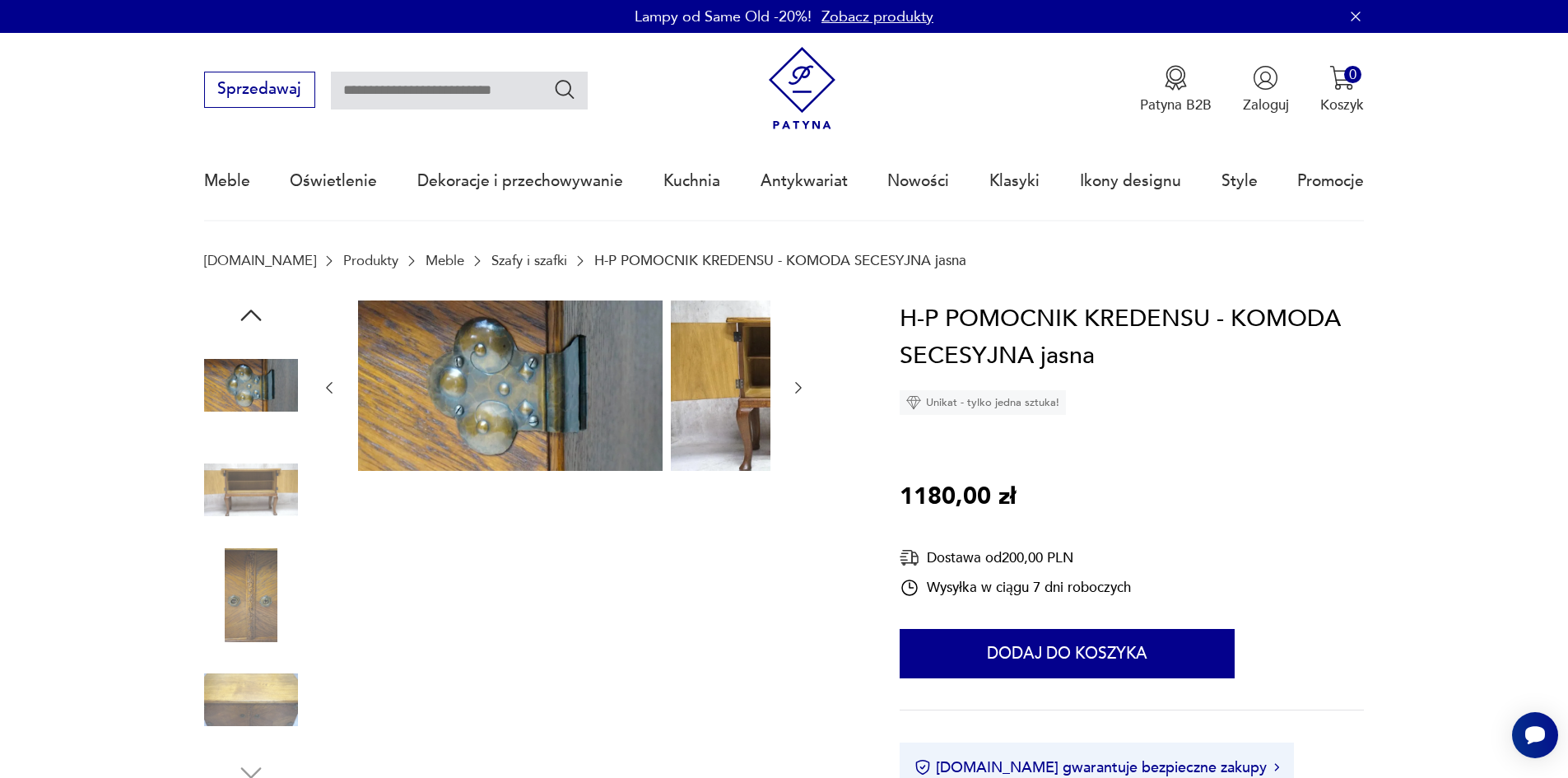
click at [223, 503] on img at bounding box center [251, 490] width 94 height 94
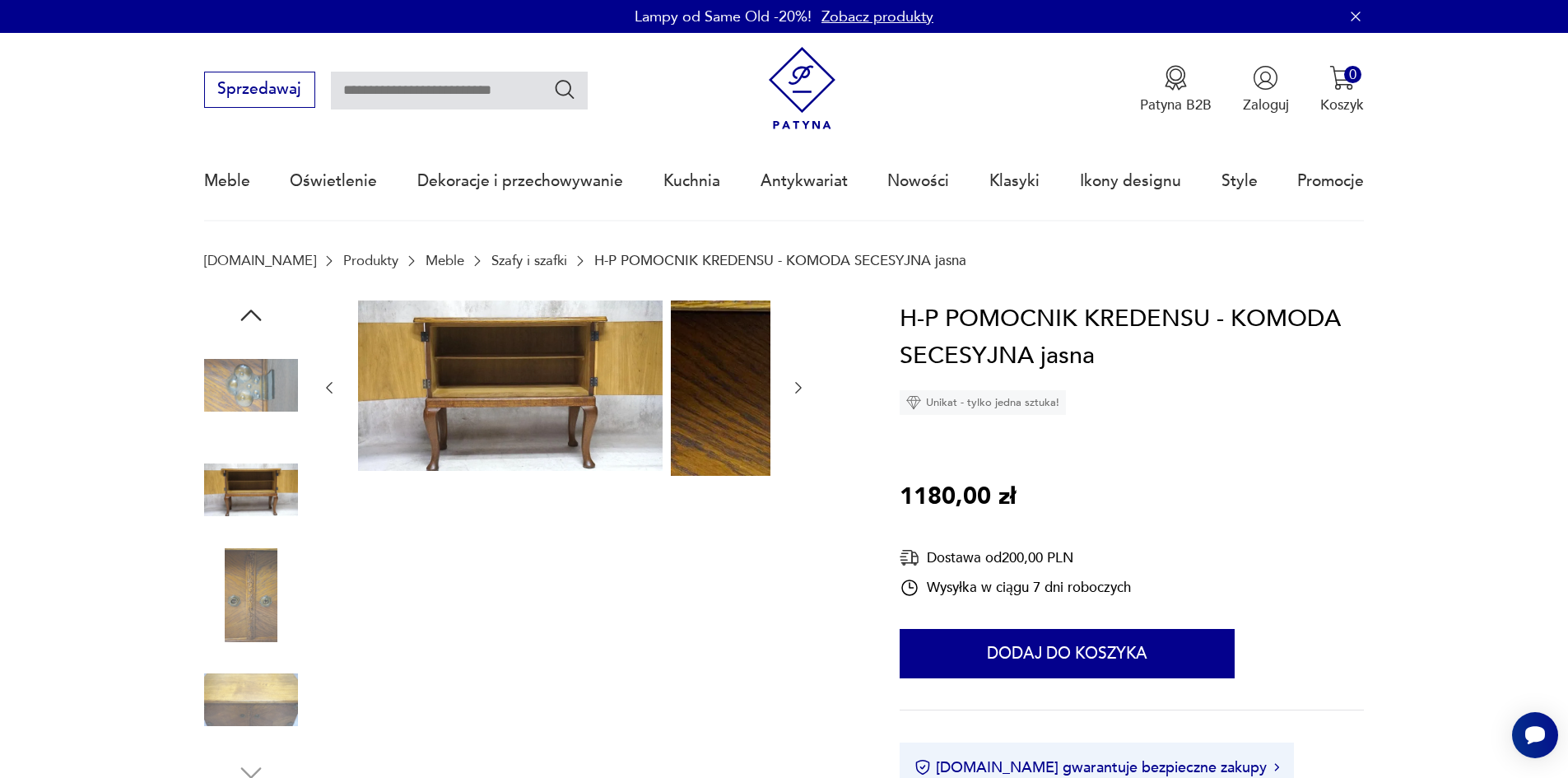
click at [225, 588] on img at bounding box center [251, 596] width 94 height 94
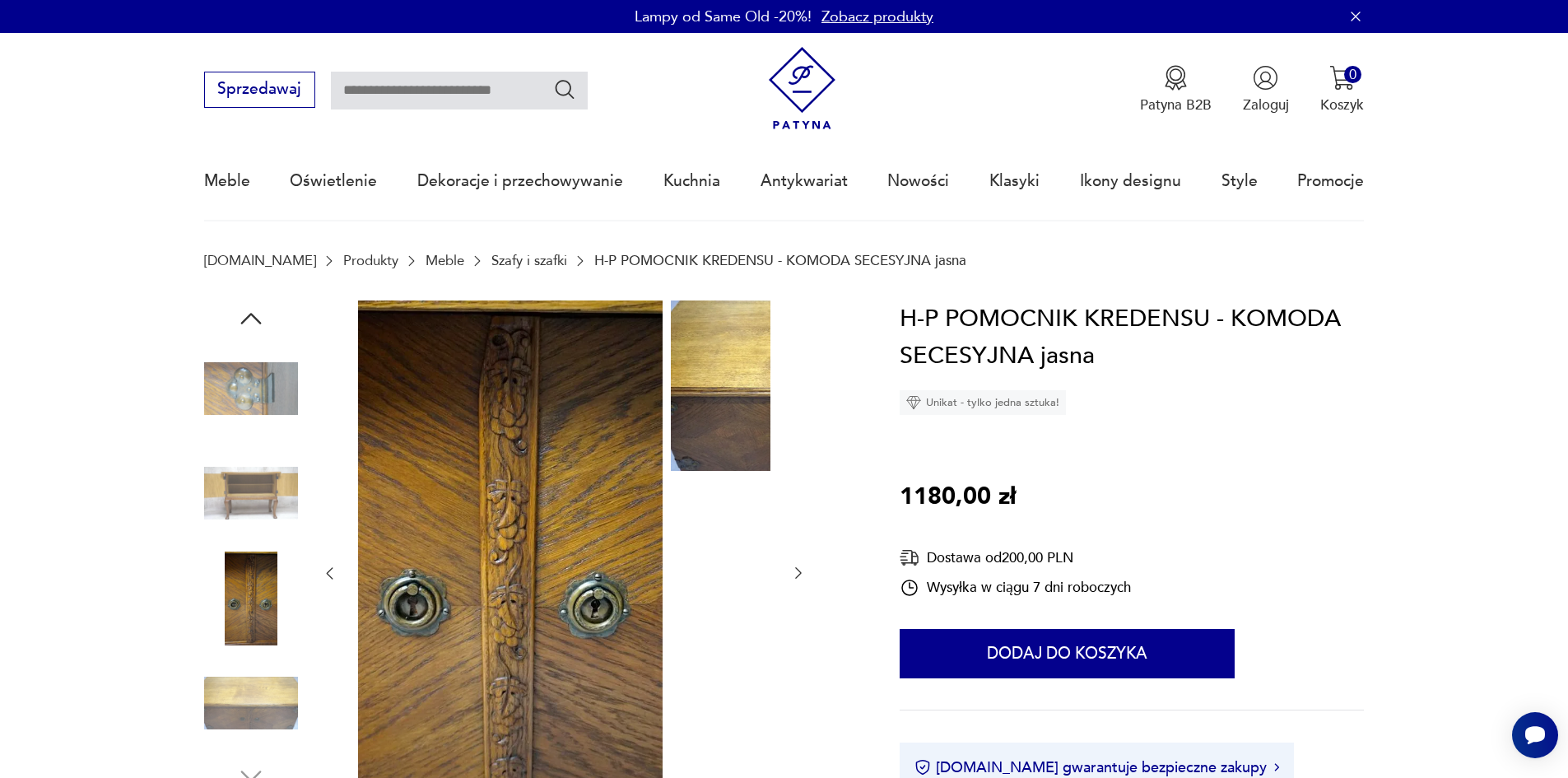
click at [232, 706] on img at bounding box center [251, 703] width 94 height 94
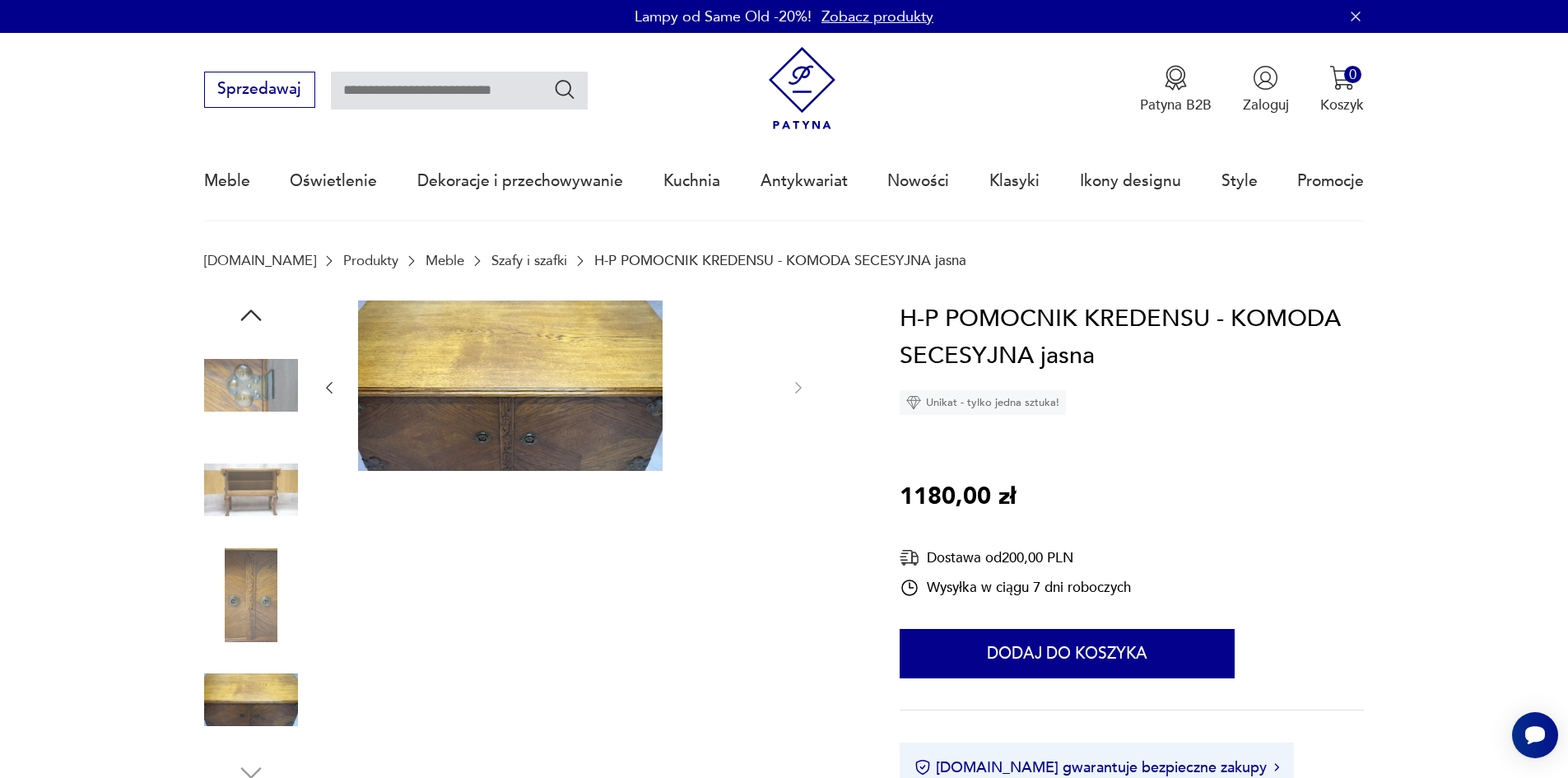
click at [232, 706] on img at bounding box center [251, 700] width 94 height 94
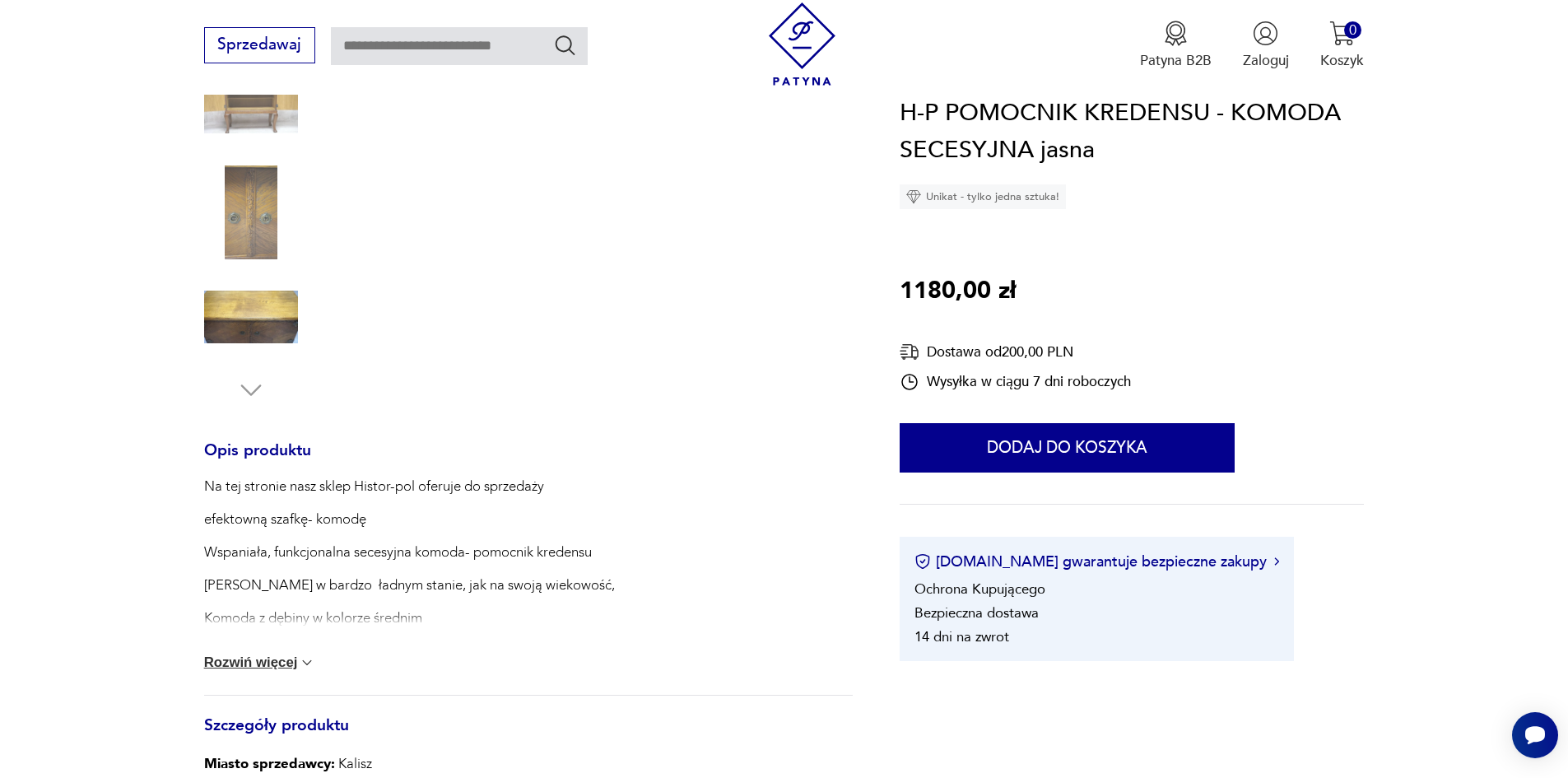
scroll to position [412, 0]
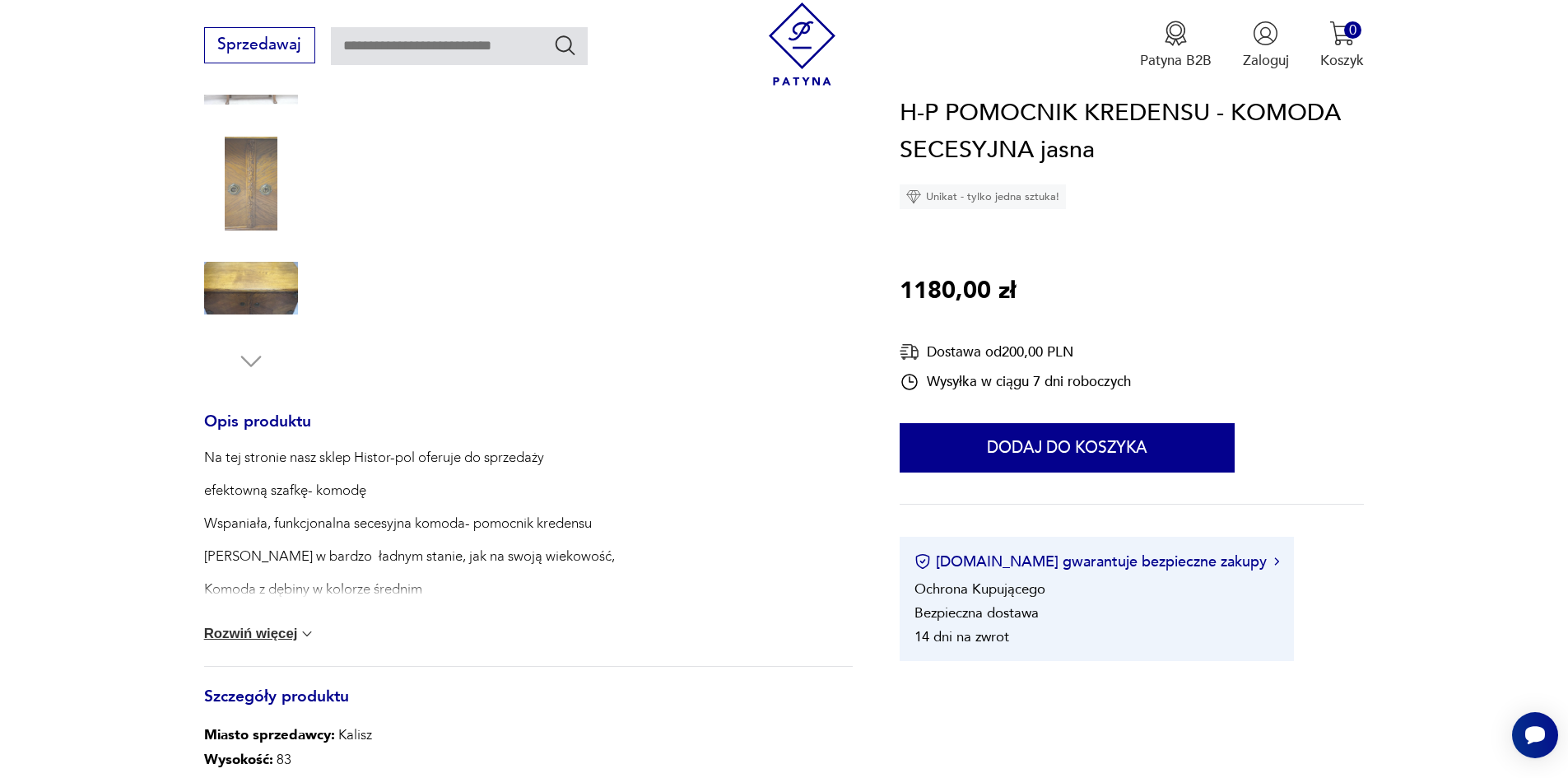
click at [216, 643] on button "Rozwiń więcej" at bounding box center [260, 634] width 112 height 17
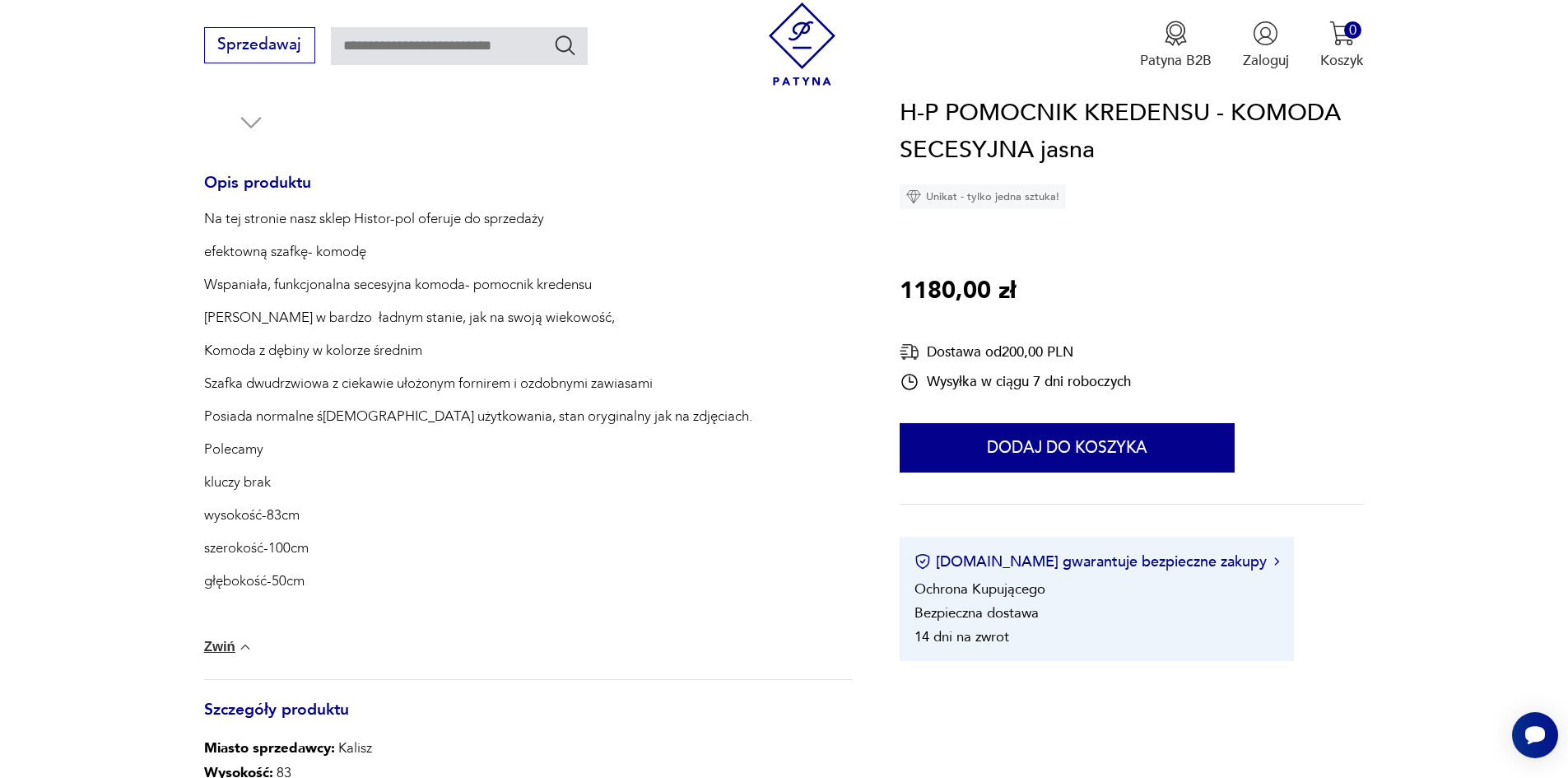
scroll to position [659, 0]
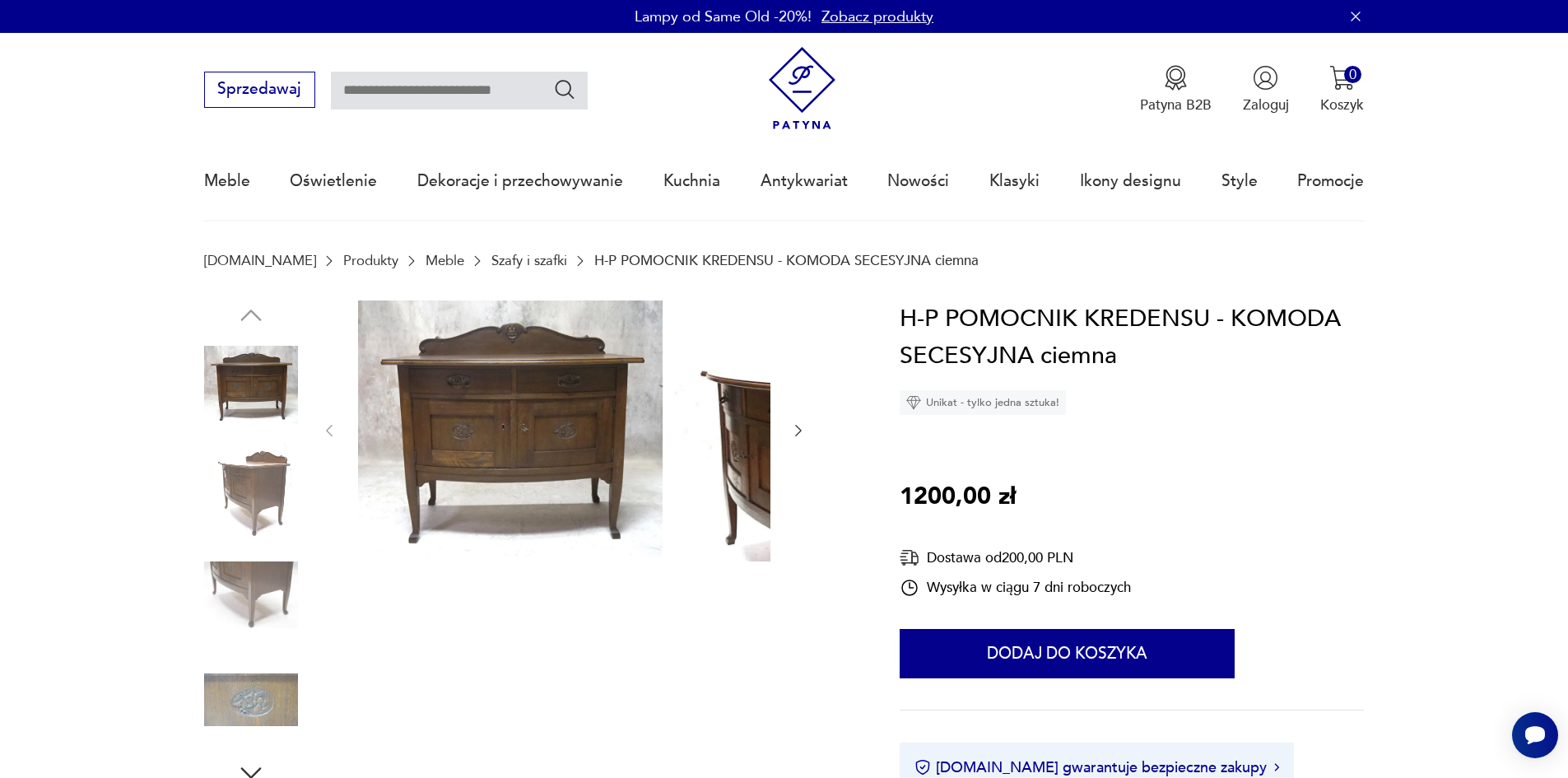
click at [211, 406] on img at bounding box center [251, 386] width 94 height 94
click at [217, 505] on img at bounding box center [251, 490] width 94 height 94
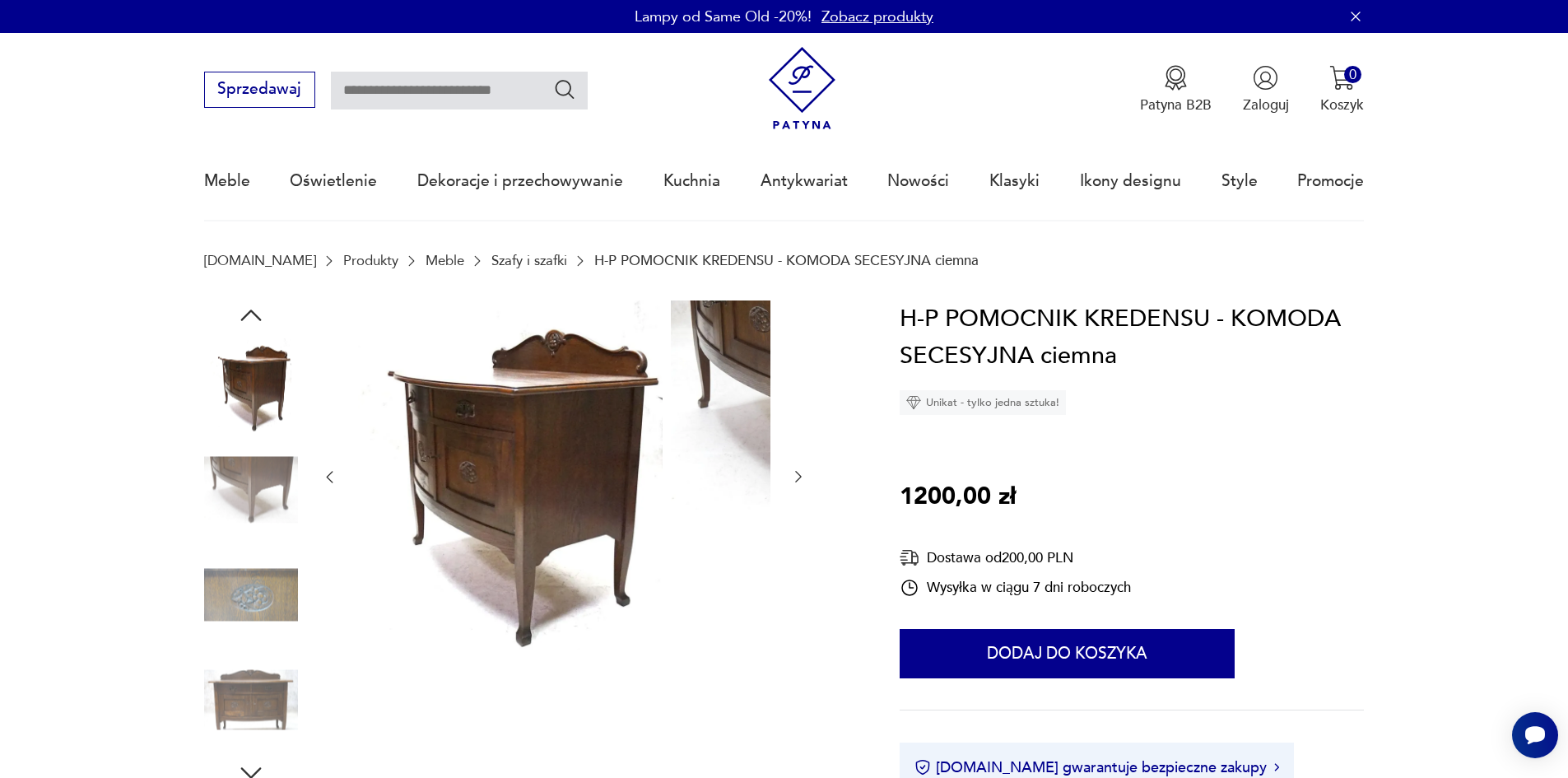
click at [217, 540] on div at bounding box center [251, 492] width 94 height 98
click at [211, 593] on img at bounding box center [251, 596] width 94 height 94
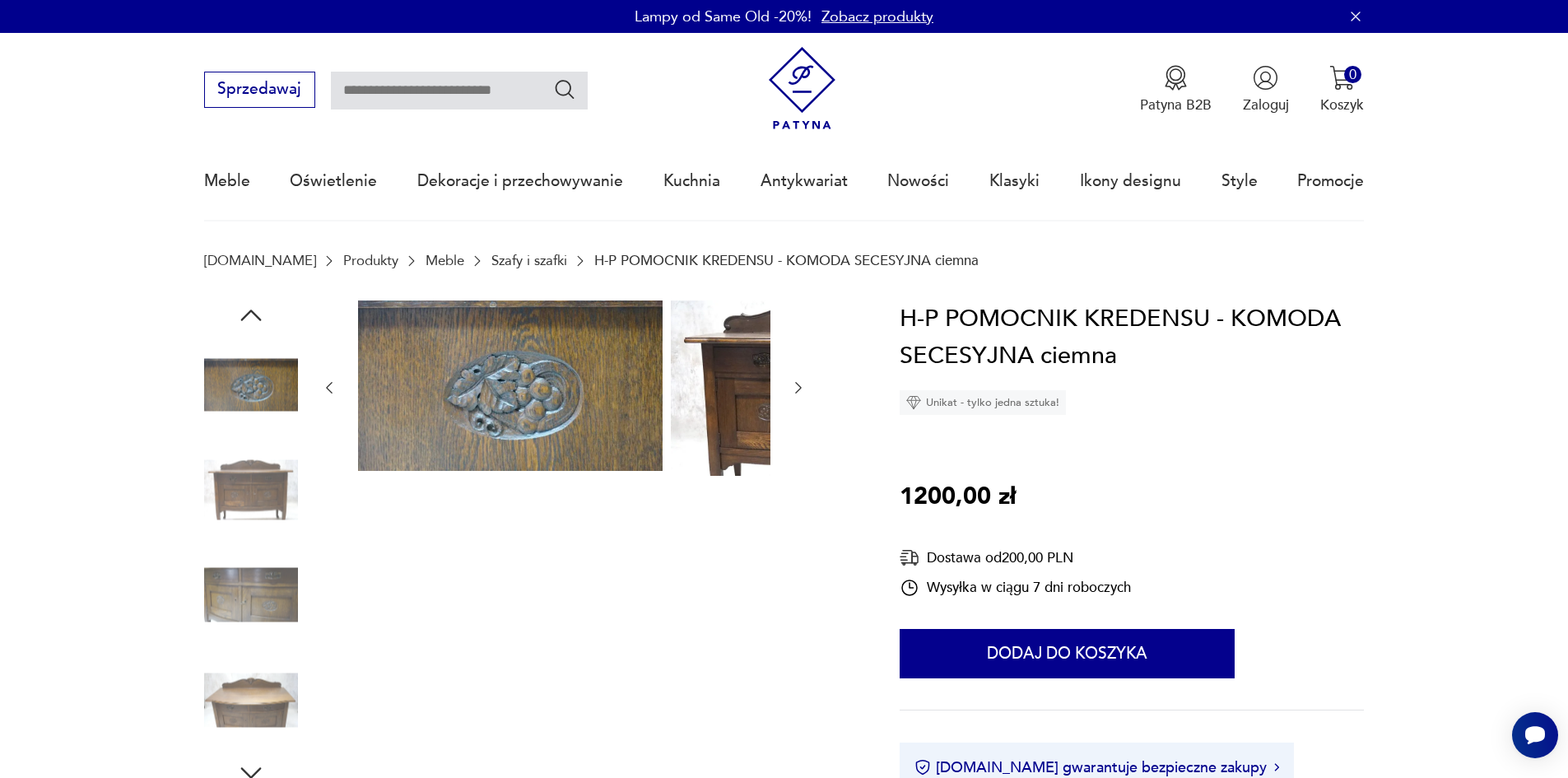
click at [204, 611] on img at bounding box center [251, 596] width 94 height 94
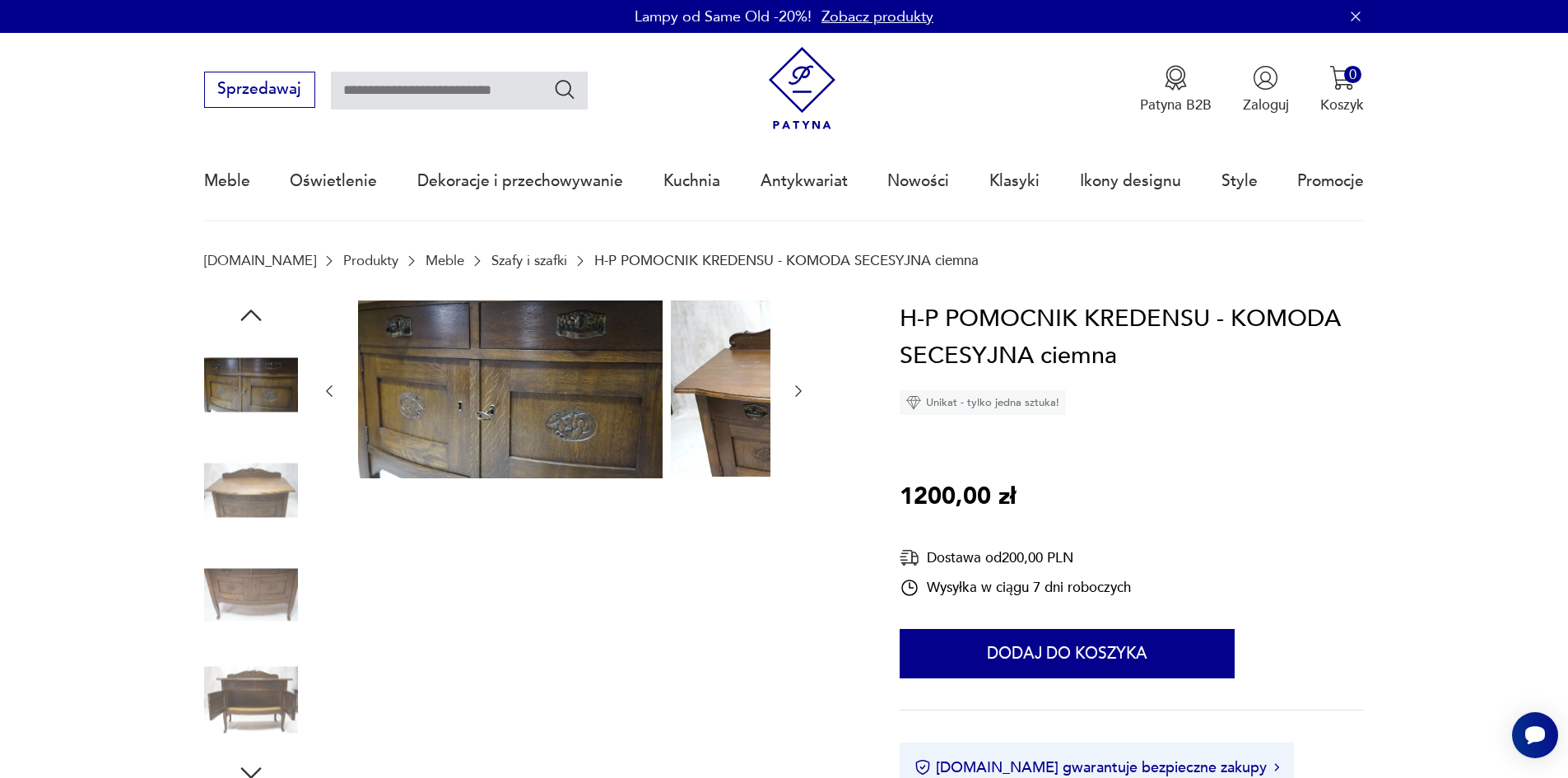
click at [210, 602] on img at bounding box center [251, 596] width 94 height 94
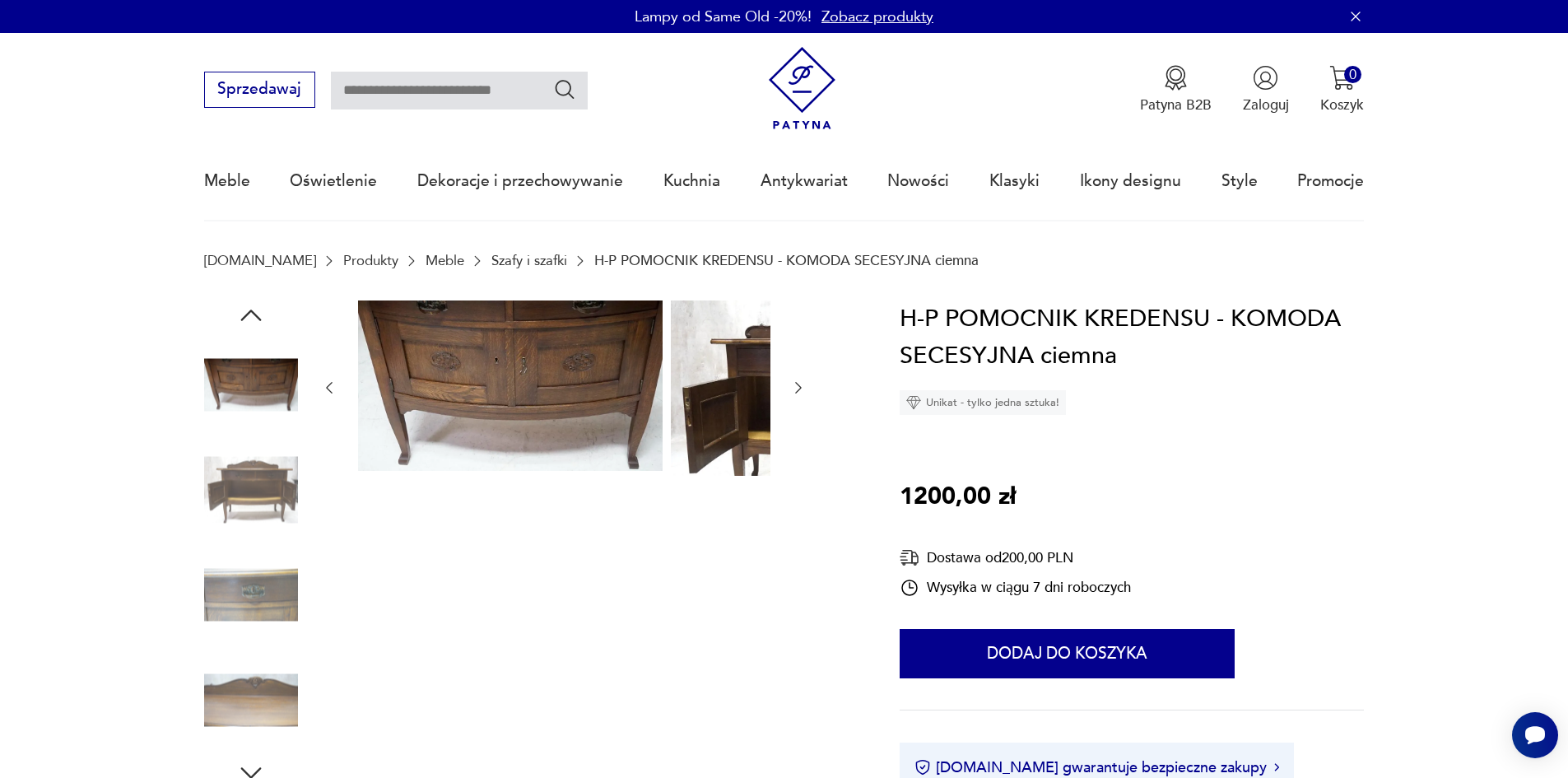
click at [210, 608] on img at bounding box center [251, 596] width 94 height 94
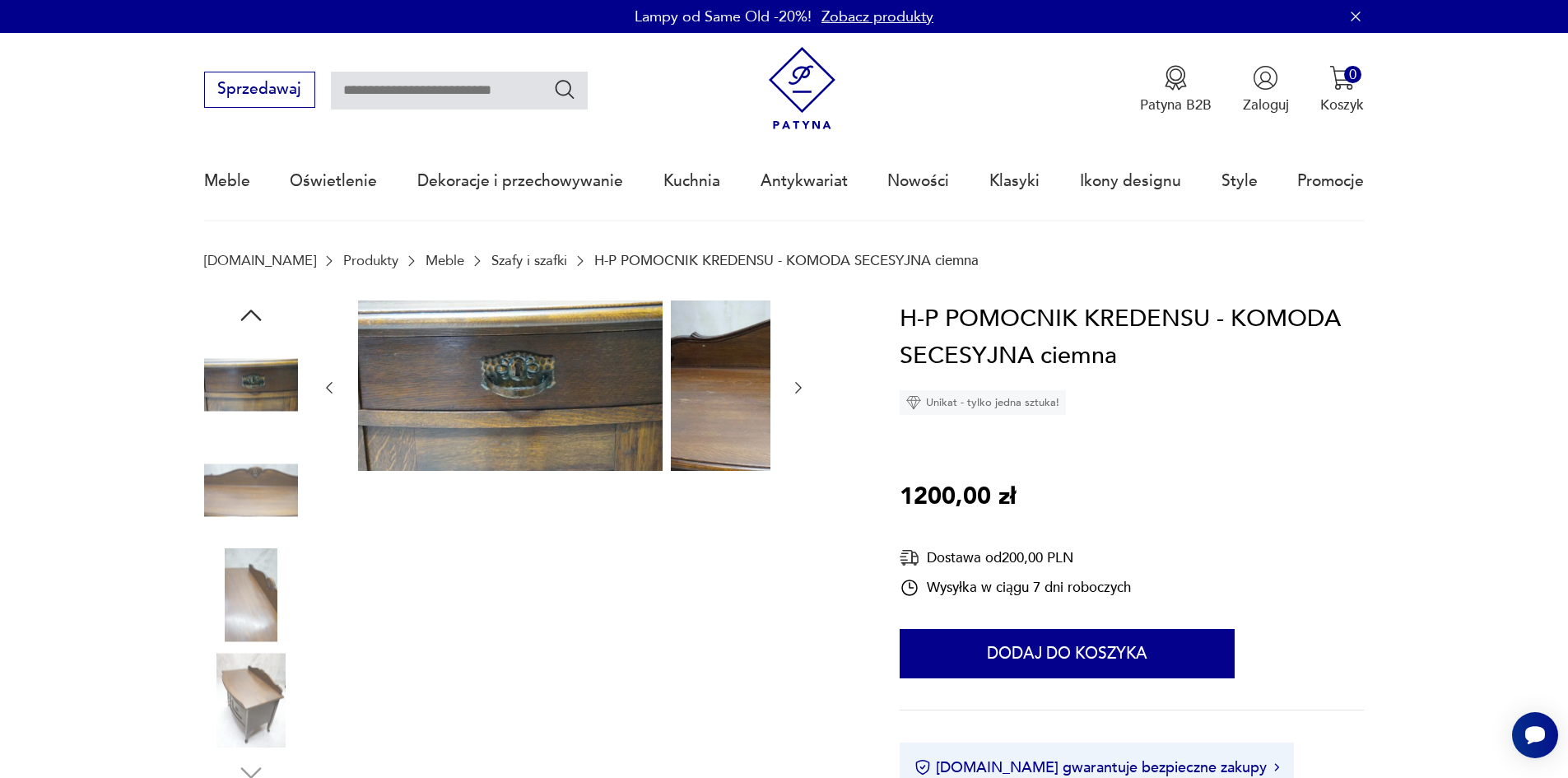
click at [211, 616] on img at bounding box center [251, 596] width 94 height 94
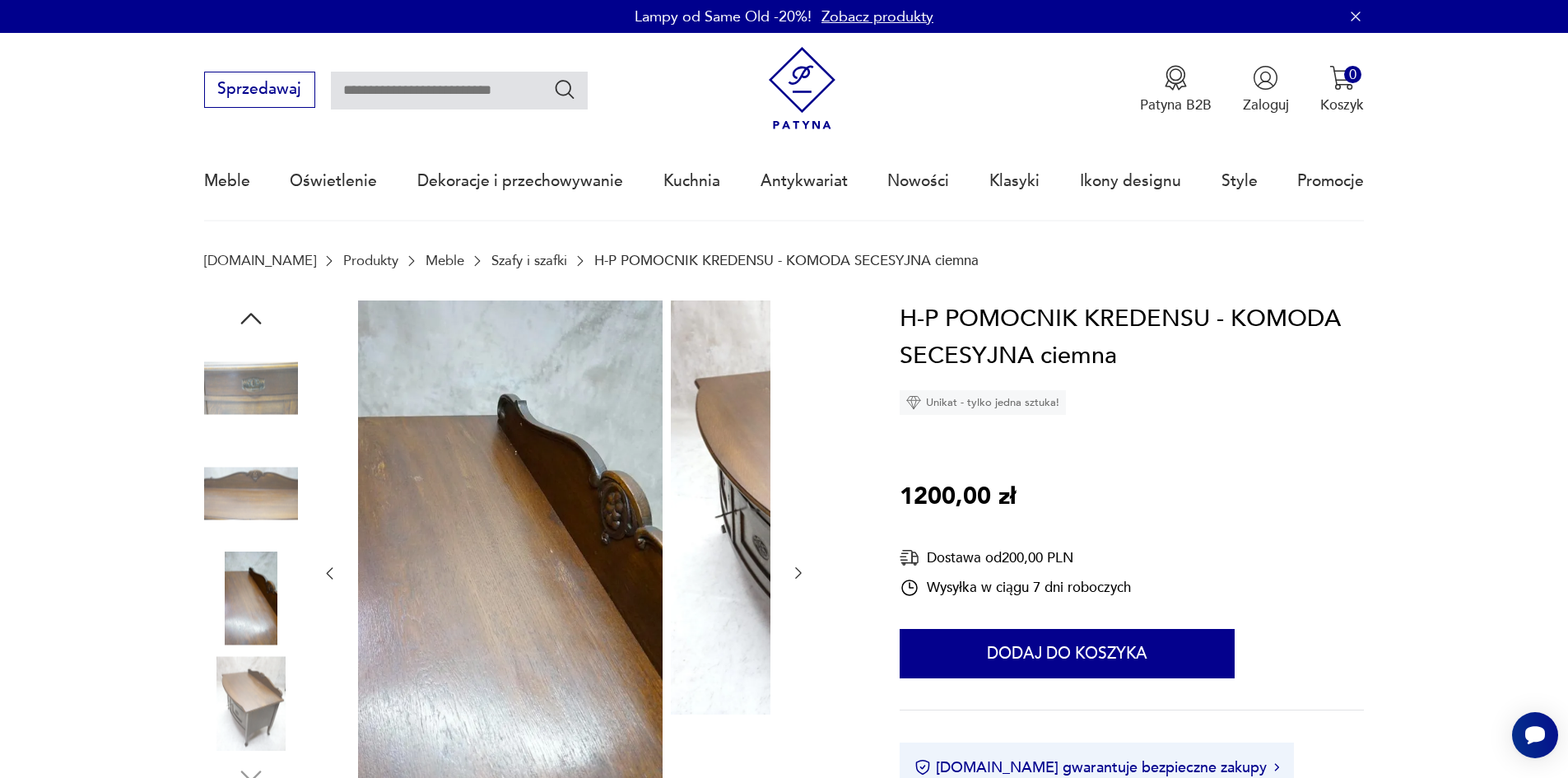
click at [226, 685] on img at bounding box center [251, 703] width 94 height 94
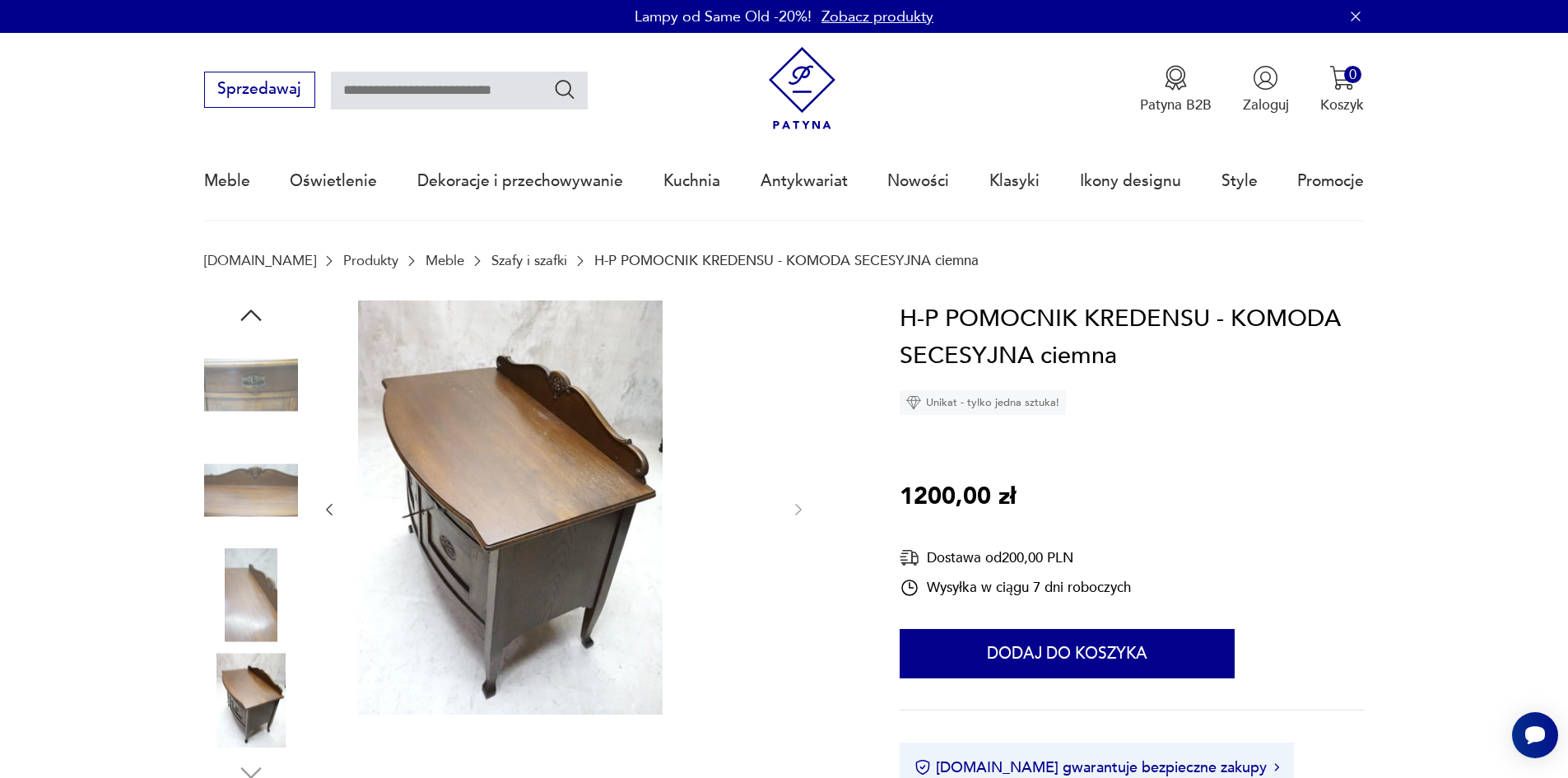
click at [230, 301] on section "[DOMAIN_NAME] Produkty Meble Szafy i szafki H-P POMOCNIK KREDENSU - KOMODA SECE…" at bounding box center [784, 277] width 1568 height 48
click at [240, 319] on icon "button" at bounding box center [250, 315] width 20 height 12
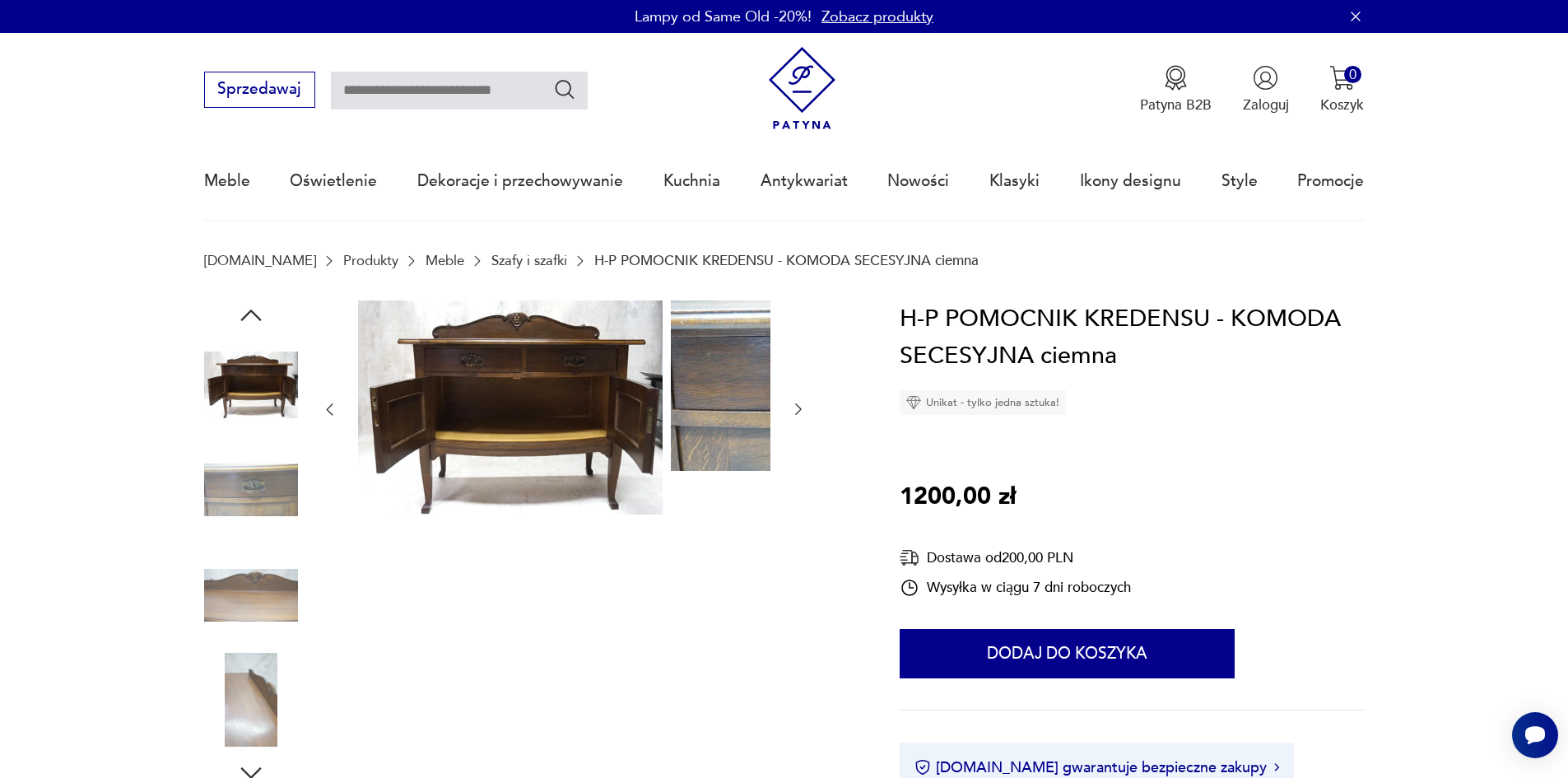
click at [240, 319] on icon "button" at bounding box center [250, 315] width 20 height 12
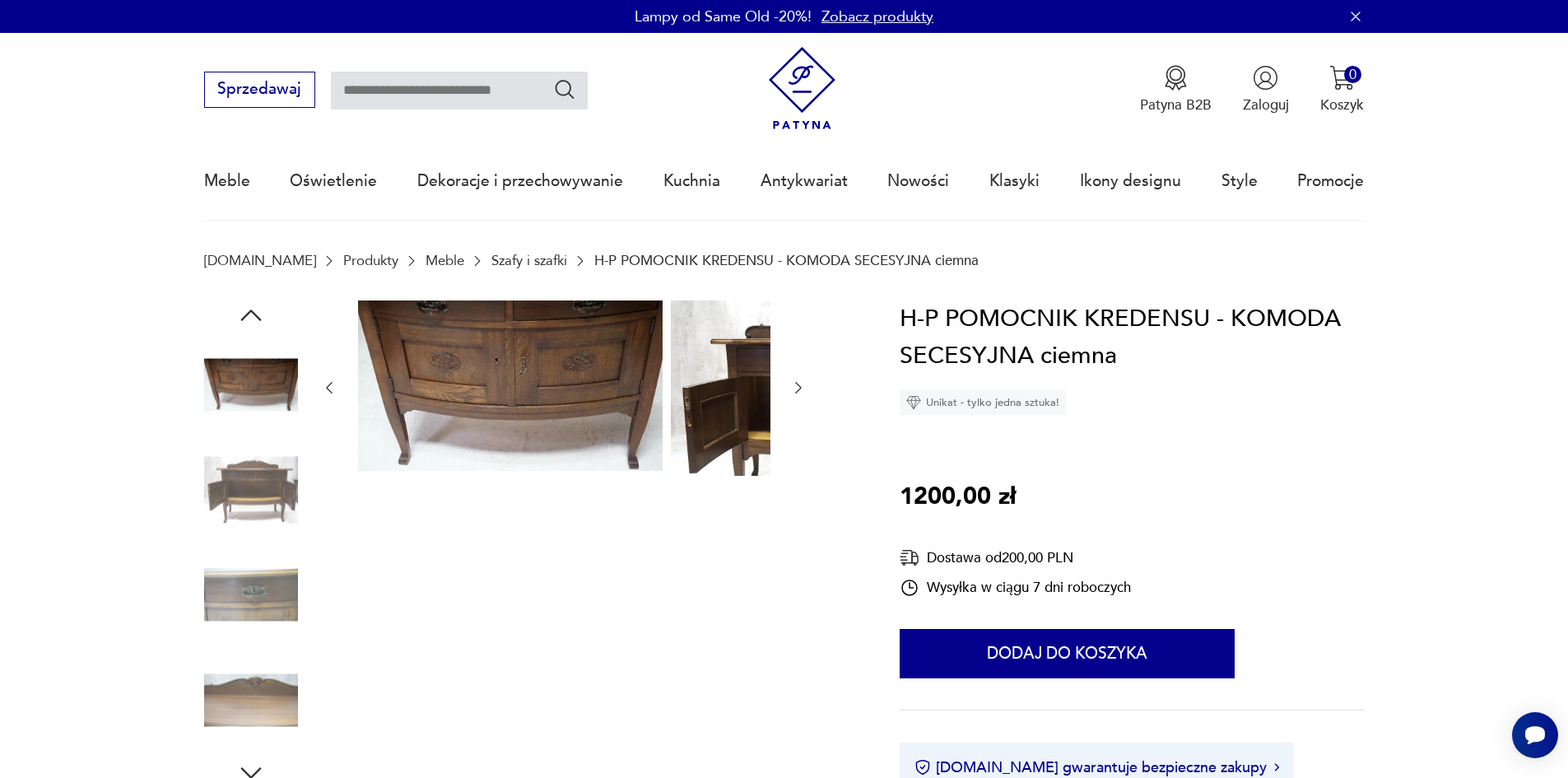
click at [240, 319] on icon "button" at bounding box center [250, 315] width 20 height 12
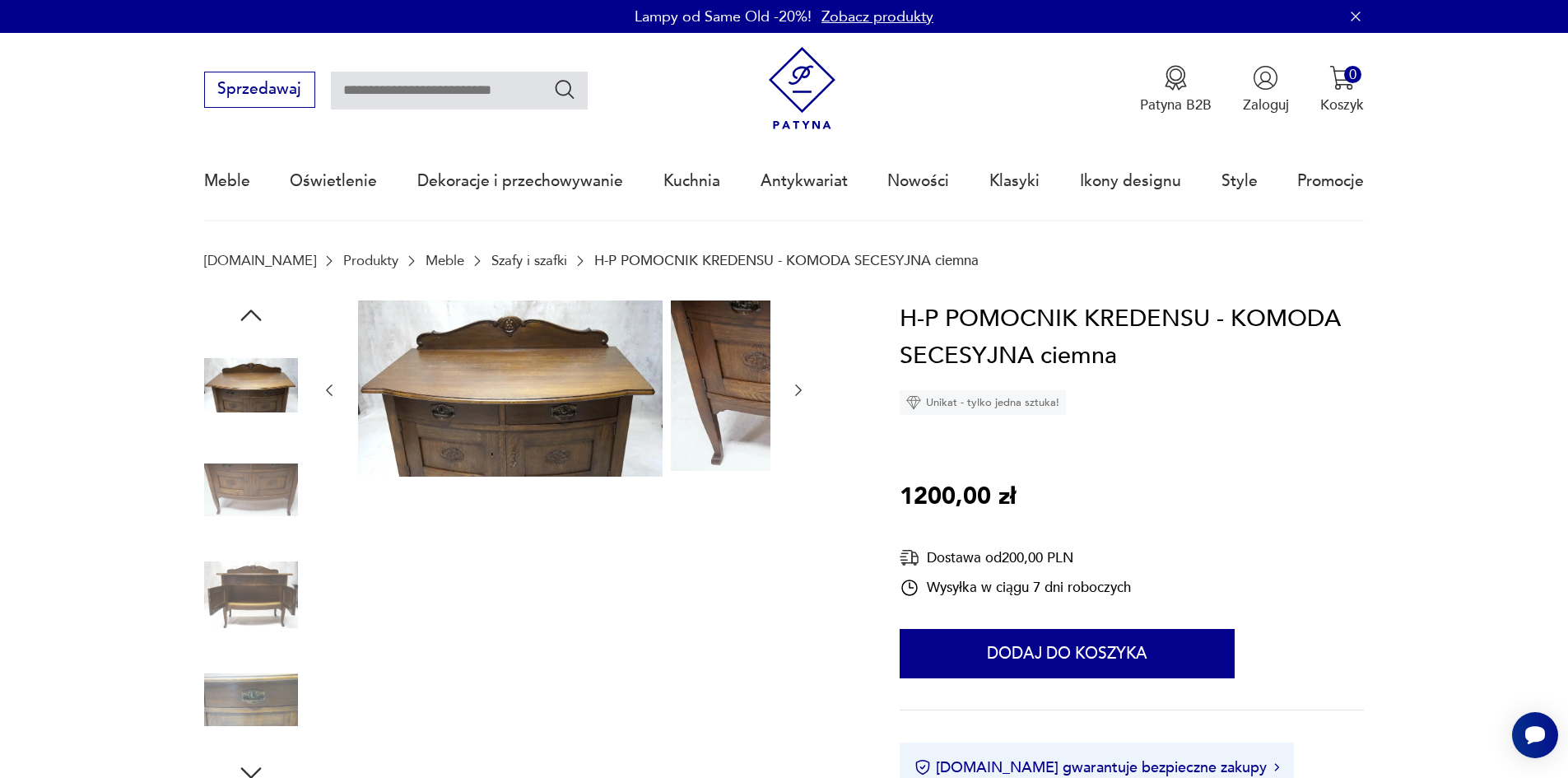
click at [240, 319] on icon "button" at bounding box center [250, 315] width 20 height 12
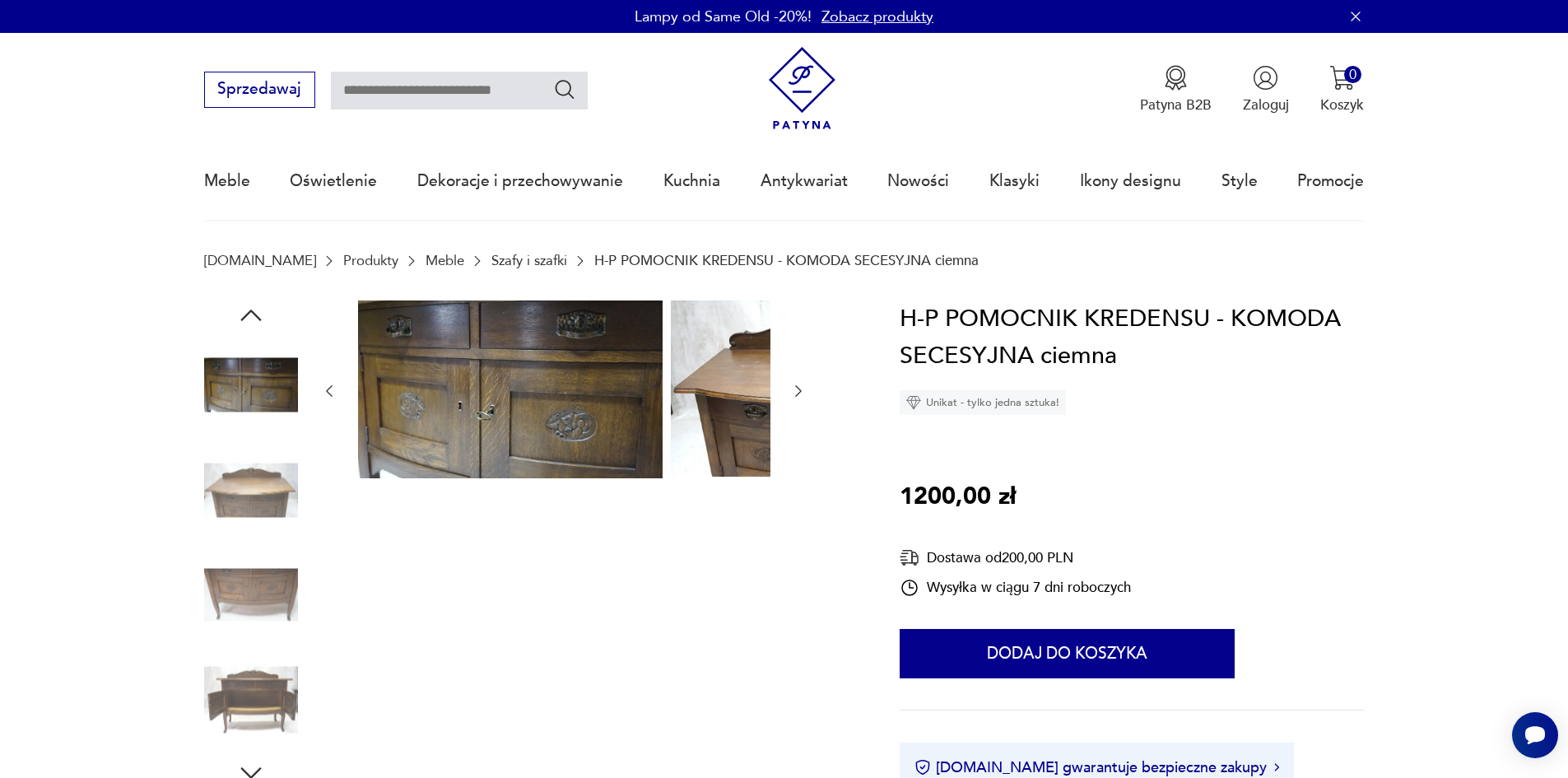
click at [240, 319] on icon "button" at bounding box center [250, 315] width 20 height 12
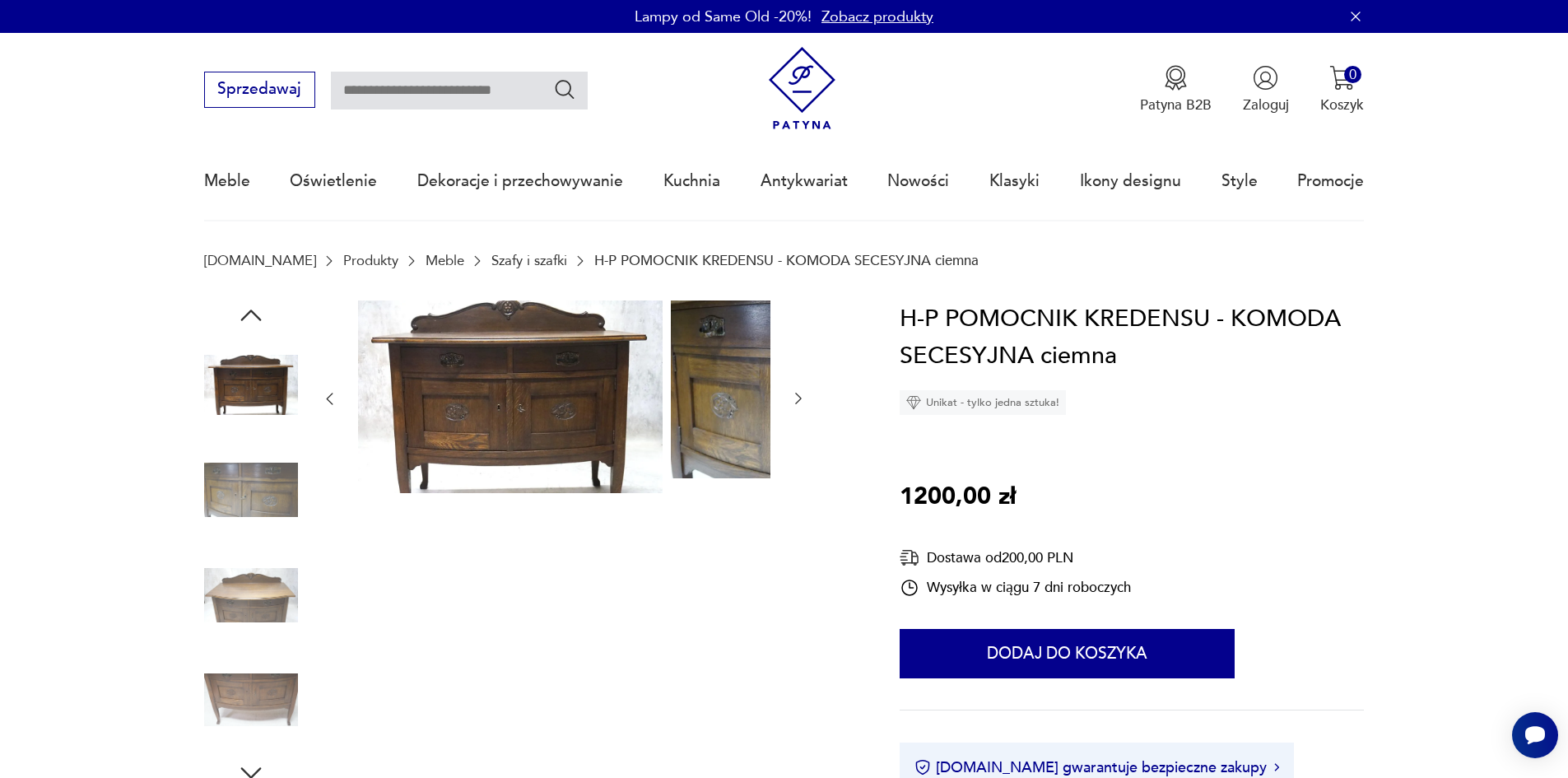
click at [240, 319] on icon "button" at bounding box center [250, 315] width 20 height 12
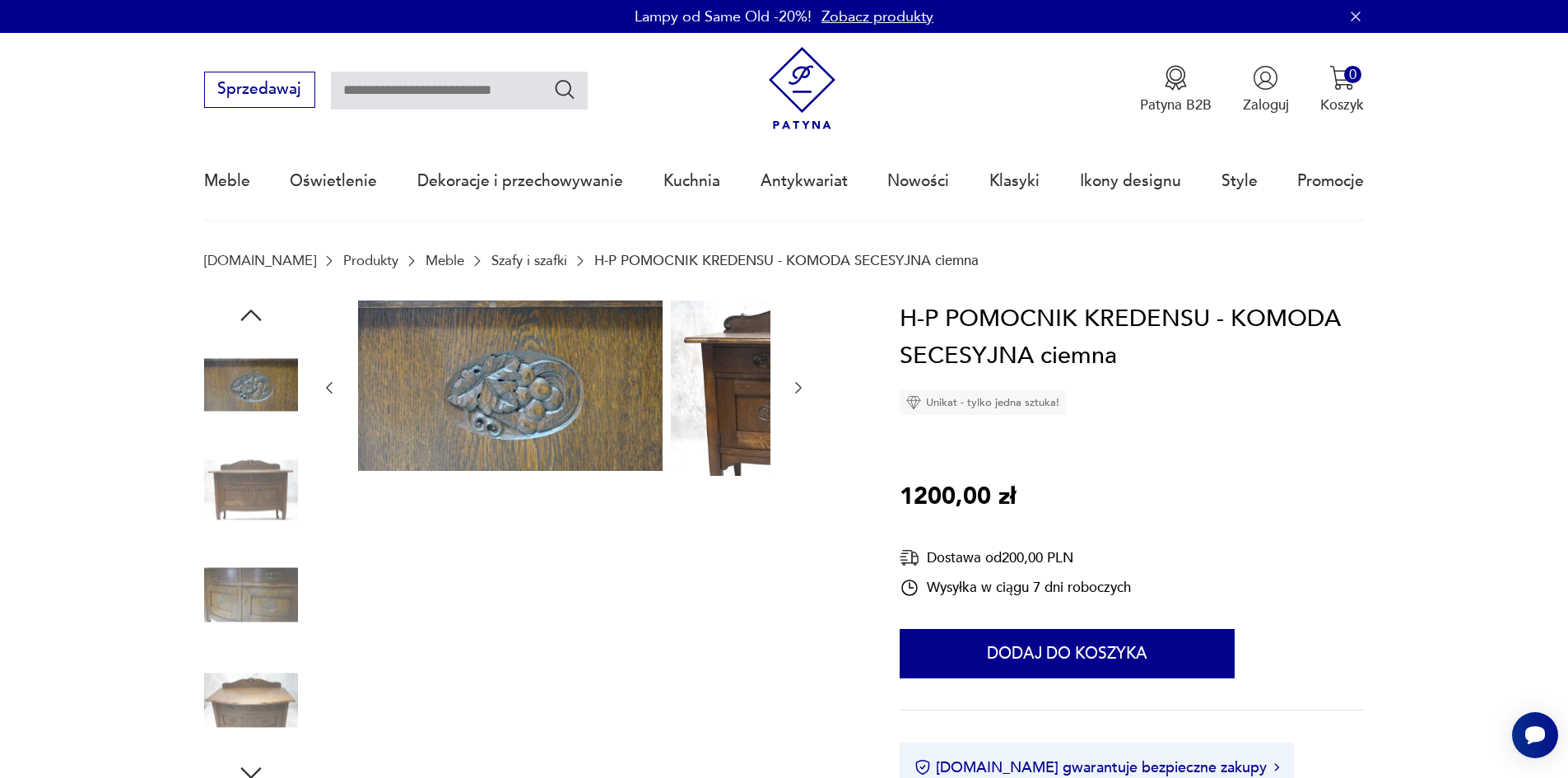
click at [236, 330] on icon "button" at bounding box center [251, 316] width 29 height 29
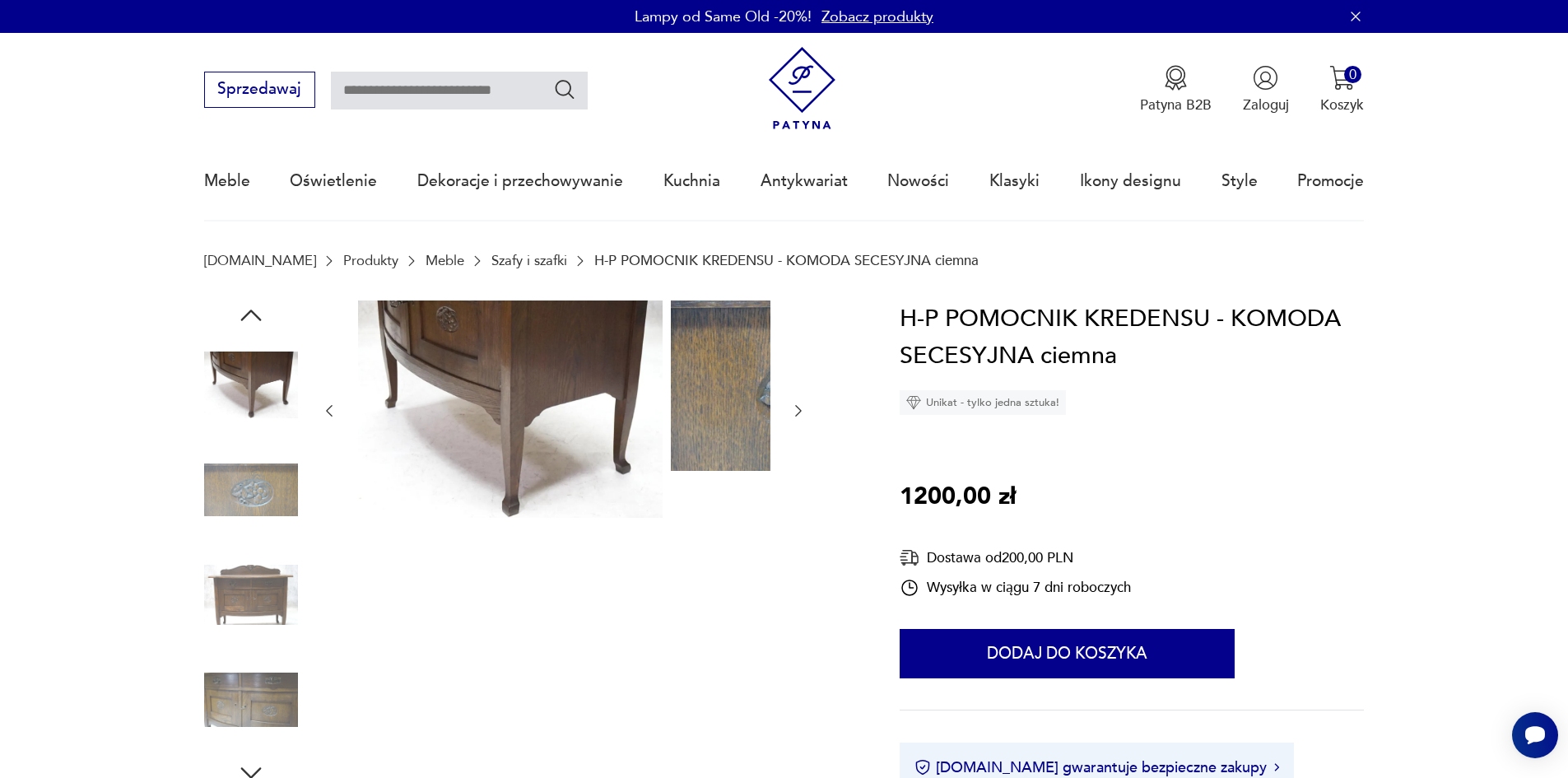
click at [236, 330] on icon "button" at bounding box center [251, 316] width 29 height 29
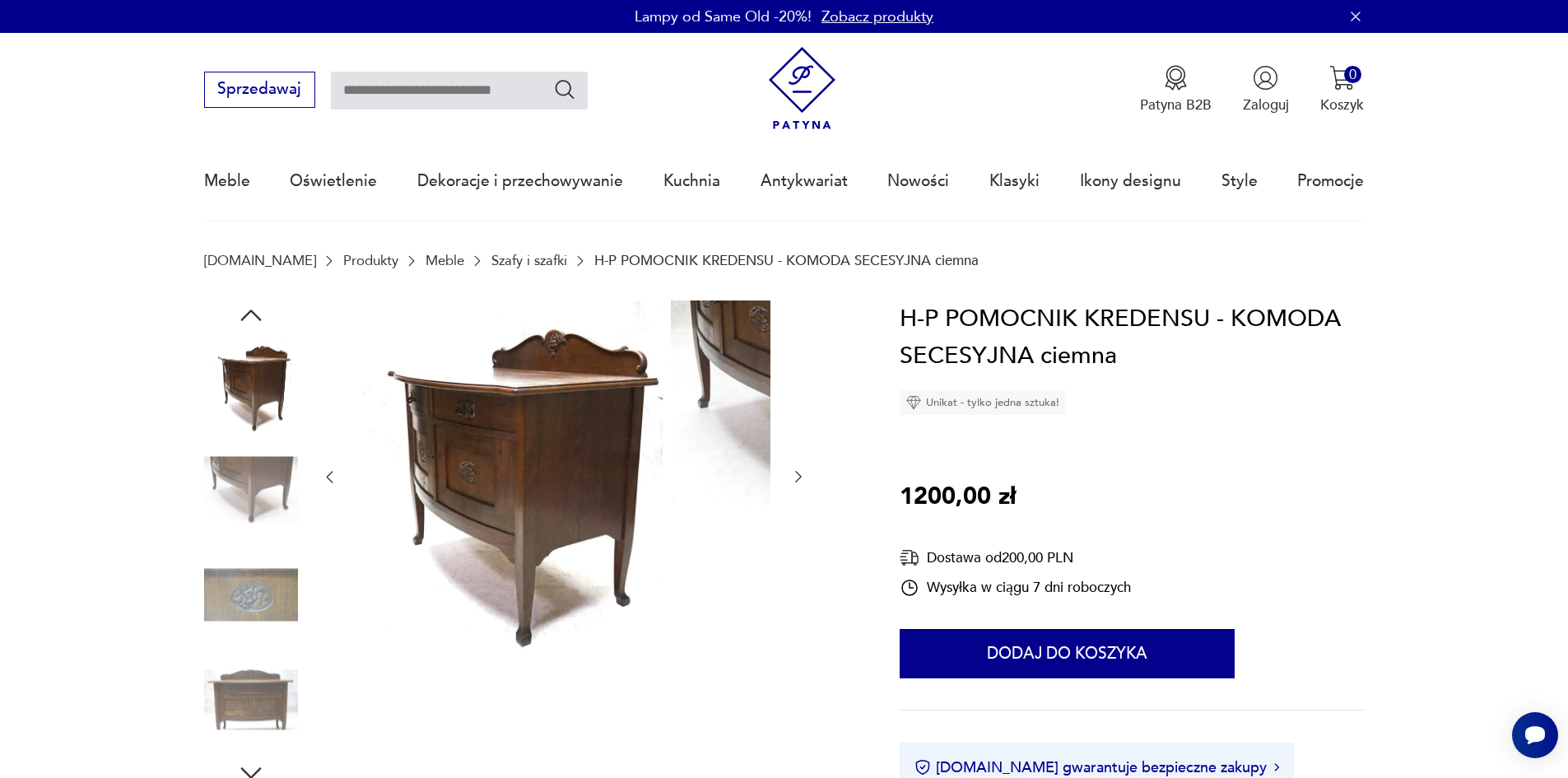
click at [236, 330] on icon "button" at bounding box center [251, 316] width 29 height 29
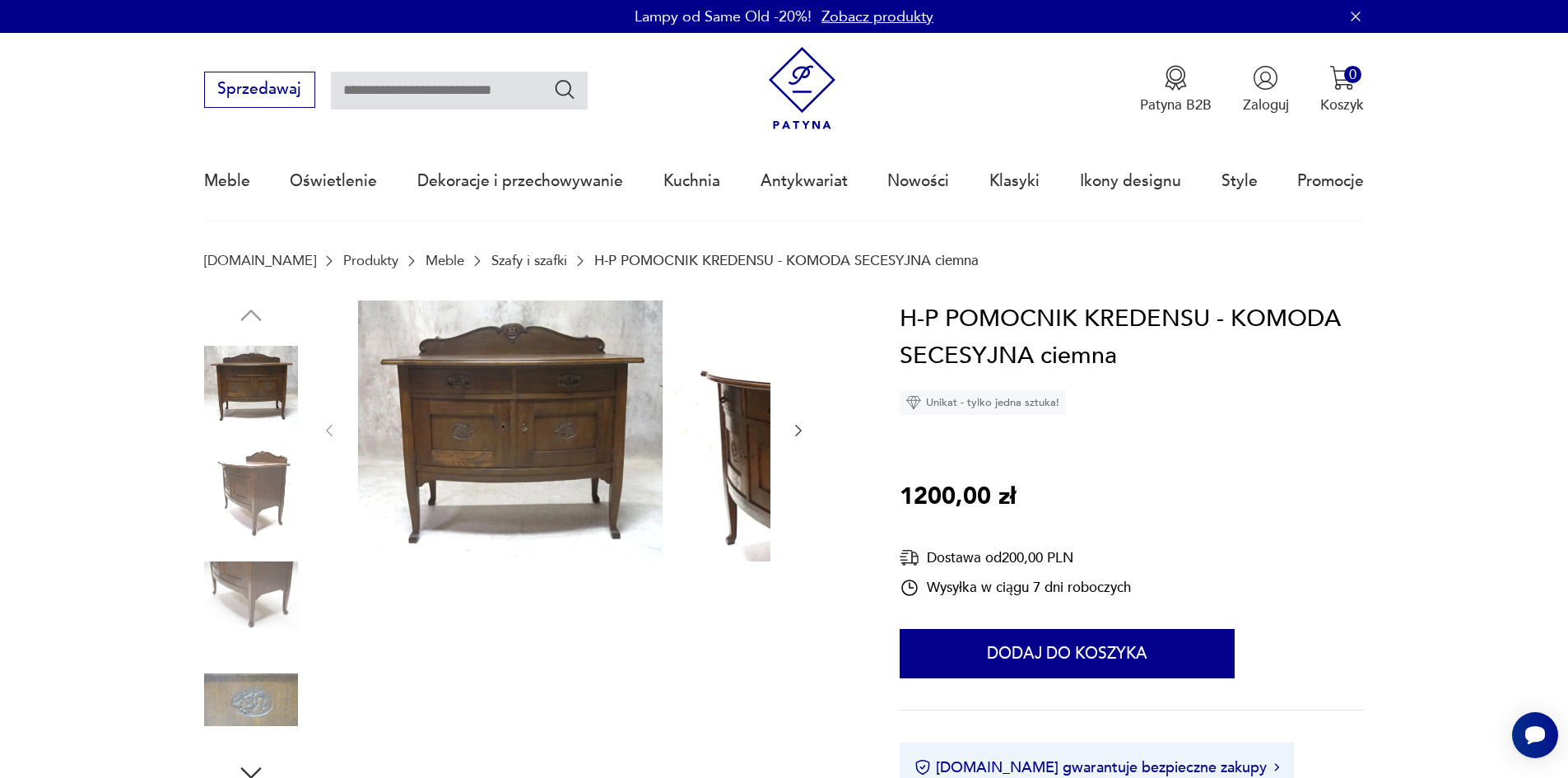
click at [208, 391] on img at bounding box center [251, 386] width 94 height 94
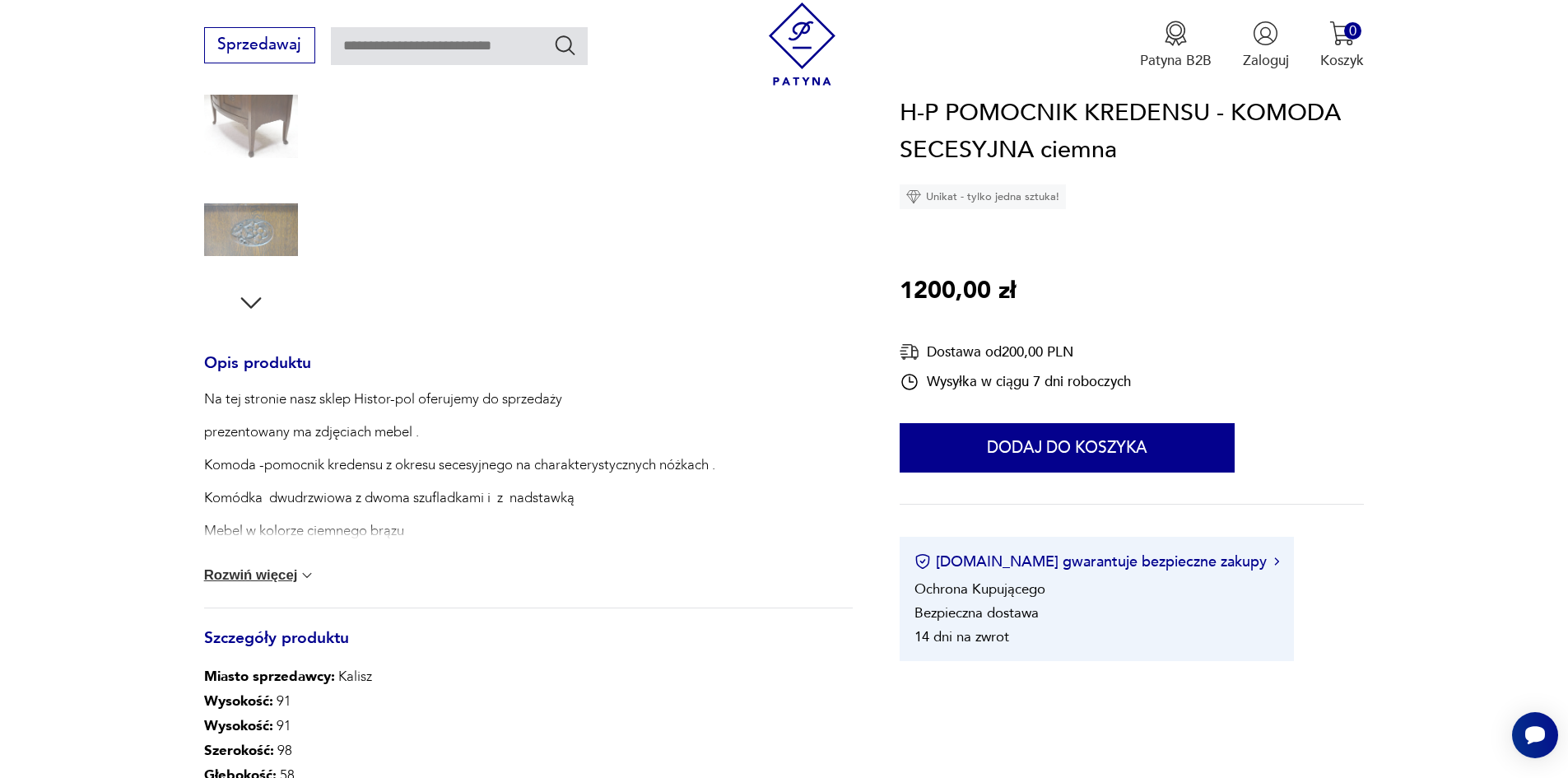
scroll to position [494, 0]
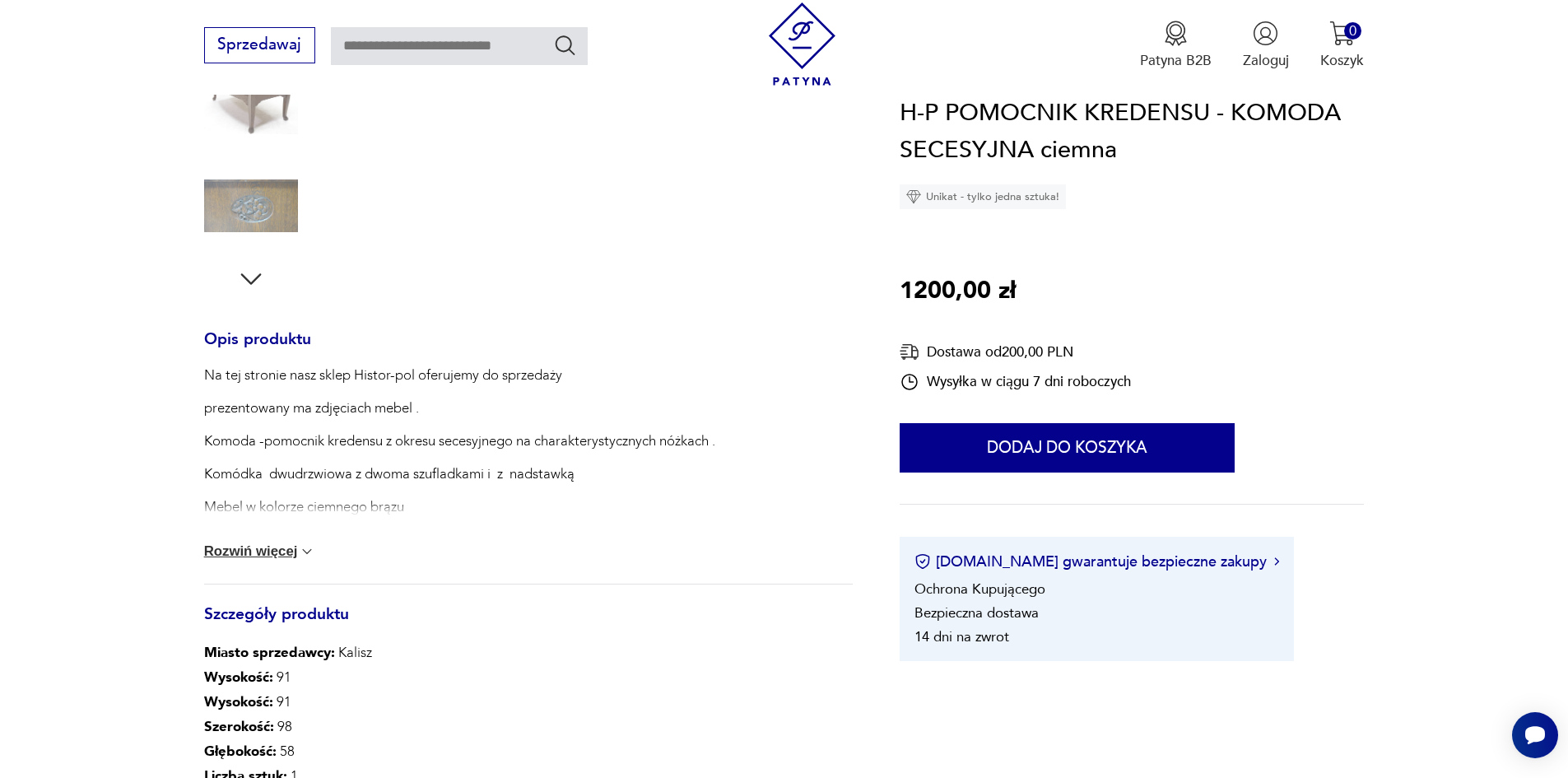
click at [238, 560] on button "Rozwiń więcej" at bounding box center [260, 552] width 112 height 17
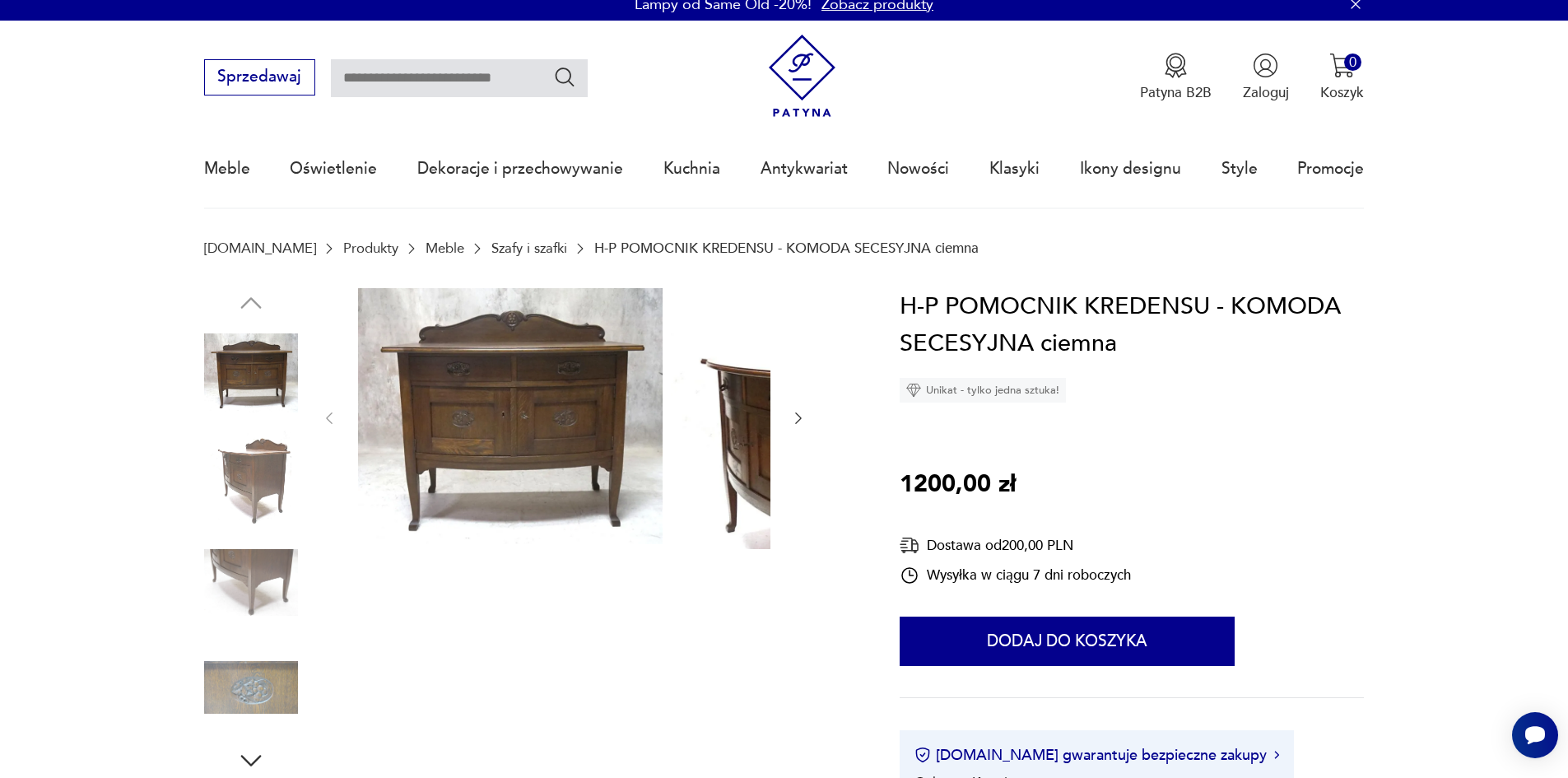
scroll to position [0, 0]
